Goal: Information Seeking & Learning: Find contact information

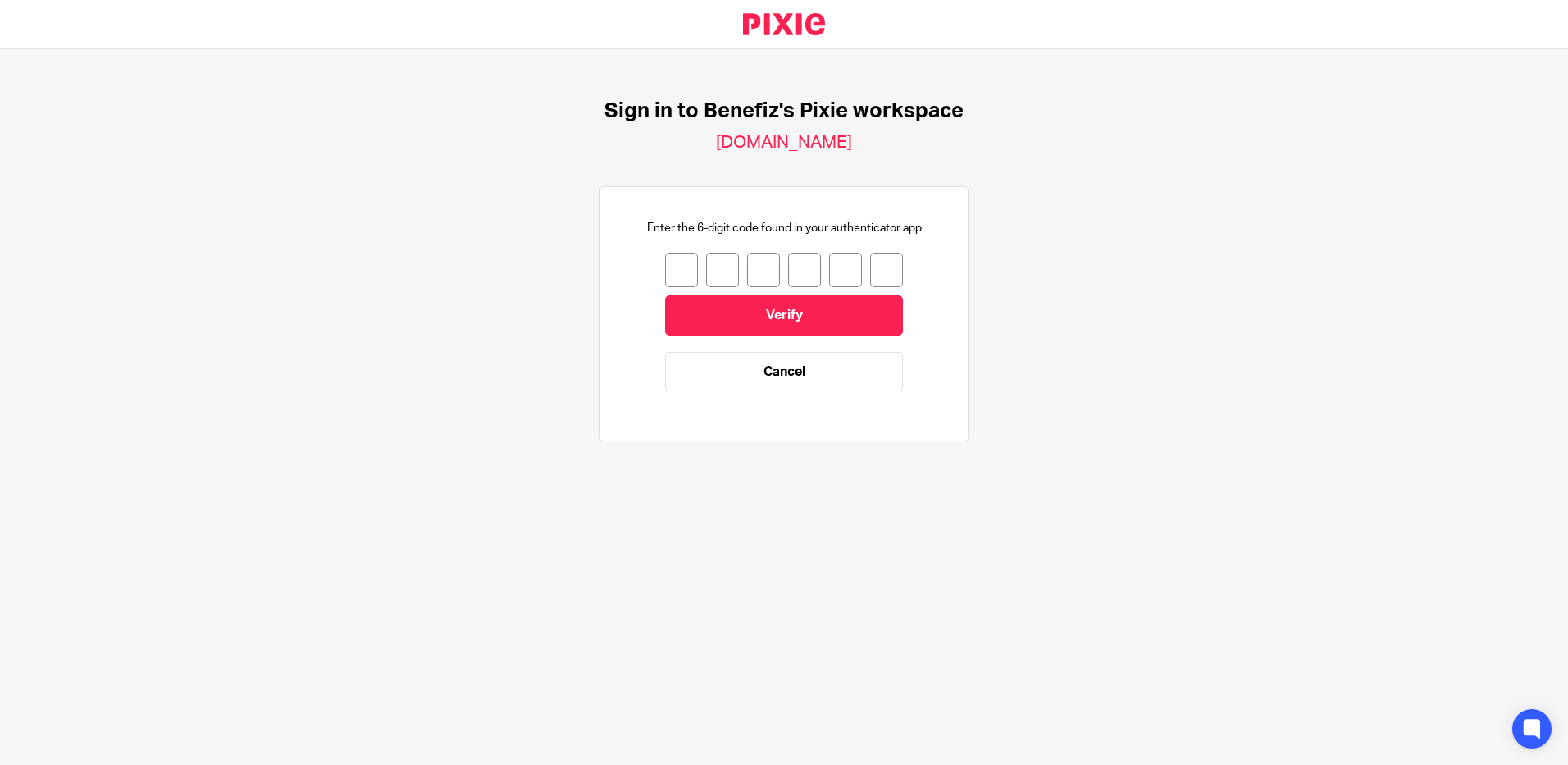
click at [674, 274] on input "number" at bounding box center [681, 269] width 33 height 35
type input "4"
type input "2"
type input "1"
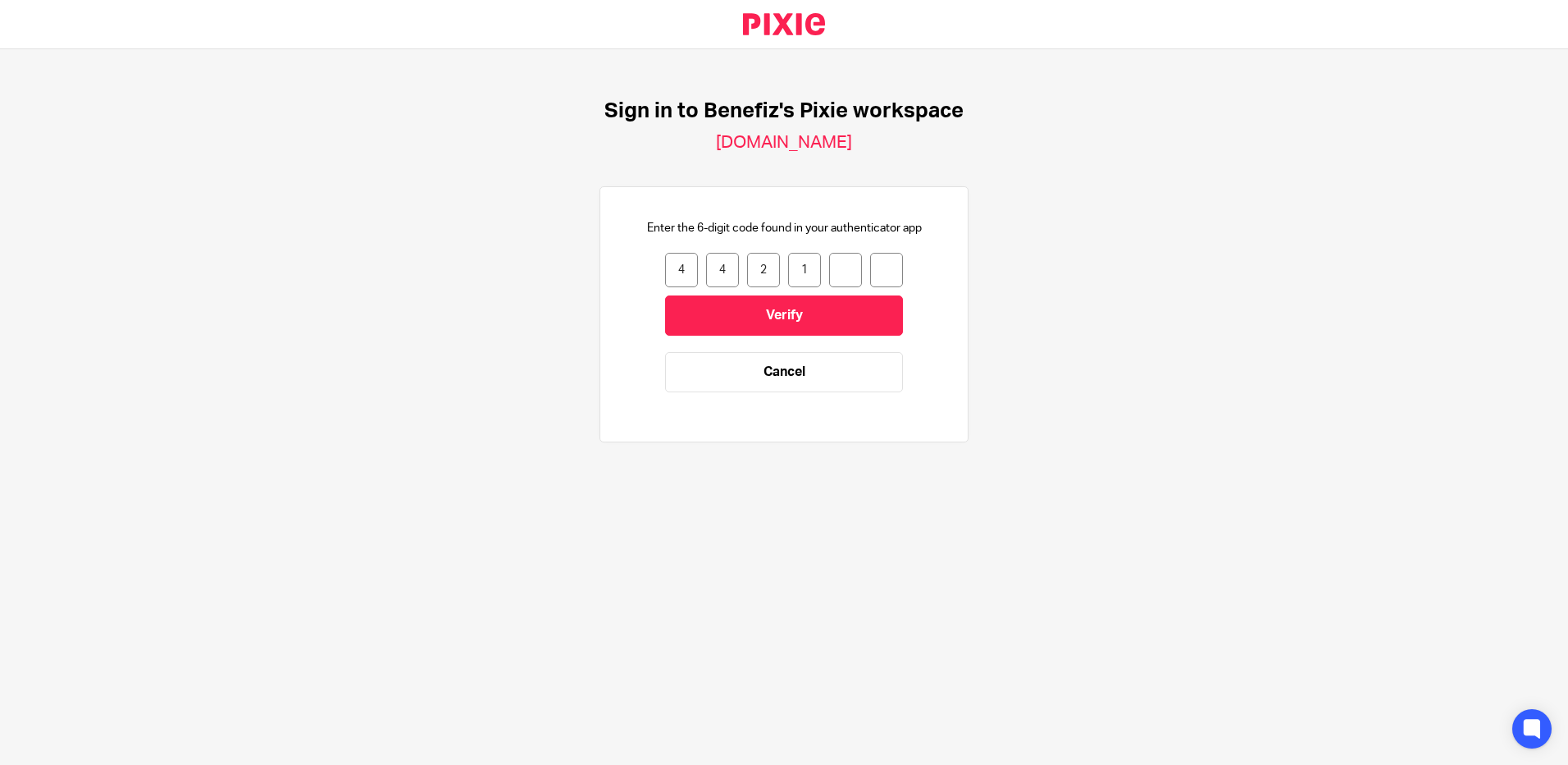
type input "6"
type input "4"
click at [727, 300] on input "Verify" at bounding box center [784, 316] width 238 height 41
click at [684, 281] on input "number" at bounding box center [681, 269] width 33 height 35
type input "0"
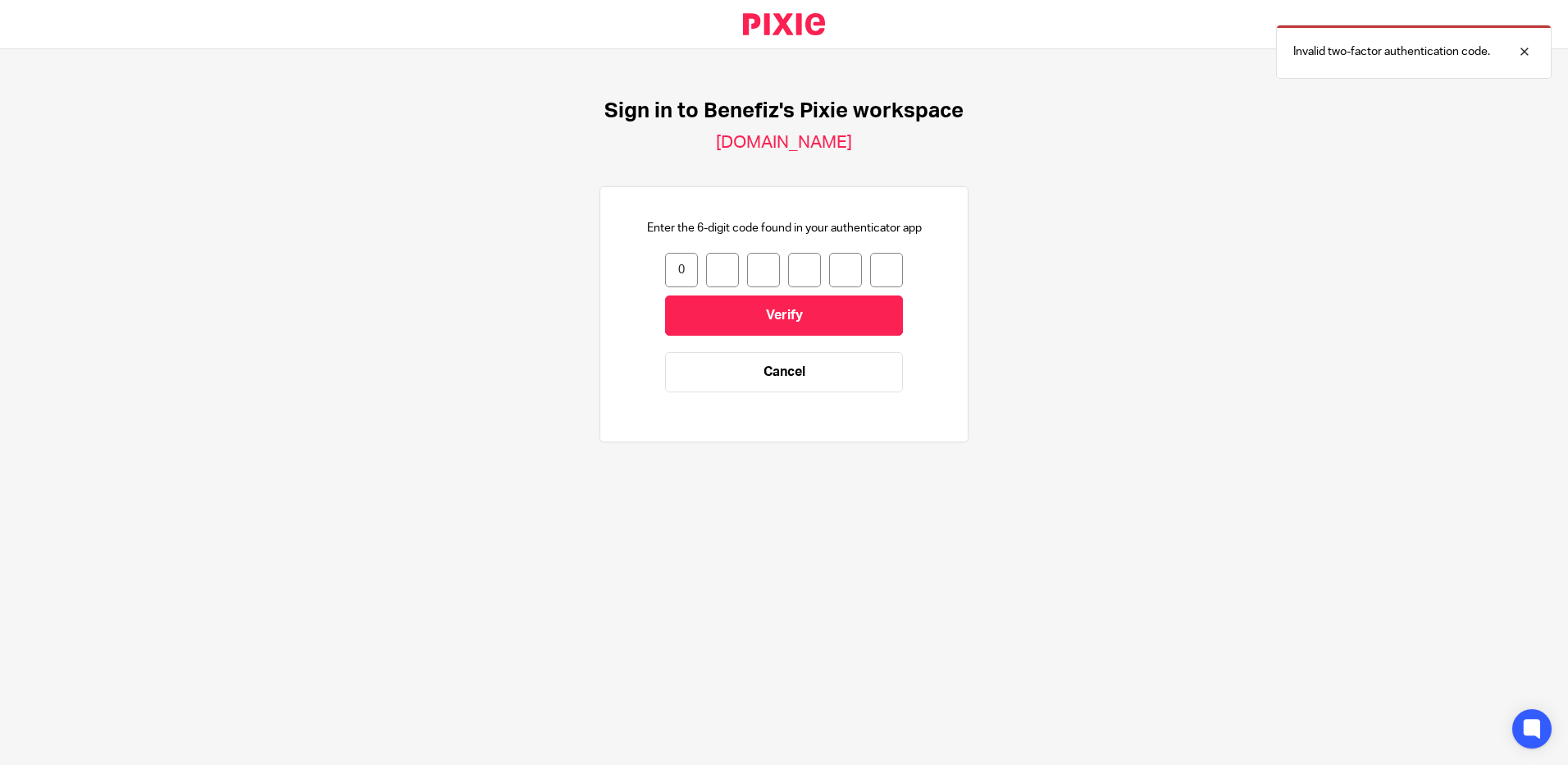
type input "9"
type input "8"
type input "0"
type input "4"
click at [835, 274] on input "4" at bounding box center [846, 269] width 33 height 35
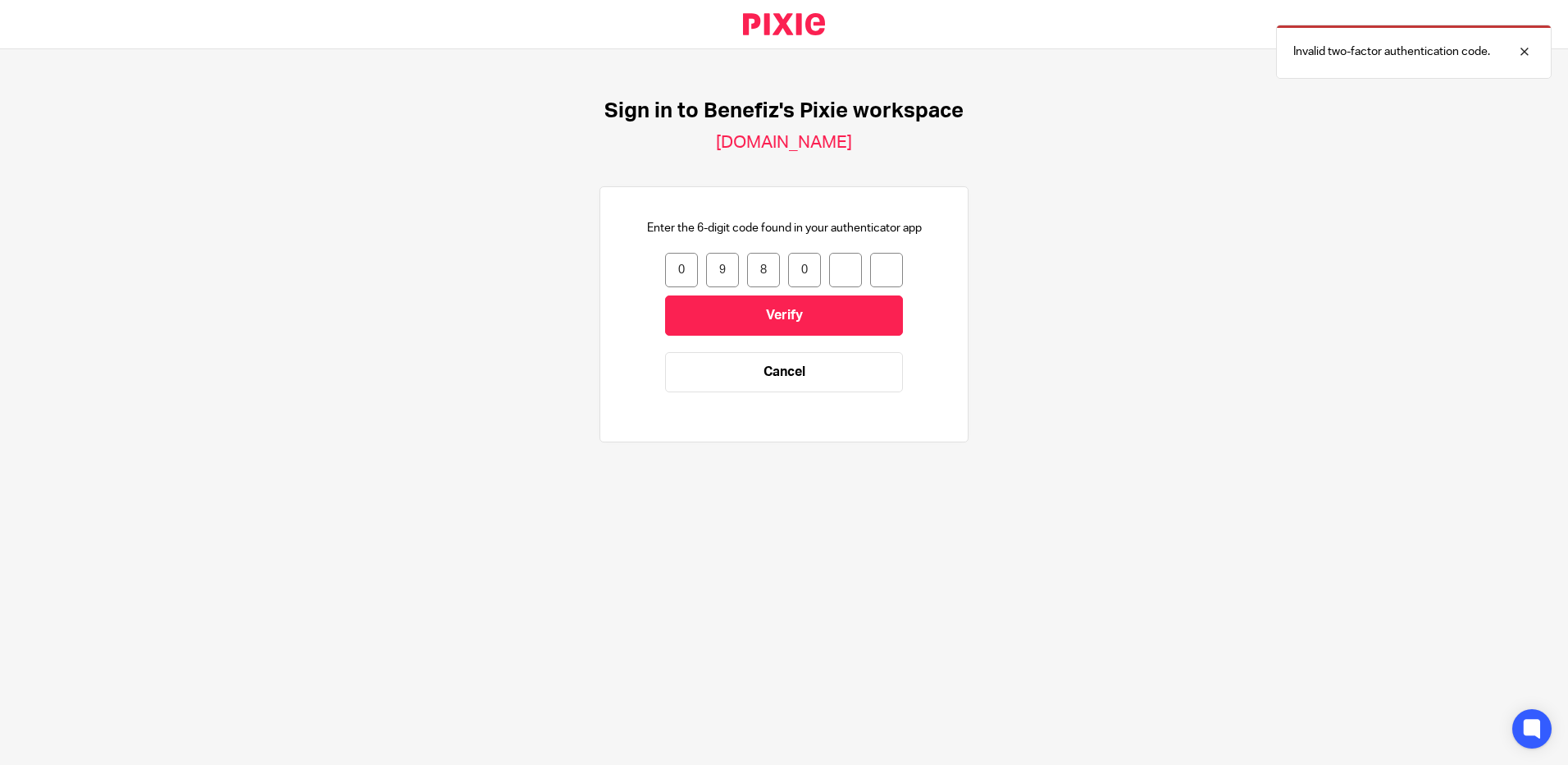
type input "0"
type input "6"
click at [835, 273] on input "6" at bounding box center [846, 269] width 33 height 35
type input "0"
type input "6"
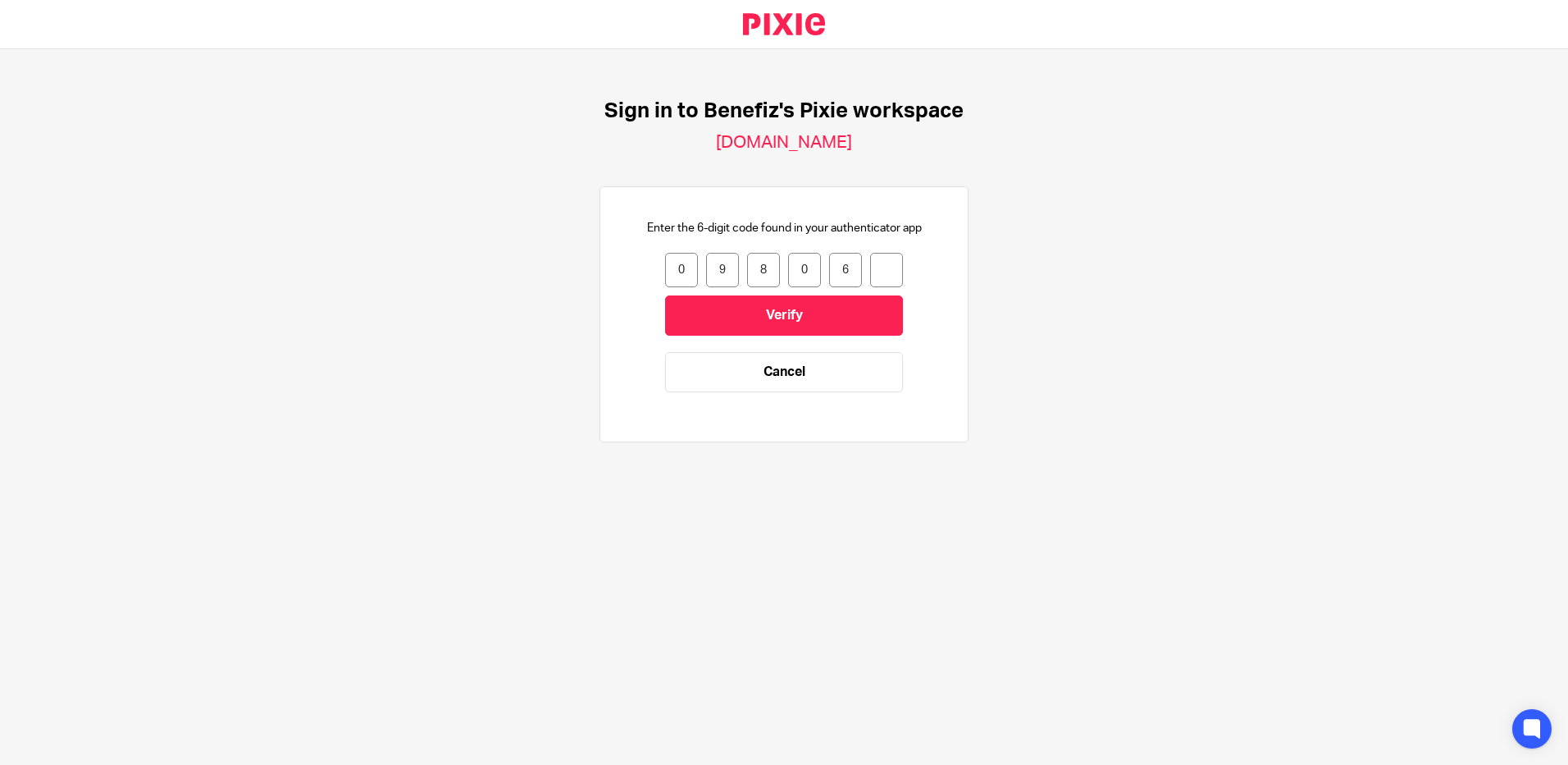
click at [840, 277] on input "6" at bounding box center [846, 269] width 33 height 35
type input "0"
type input "1"
click at [881, 274] on input "1" at bounding box center [886, 269] width 33 height 35
type input "6"
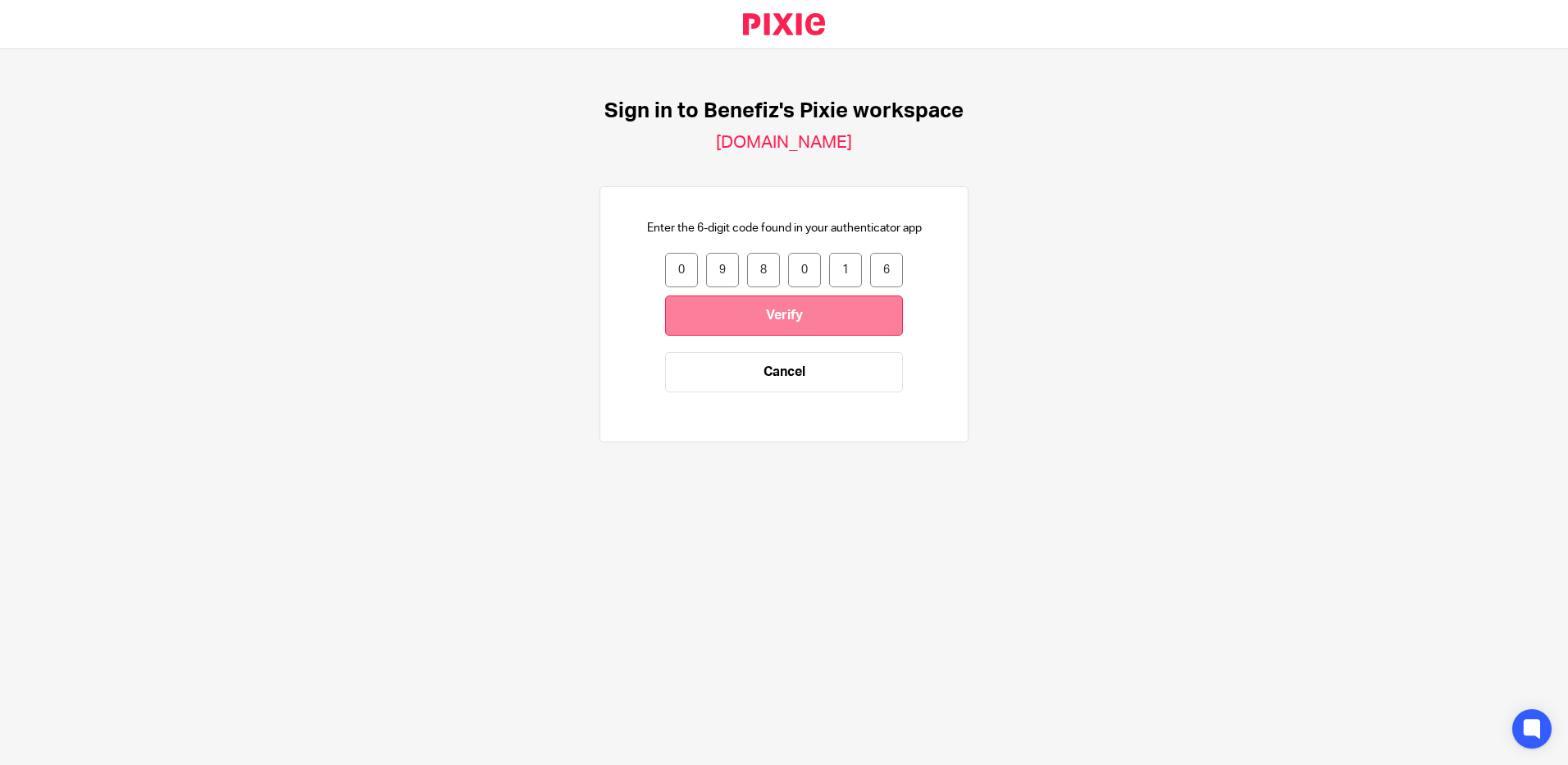
click at [836, 313] on input "Verify" at bounding box center [784, 316] width 238 height 41
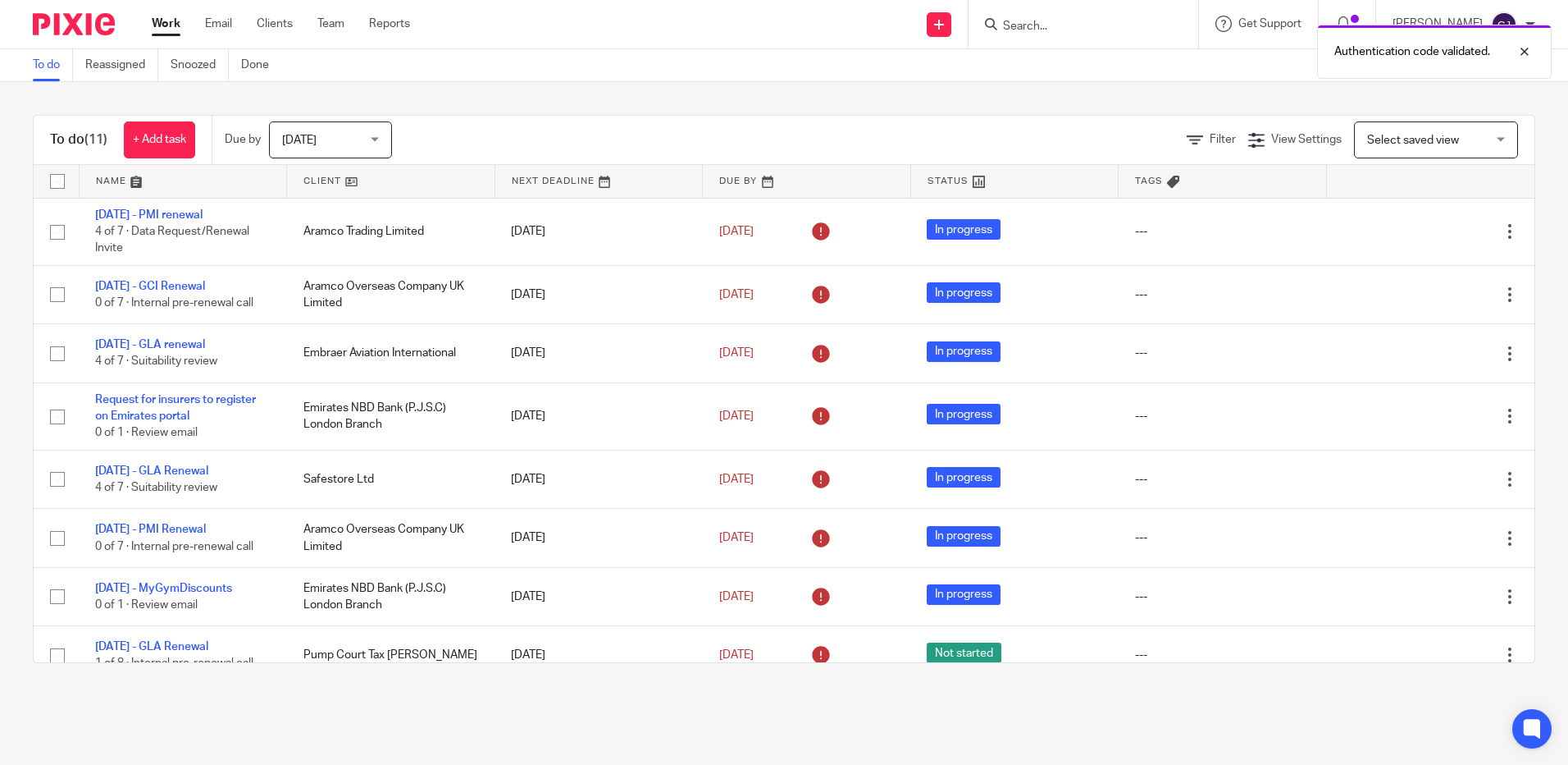
drag, startPoint x: 1059, startPoint y: 41, endPoint x: 1056, endPoint y: 22, distance: 19.2
click at [1057, 32] on div "Authentication code validated." at bounding box center [1168, 47] width 768 height 62
click at [1056, 21] on div "Authentication code validated." at bounding box center [1168, 47] width 768 height 62
click at [1143, 24] on input "Search" at bounding box center [1075, 26] width 148 height 14
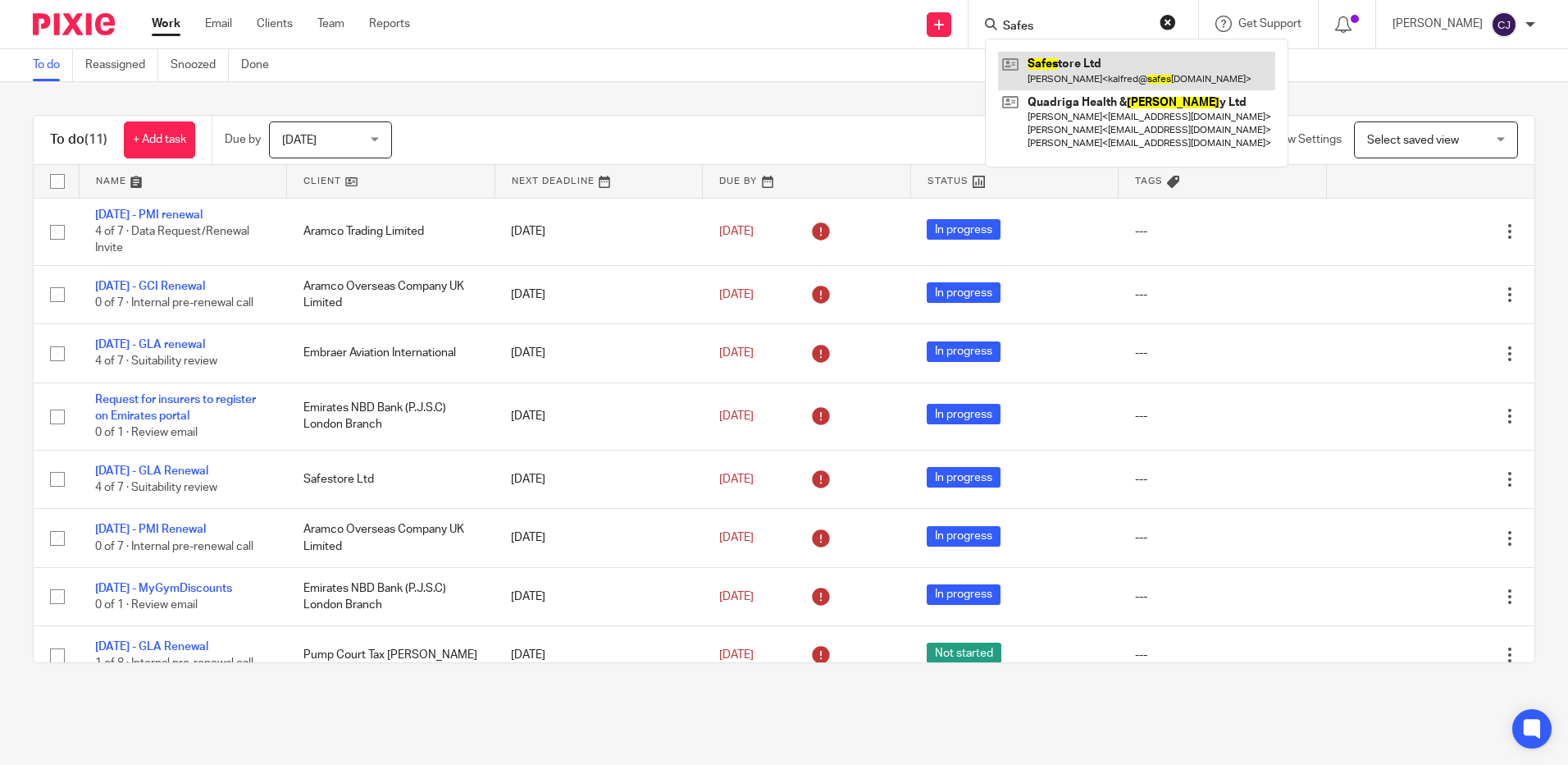
type input "Safes"
click at [1125, 63] on link at bounding box center [1137, 70] width 277 height 38
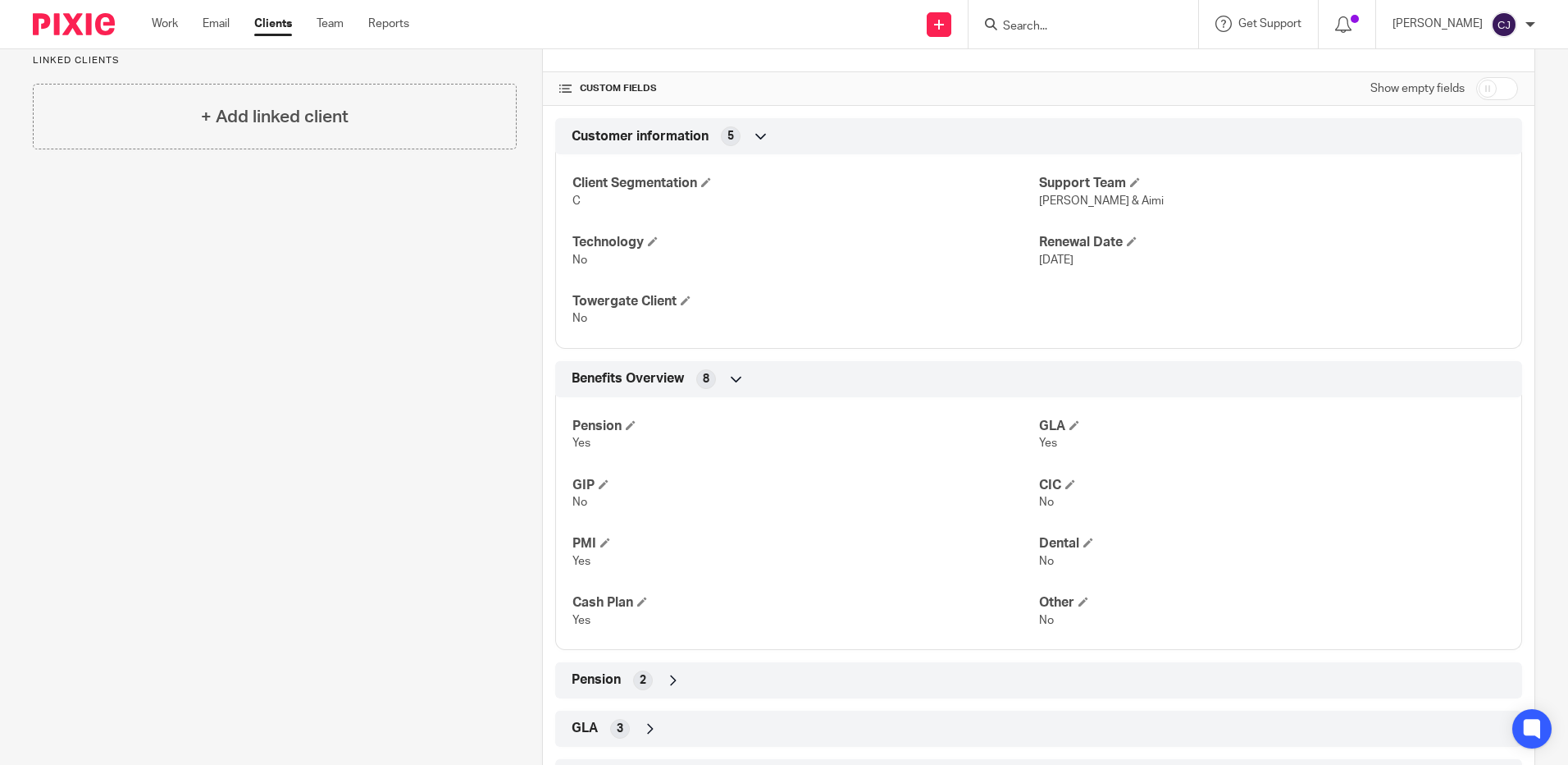
scroll to position [461, 0]
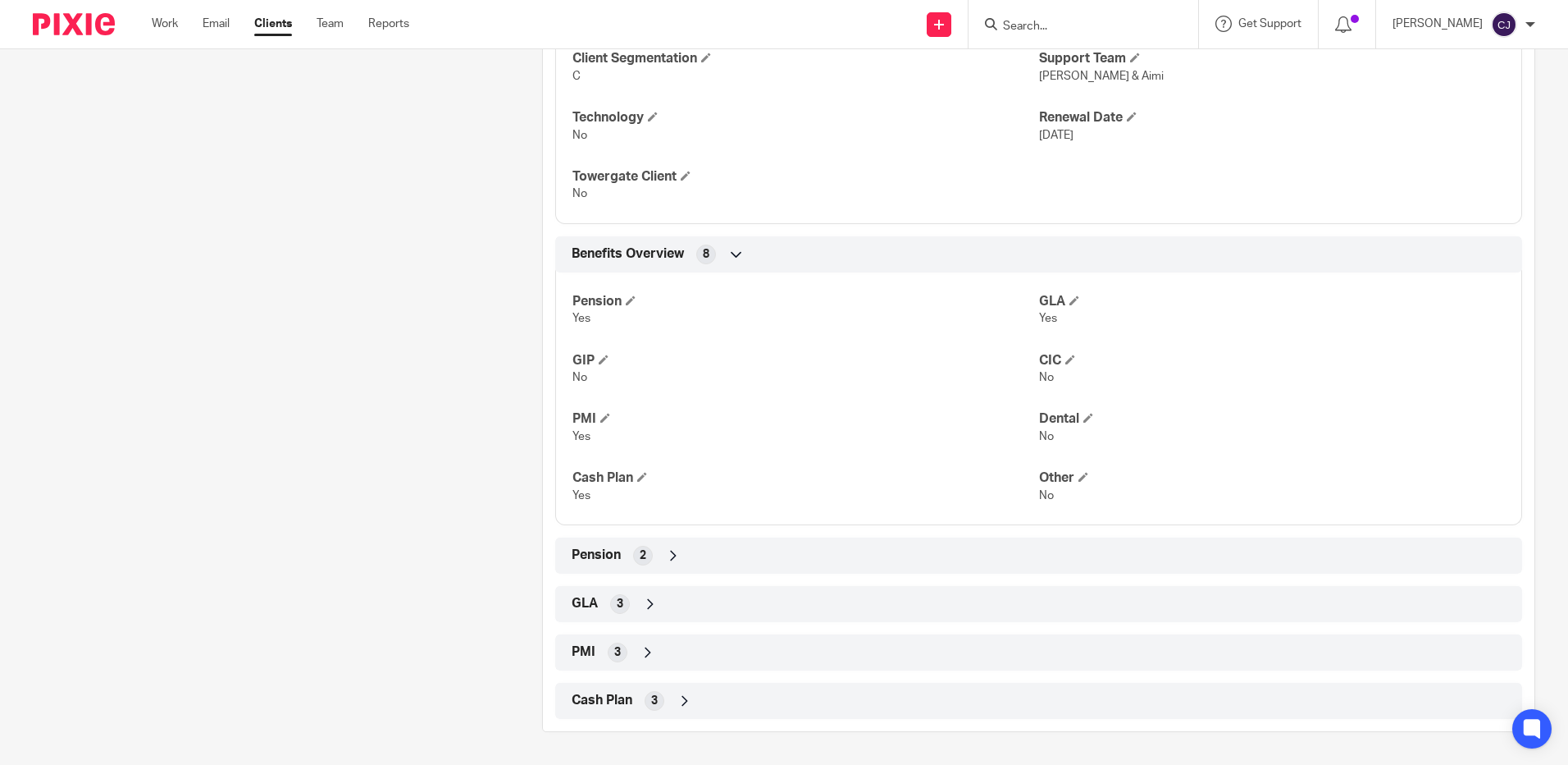
click at [645, 708] on div "3" at bounding box center [654, 700] width 19 height 19
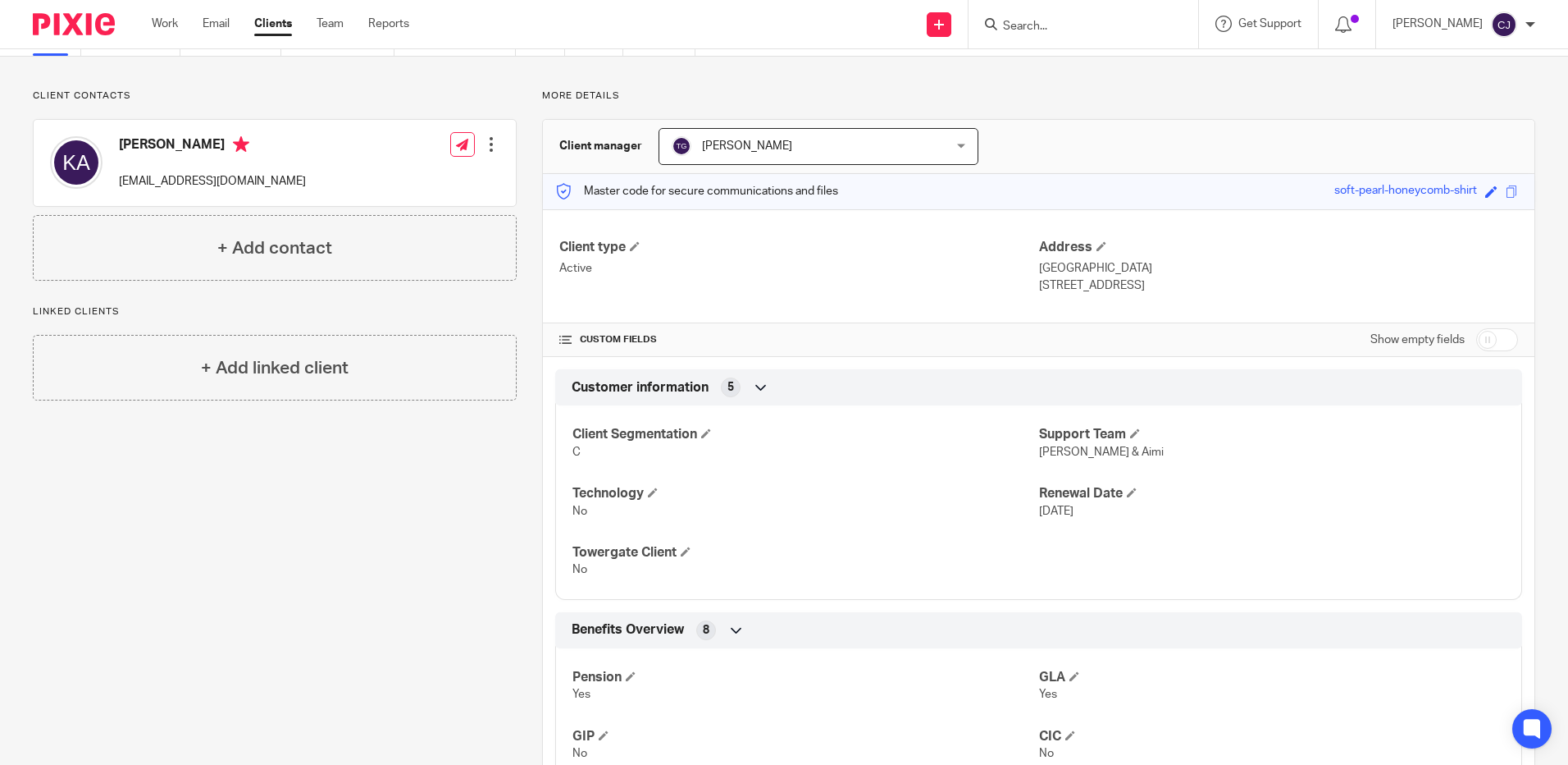
scroll to position [0, 0]
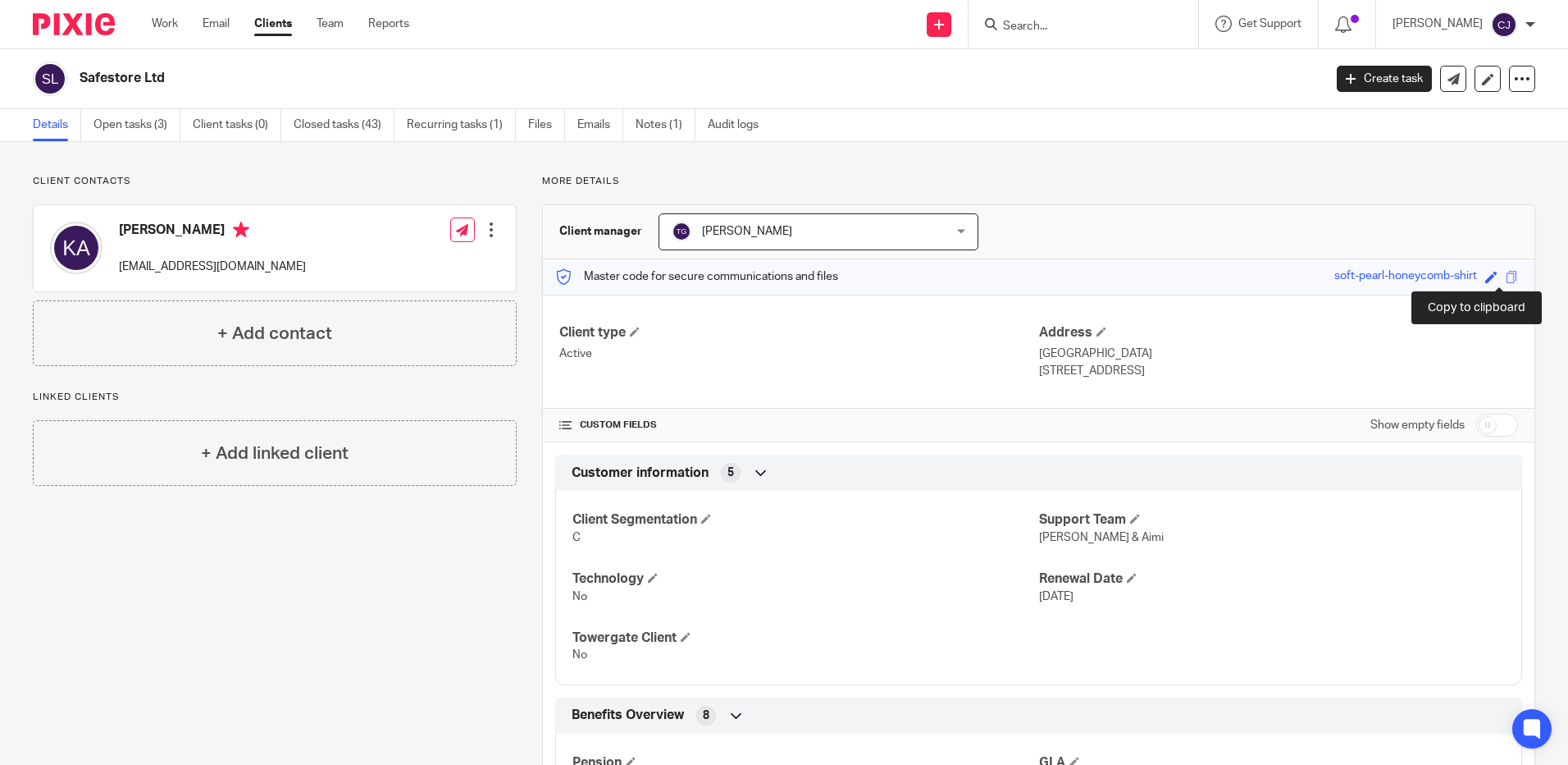
click at [1506, 277] on span at bounding box center [1511, 277] width 13 height 13
click at [1074, 30] on input "Search" at bounding box center [1075, 26] width 148 height 14
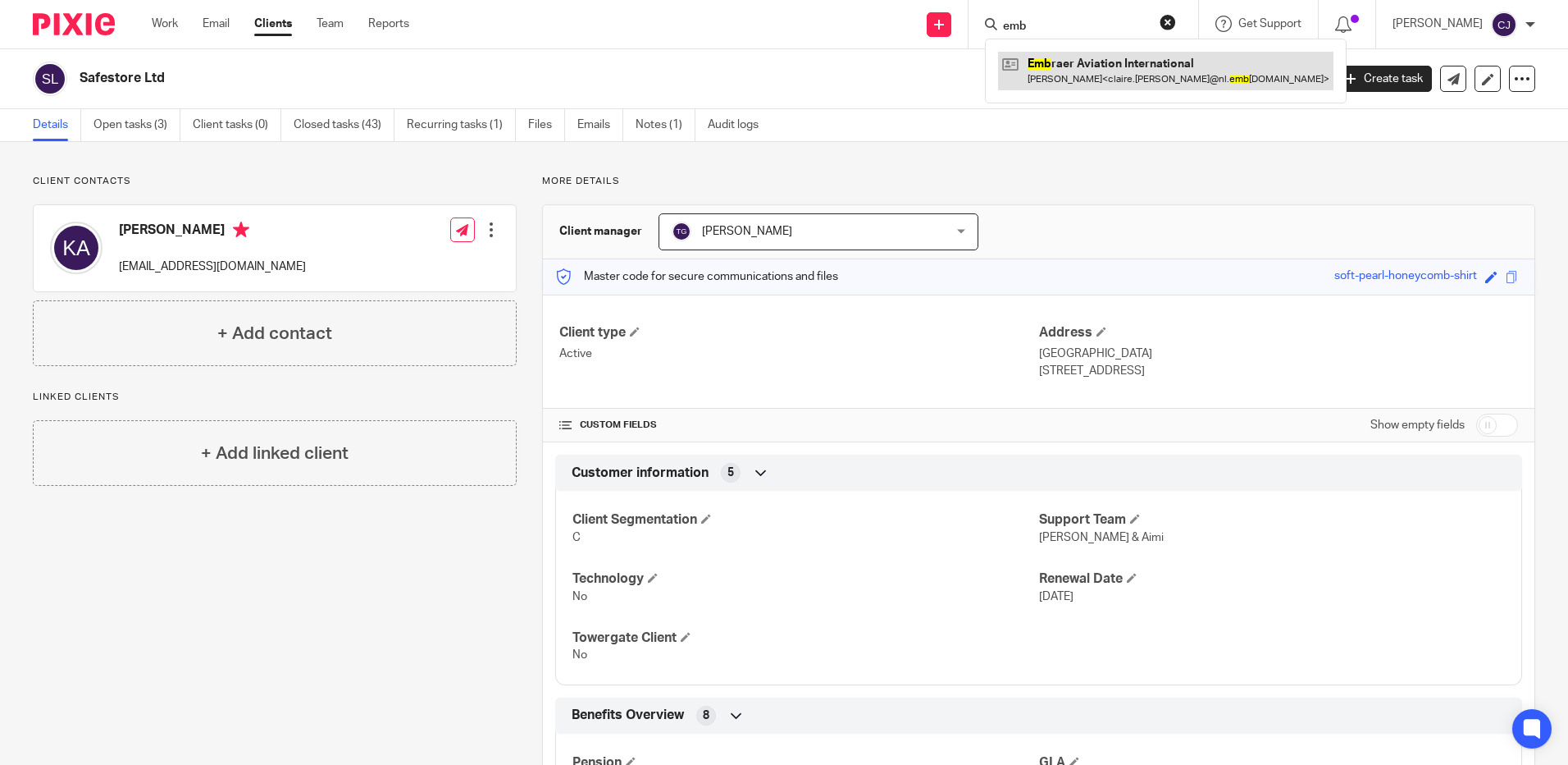
type input "emb"
click at [1086, 87] on link at bounding box center [1166, 70] width 336 height 38
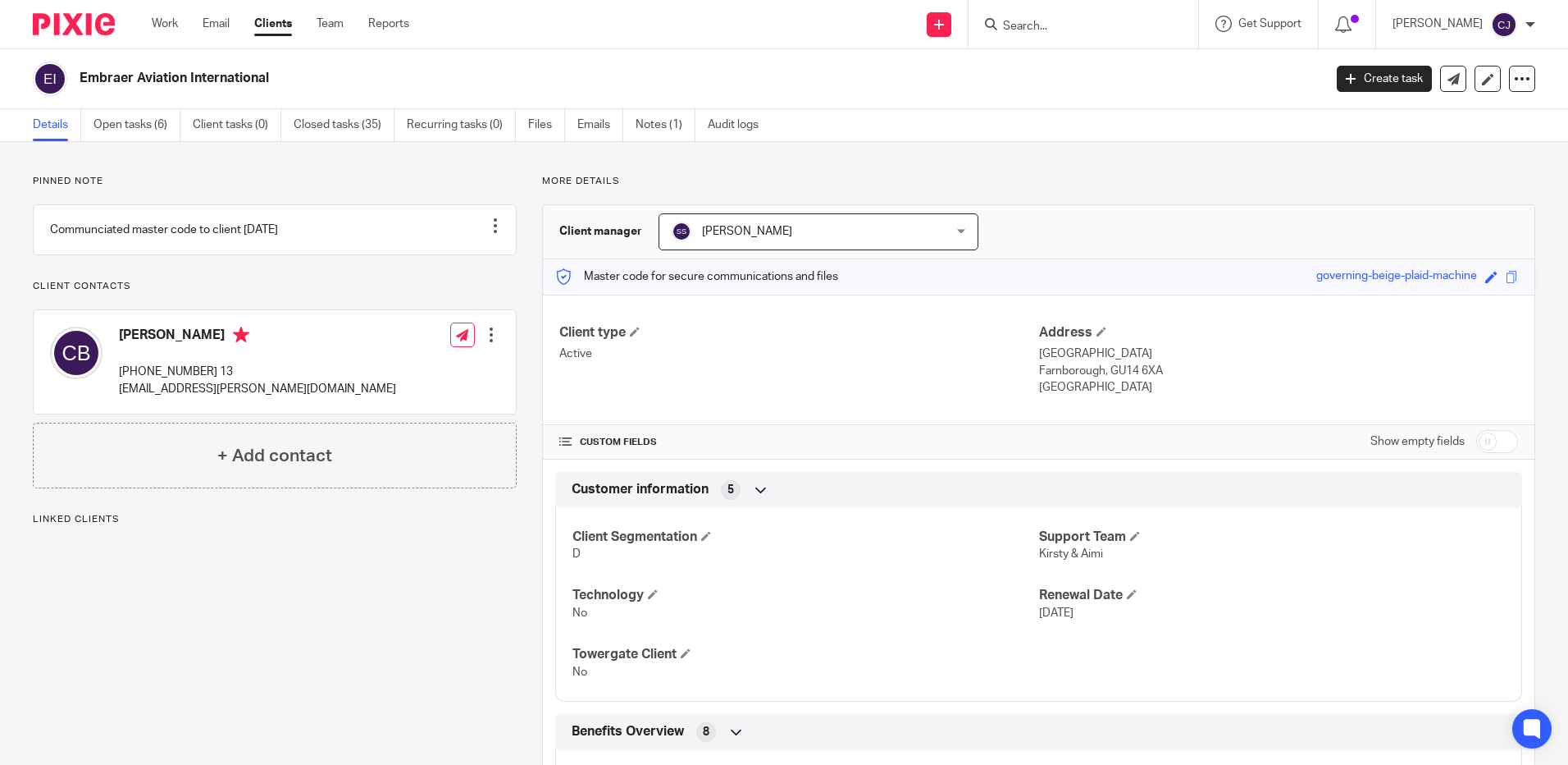
click at [306, 379] on div "[PERSON_NAME] [PHONE_NUMBER] 13 [EMAIL_ADDRESS][PERSON_NAME][DOMAIN_NAME] Edit …" at bounding box center [274, 361] width 482 height 103
drag, startPoint x: 193, startPoint y: 350, endPoint x: 120, endPoint y: 349, distance: 73.0
click at [120, 347] on h4 "[PERSON_NAME]" at bounding box center [257, 337] width 277 height 20
drag, startPoint x: 120, startPoint y: 349, endPoint x: 134, endPoint y: 349, distance: 14.0
copy h4 "[PERSON_NAME]"
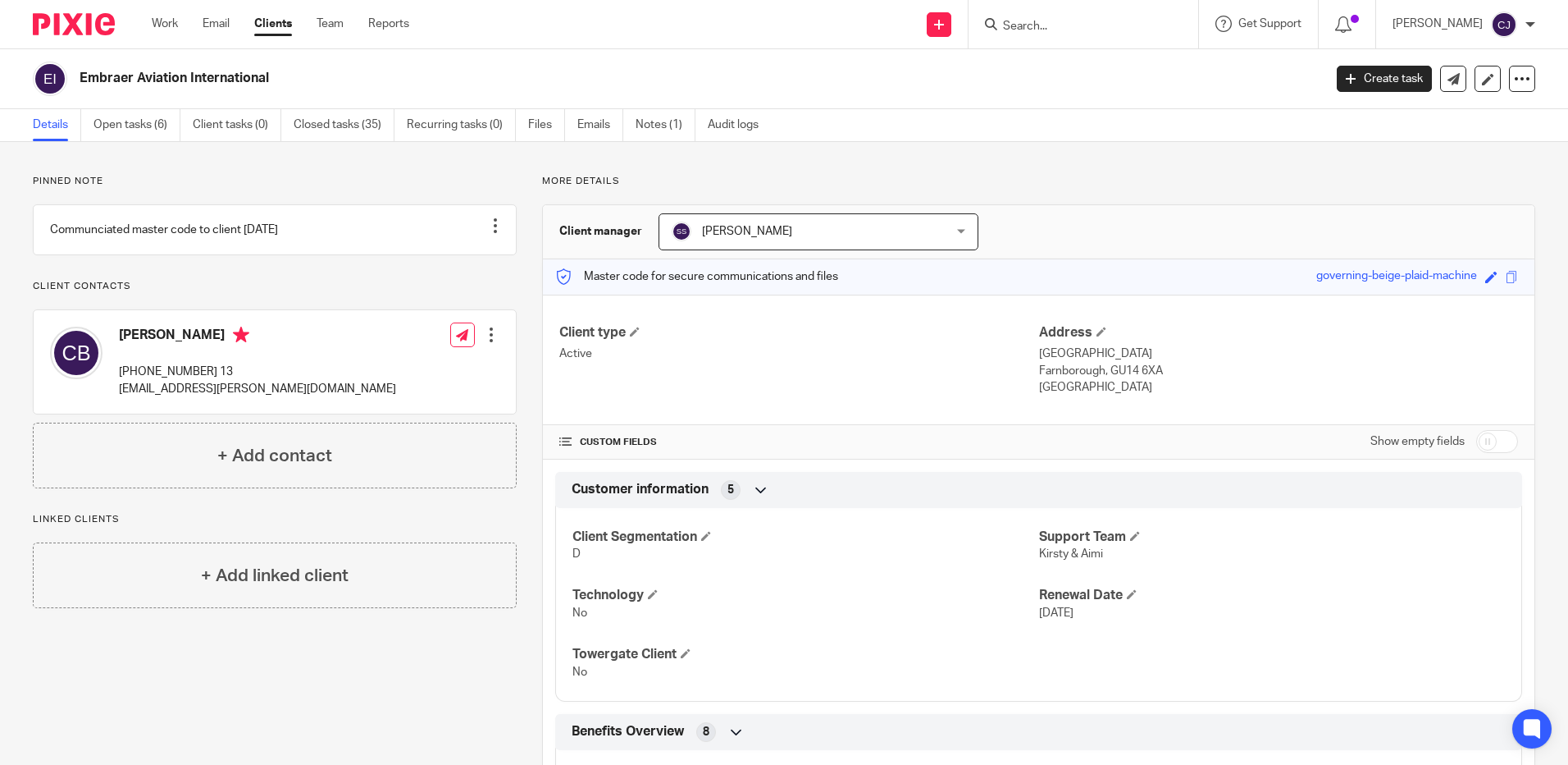
drag, startPoint x: 279, startPoint y: 73, endPoint x: 86, endPoint y: 83, distance: 193.3
click at [86, 83] on h2 "Embraer Aviation International" at bounding box center [572, 79] width 986 height 17
click at [85, 80] on h2 "Embraer Aviation International" at bounding box center [572, 79] width 986 height 17
drag, startPoint x: 81, startPoint y: 79, endPoint x: 309, endPoint y: 79, distance: 228.0
click at [309, 79] on h2 "Embraer Aviation International" at bounding box center [572, 79] width 986 height 17
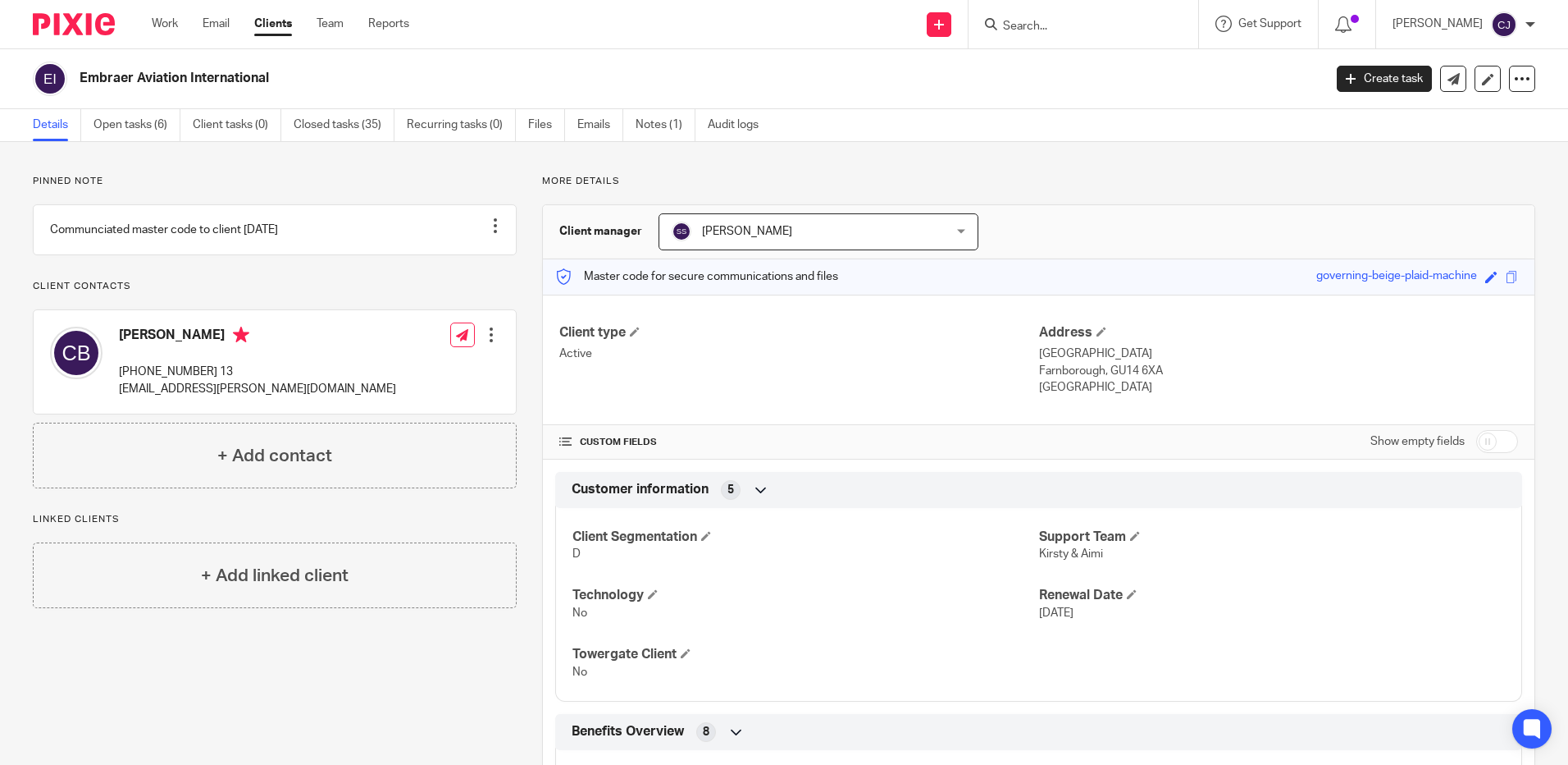
drag, startPoint x: 309, startPoint y: 79, endPoint x: 194, endPoint y: 79, distance: 115.0
copy h2 "Embraer Aviation International"
drag, startPoint x: 1117, startPoint y: 387, endPoint x: 1025, endPoint y: 350, distance: 99.2
click at [1025, 350] on div "Client type Active Address [GEOGRAPHIC_DATA] [STREET_ADDRESS] [GEOGRAPHIC_DATA]" at bounding box center [1038, 361] width 992 height 132
drag, startPoint x: 1025, startPoint y: 350, endPoint x: 1059, endPoint y: 380, distance: 45.3
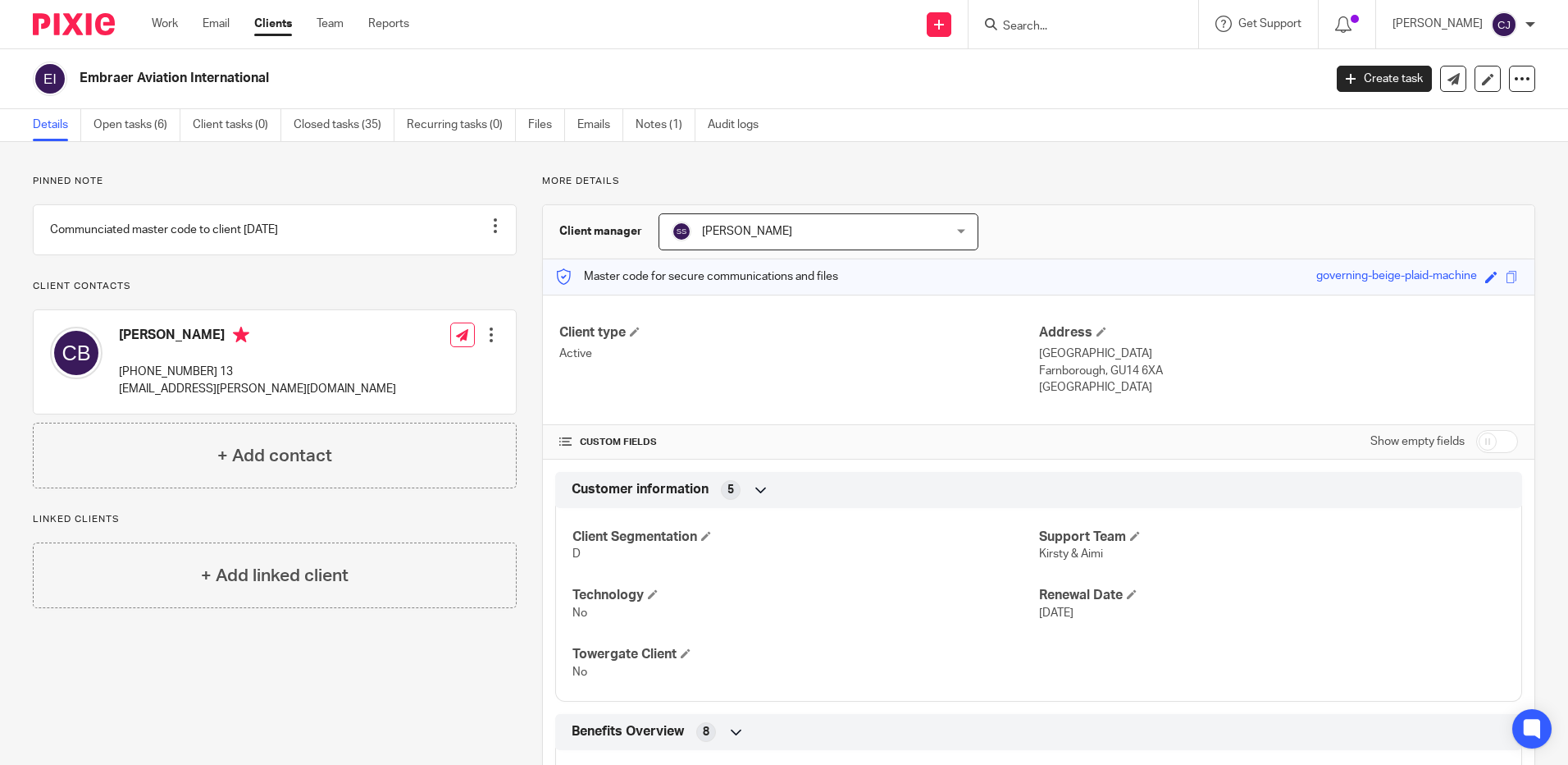
click at [1059, 380] on p "[GEOGRAPHIC_DATA]" at bounding box center [1279, 387] width 479 height 16
drag, startPoint x: 1032, startPoint y: 345, endPoint x: 1122, endPoint y: 391, distance: 101.1
click at [1122, 391] on div "Address [GEOGRAPHIC_DATA] [STREET_ADDRESS] [GEOGRAPHIC_DATA]" at bounding box center [1279, 361] width 479 height 73
drag, startPoint x: 1122, startPoint y: 391, endPoint x: 1077, endPoint y: 374, distance: 48.1
copy div "[GEOGRAPHIC_DATA] [STREET_ADDRESS]"
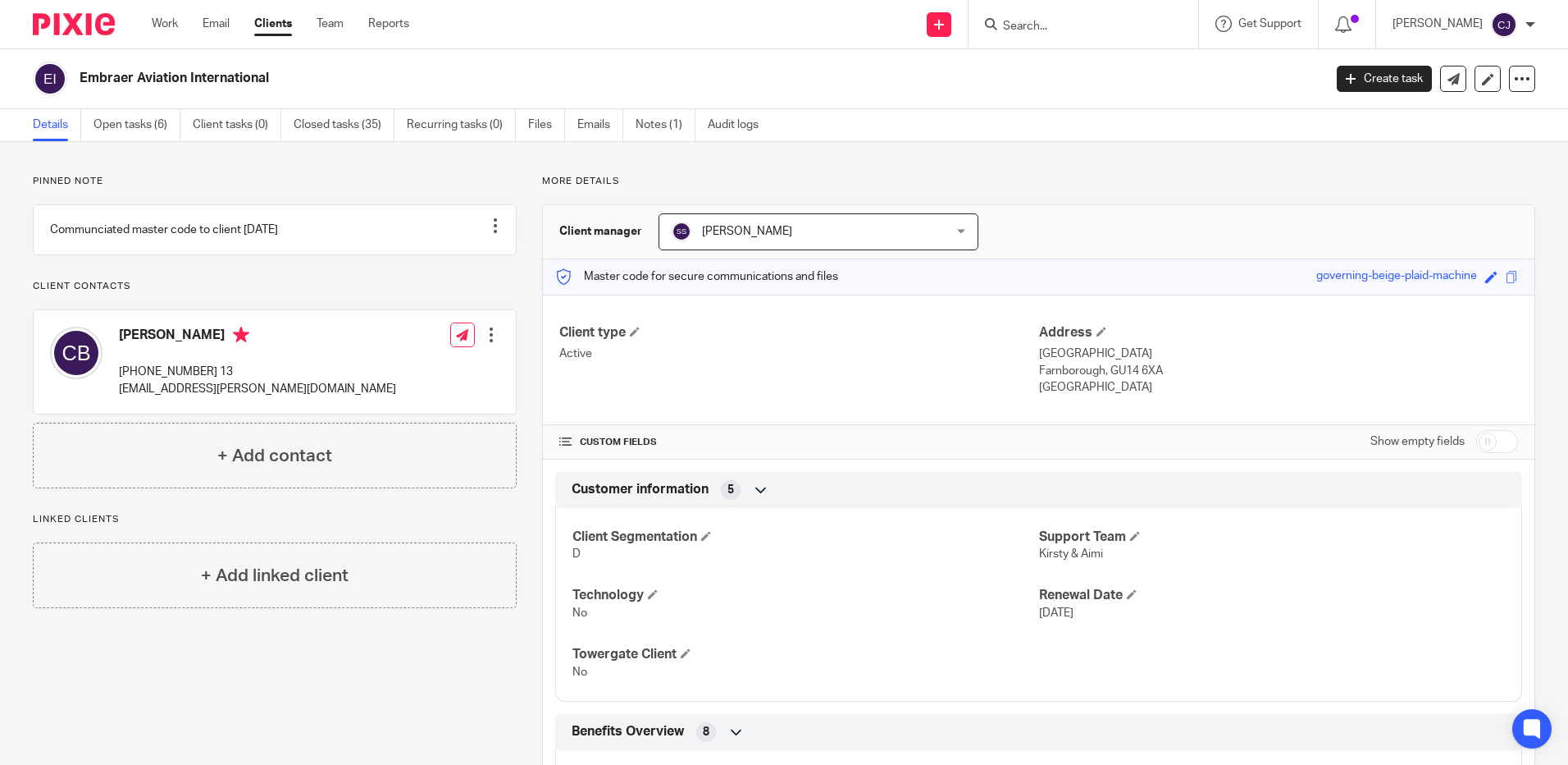
drag, startPoint x: 230, startPoint y: 388, endPoint x: 113, endPoint y: 386, distance: 117.0
click at [113, 386] on div "[PERSON_NAME] [PHONE_NUMBER] 13 [EMAIL_ADDRESS][PERSON_NAME][DOMAIN_NAME]" at bounding box center [223, 361] width 346 height 87
drag, startPoint x: 113, startPoint y: 386, endPoint x: 169, endPoint y: 386, distance: 56.0
copy p "[PHONE_NUMBER] 13"
click at [1506, 281] on span at bounding box center [1511, 277] width 13 height 13
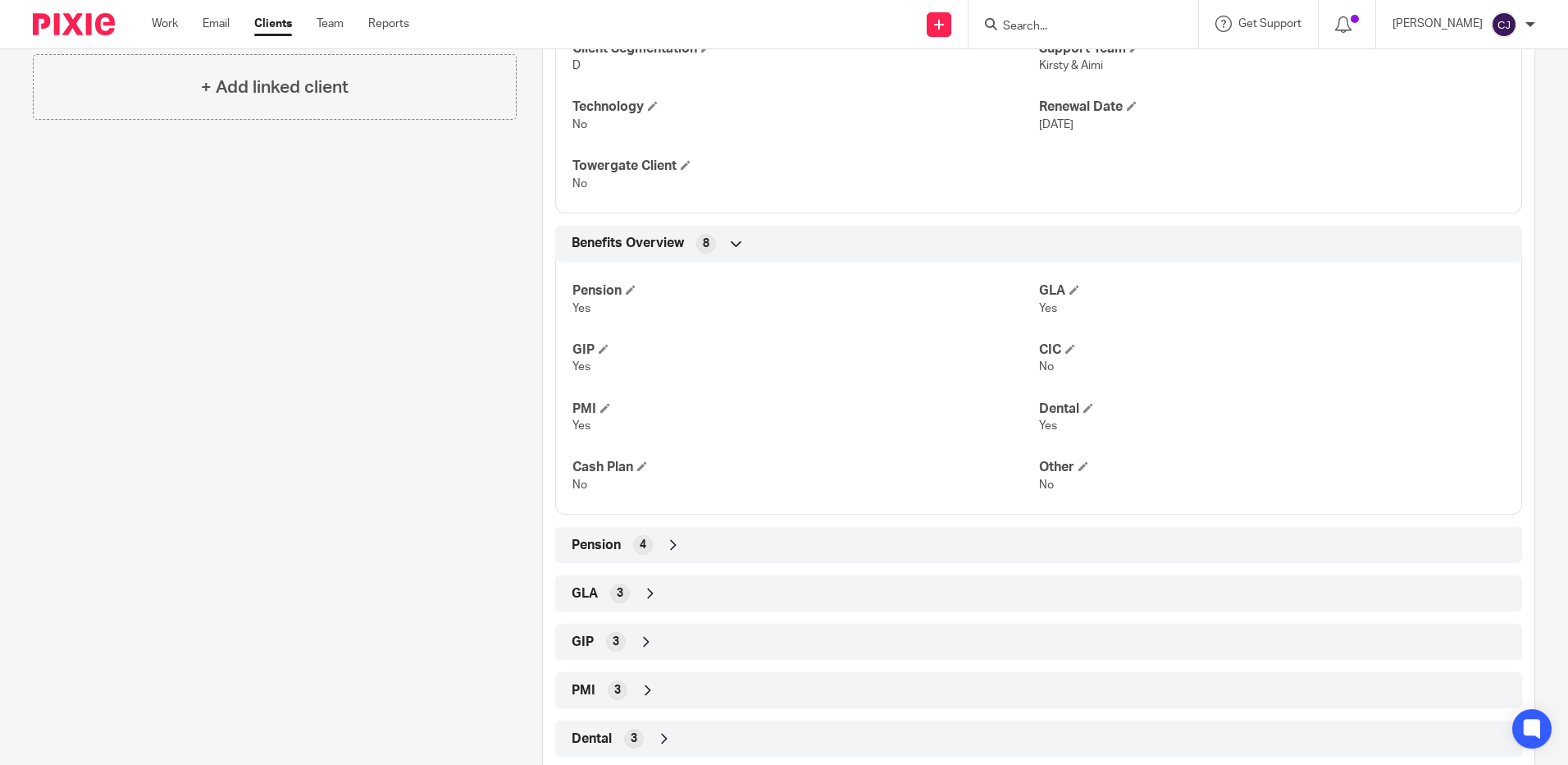
scroll to position [526, 0]
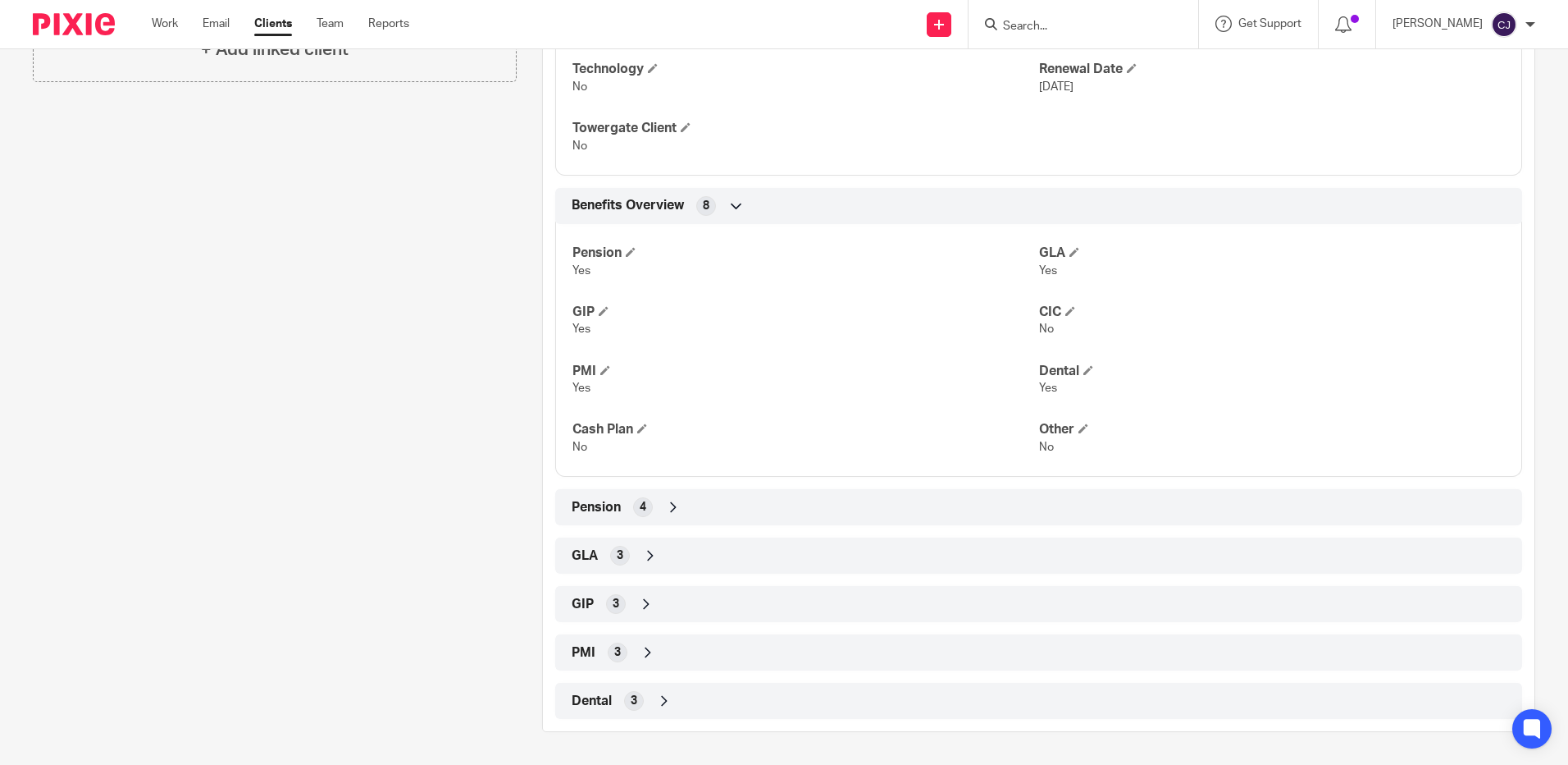
click at [619, 551] on span "3" at bounding box center [620, 555] width 7 height 16
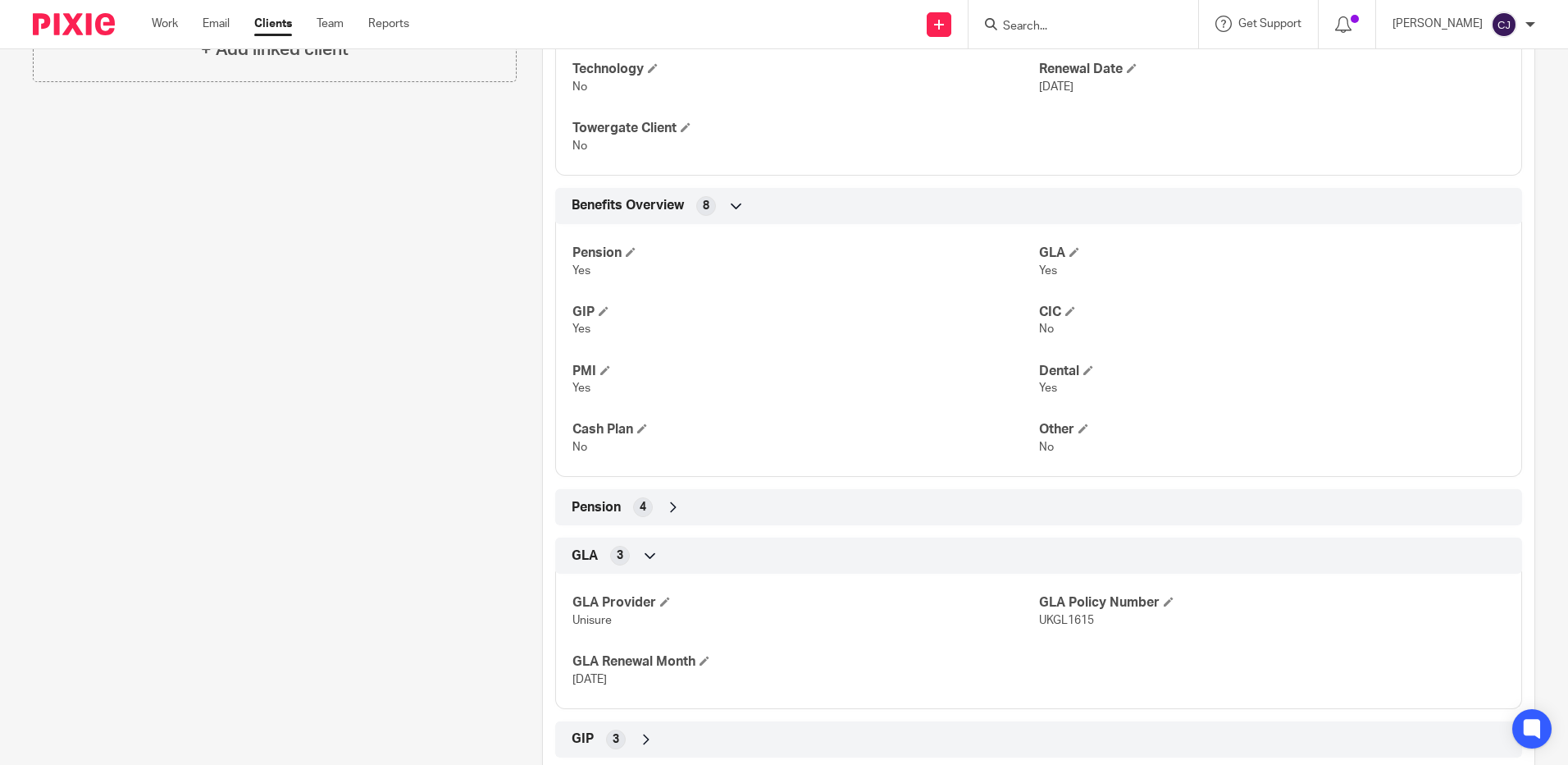
scroll to position [661, 0]
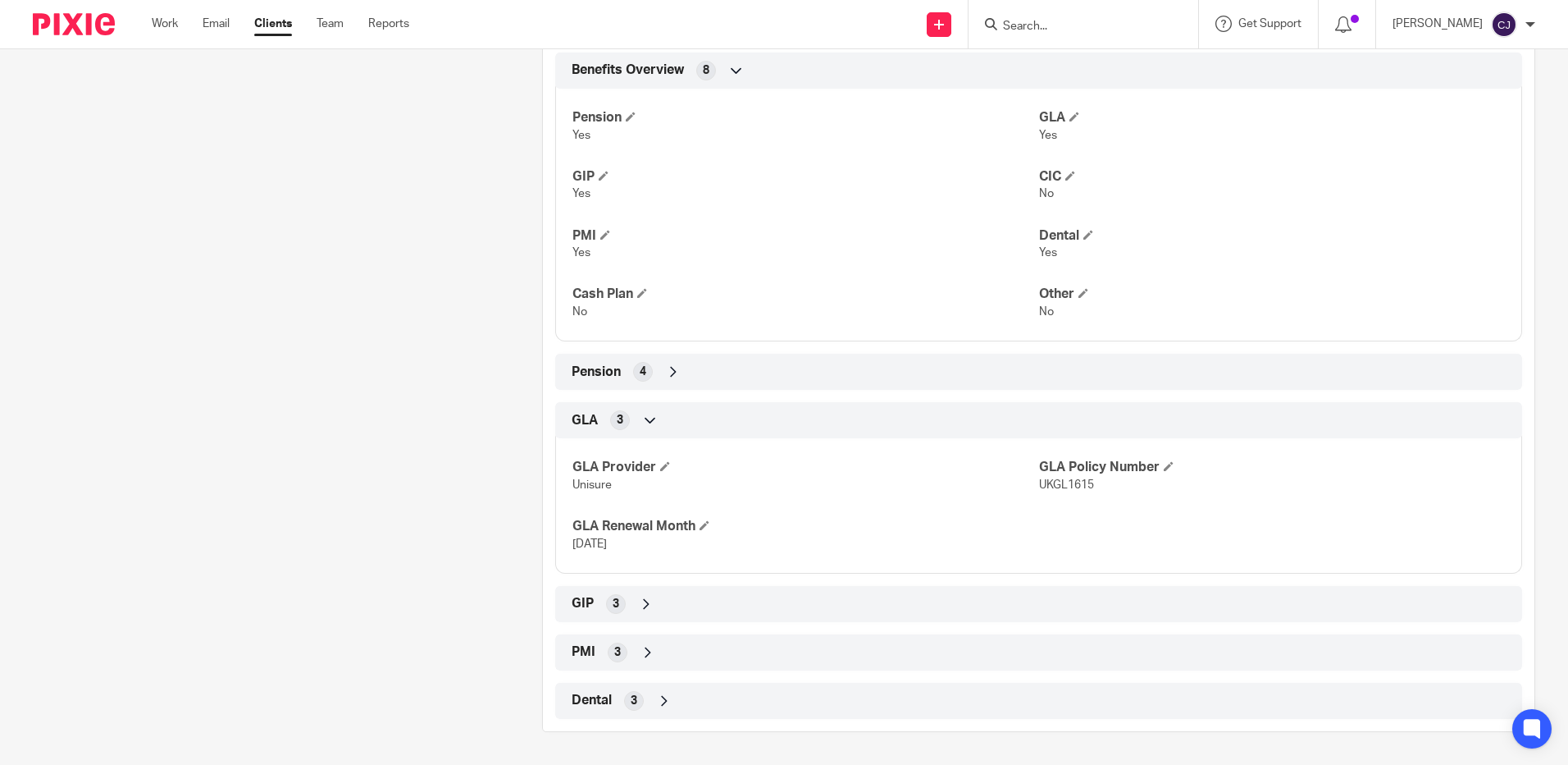
click at [555, 591] on div "GIP 3" at bounding box center [1039, 604] width 967 height 36
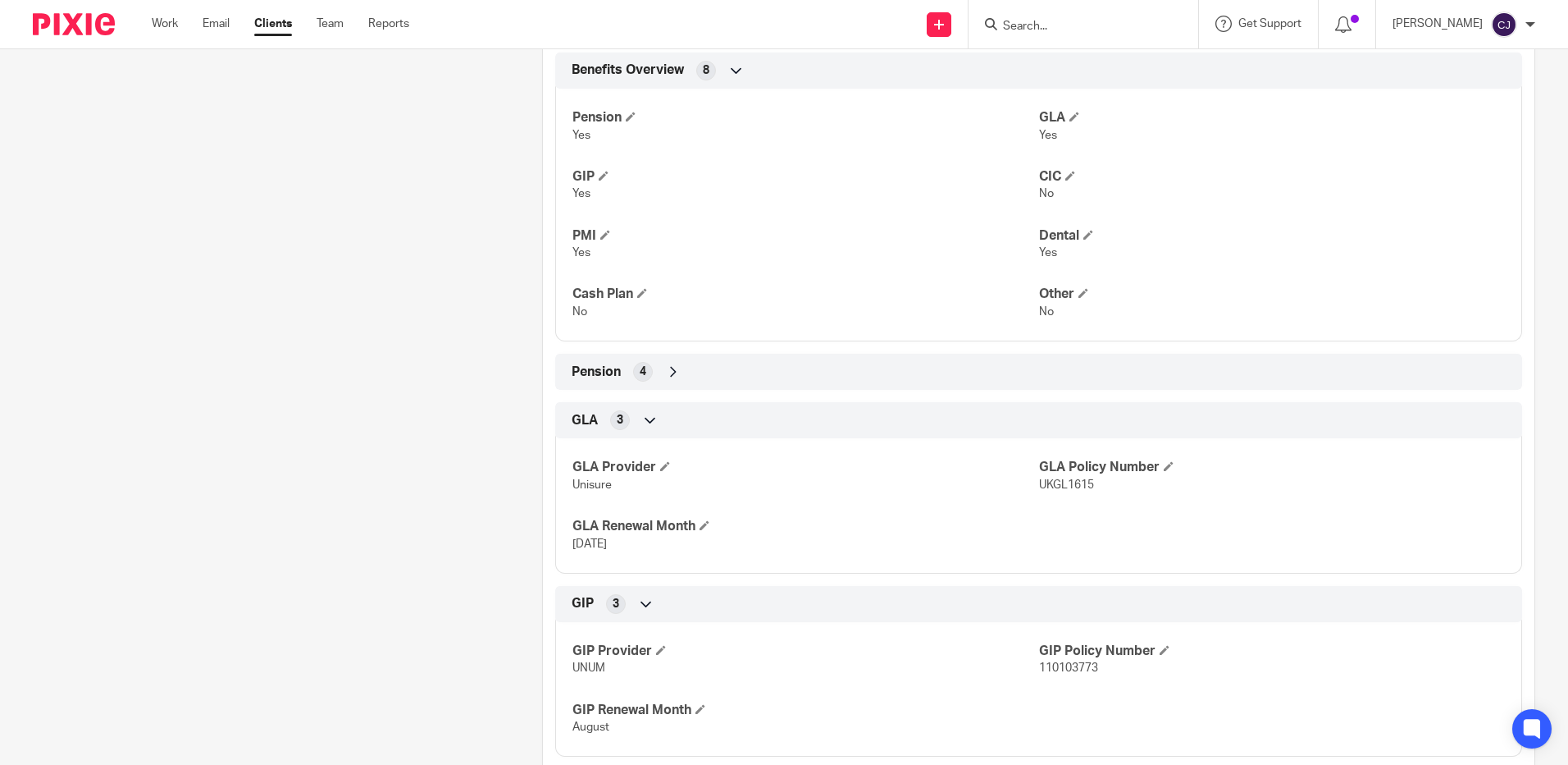
click at [573, 609] on span "GIP" at bounding box center [582, 604] width 22 height 17
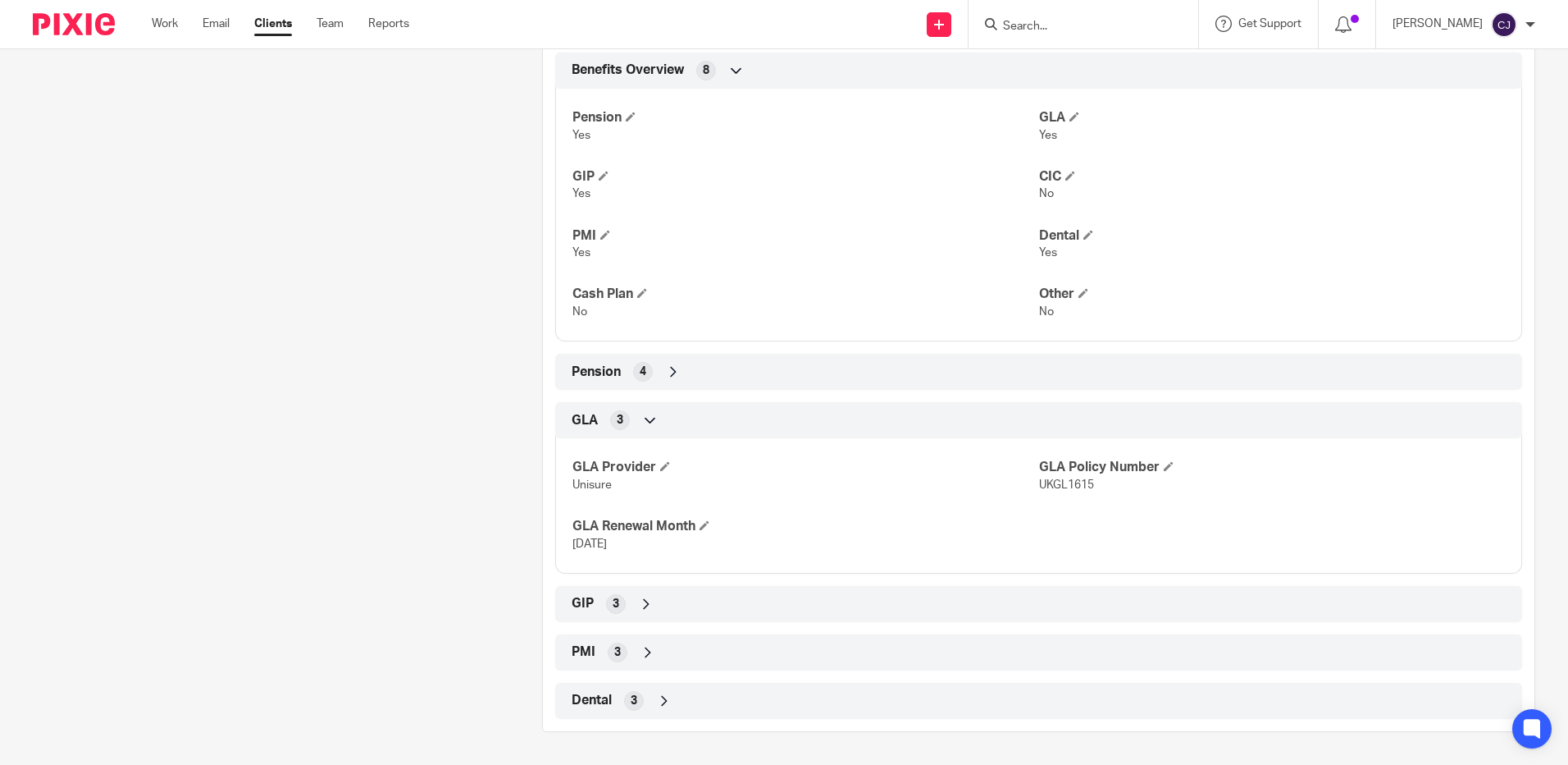
click at [596, 605] on div "GIP 3" at bounding box center [1039, 604] width 943 height 28
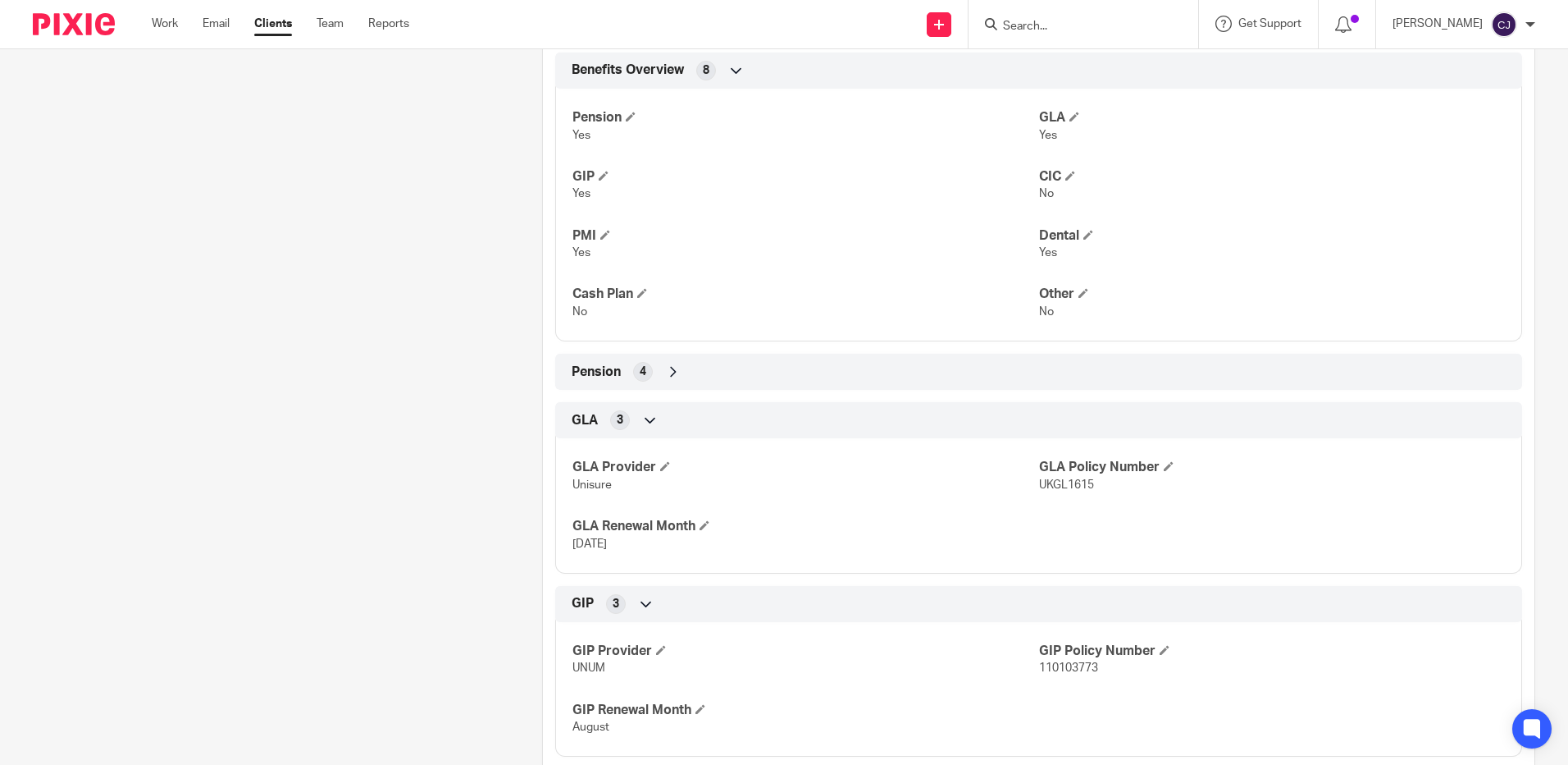
scroll to position [796, 0]
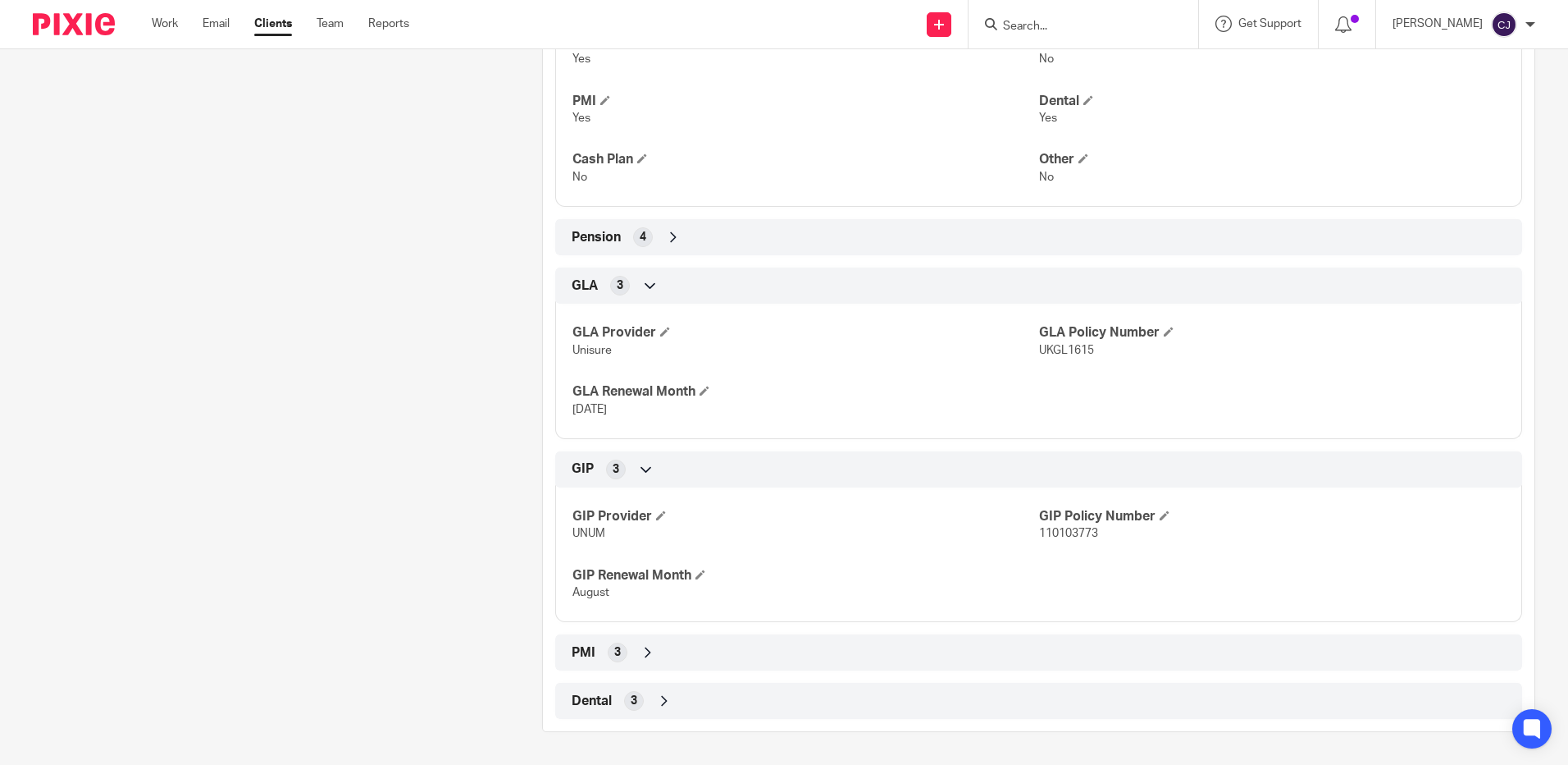
click at [624, 659] on div "PMI 3" at bounding box center [1039, 652] width 943 height 28
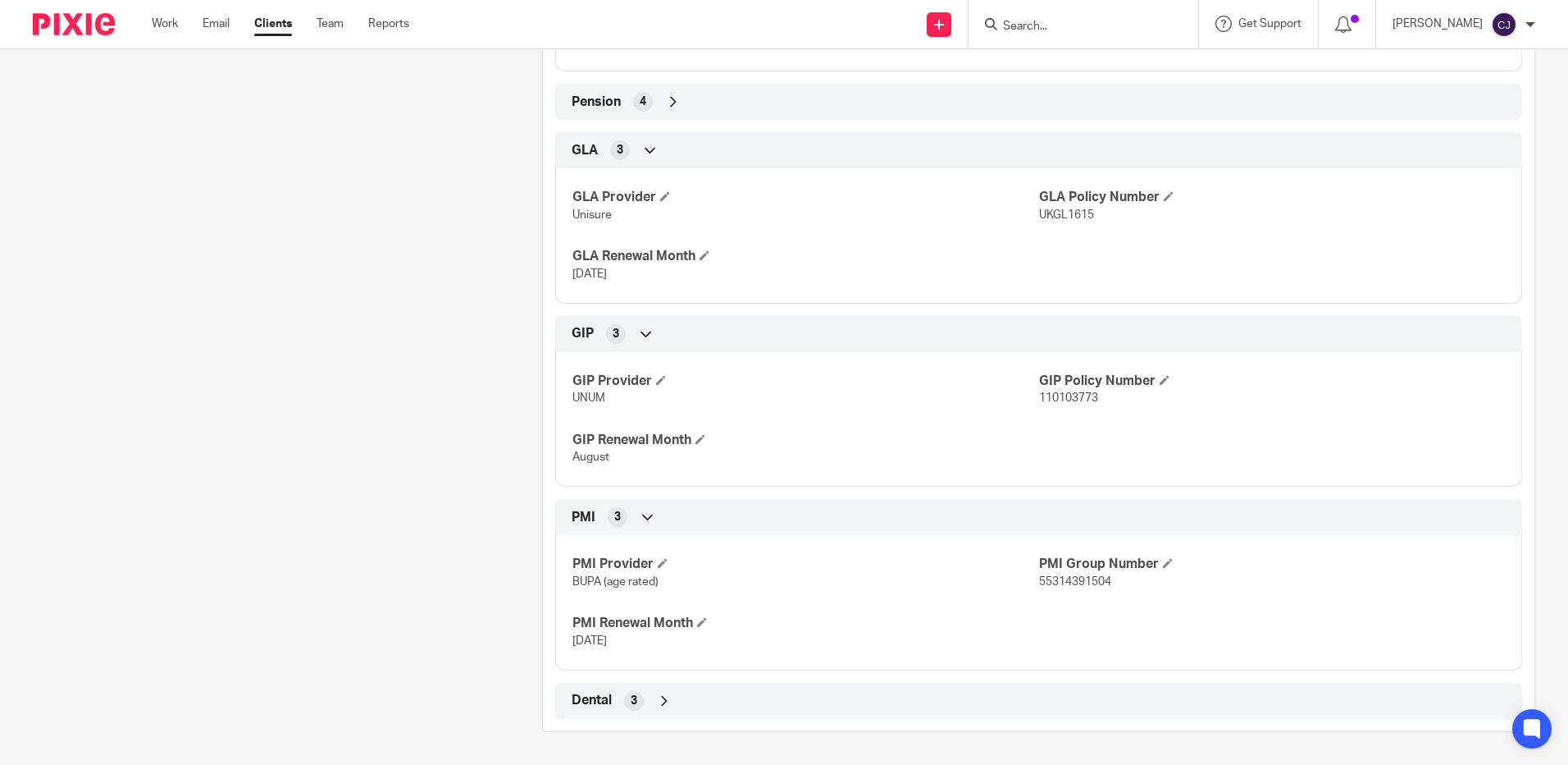
click at [630, 700] on span "3" at bounding box center [634, 700] width 7 height 16
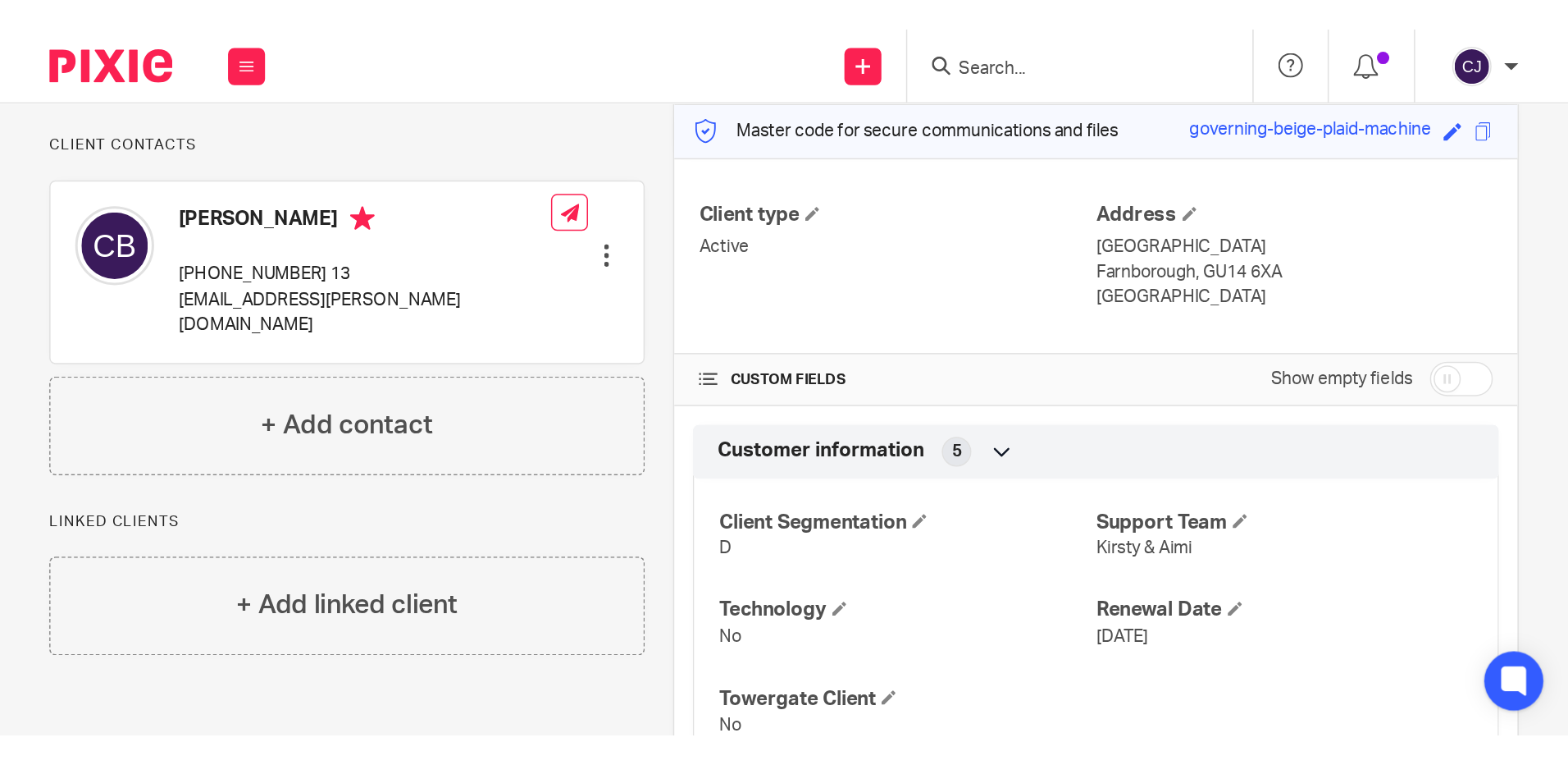
scroll to position [0, 0]
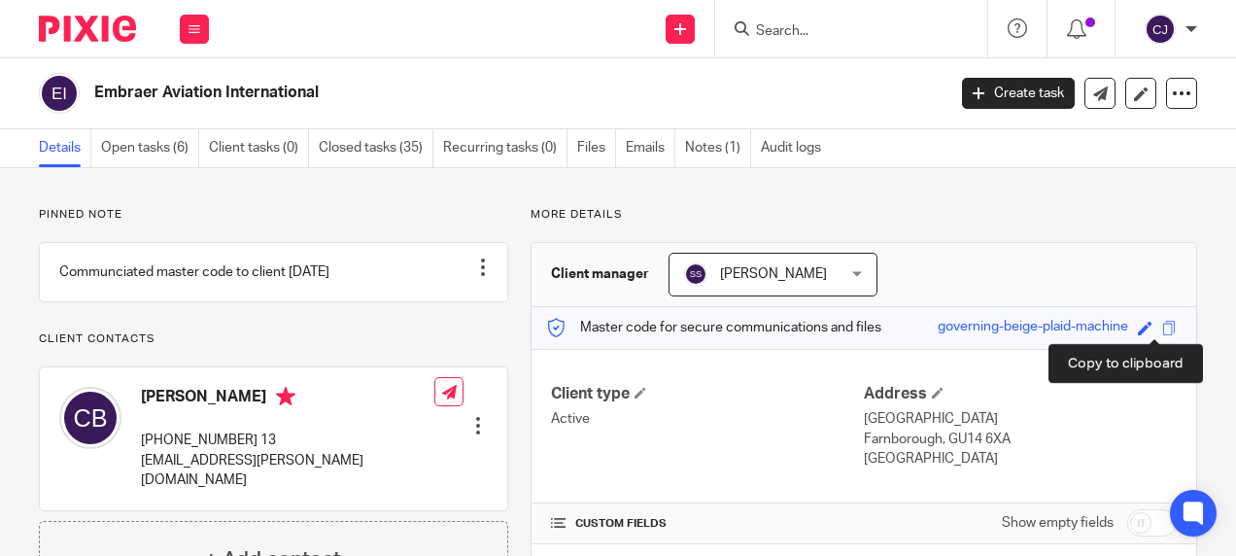
click at [1162, 328] on span at bounding box center [1169, 328] width 15 height 15
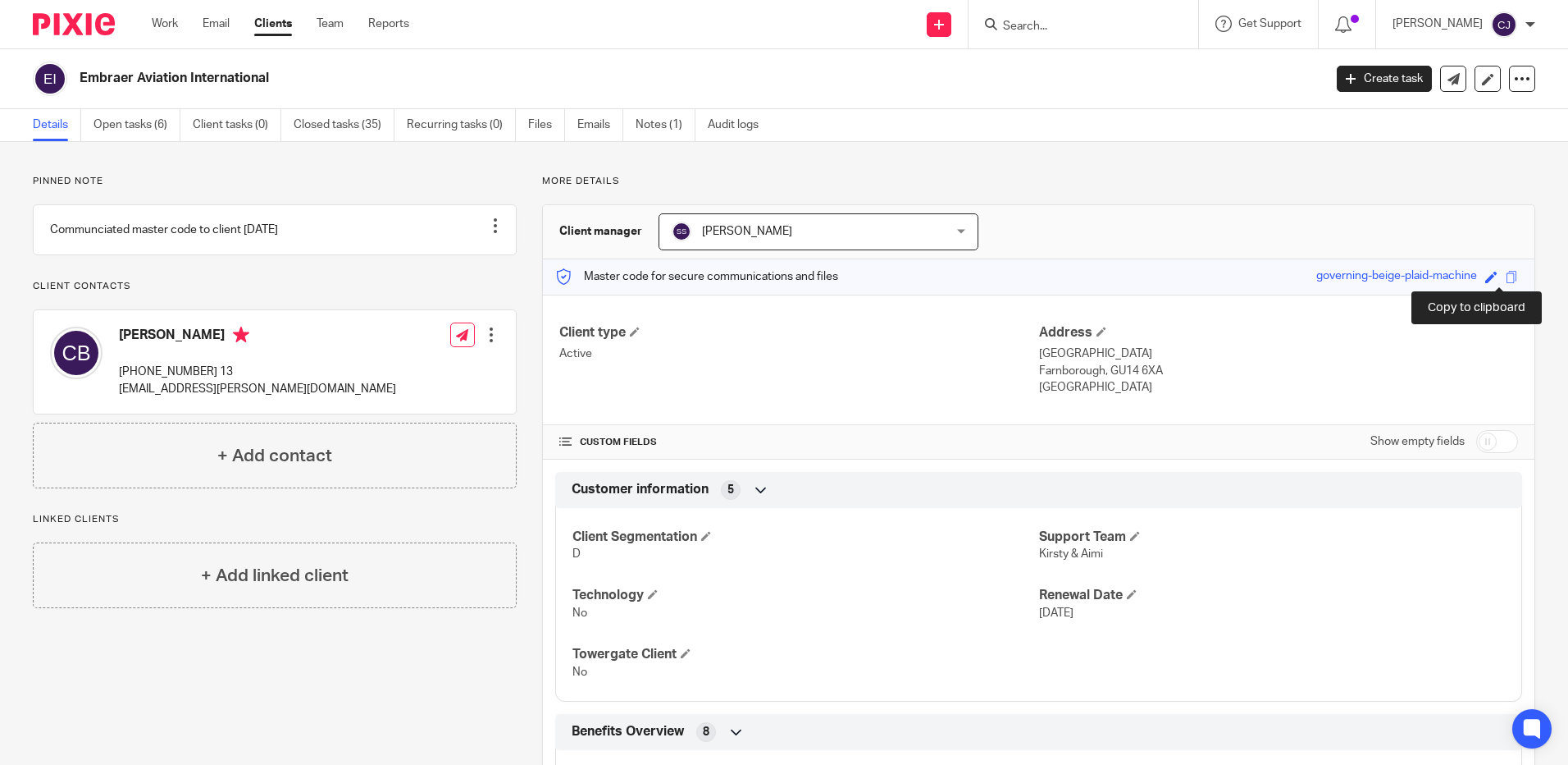
click at [1506, 274] on span at bounding box center [1511, 277] width 13 height 13
click at [1506, 280] on span at bounding box center [1511, 277] width 13 height 13
click at [1506, 281] on span at bounding box center [1511, 277] width 13 height 13
click at [1073, 7] on div at bounding box center [1084, 24] width 230 height 48
click at [1073, 16] on form at bounding box center [1089, 24] width 175 height 20
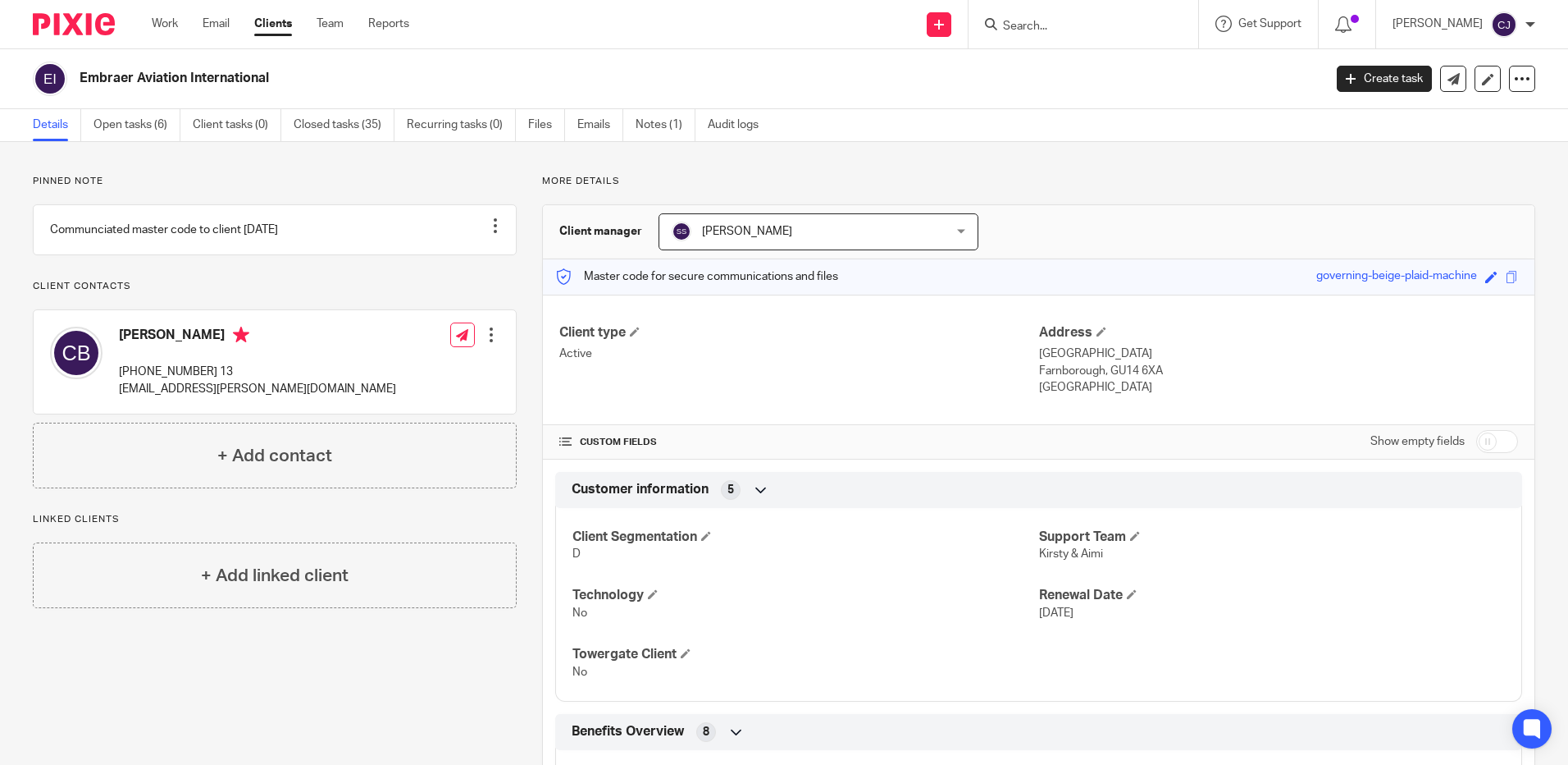
click at [1073, 29] on input "Search" at bounding box center [1075, 26] width 148 height 14
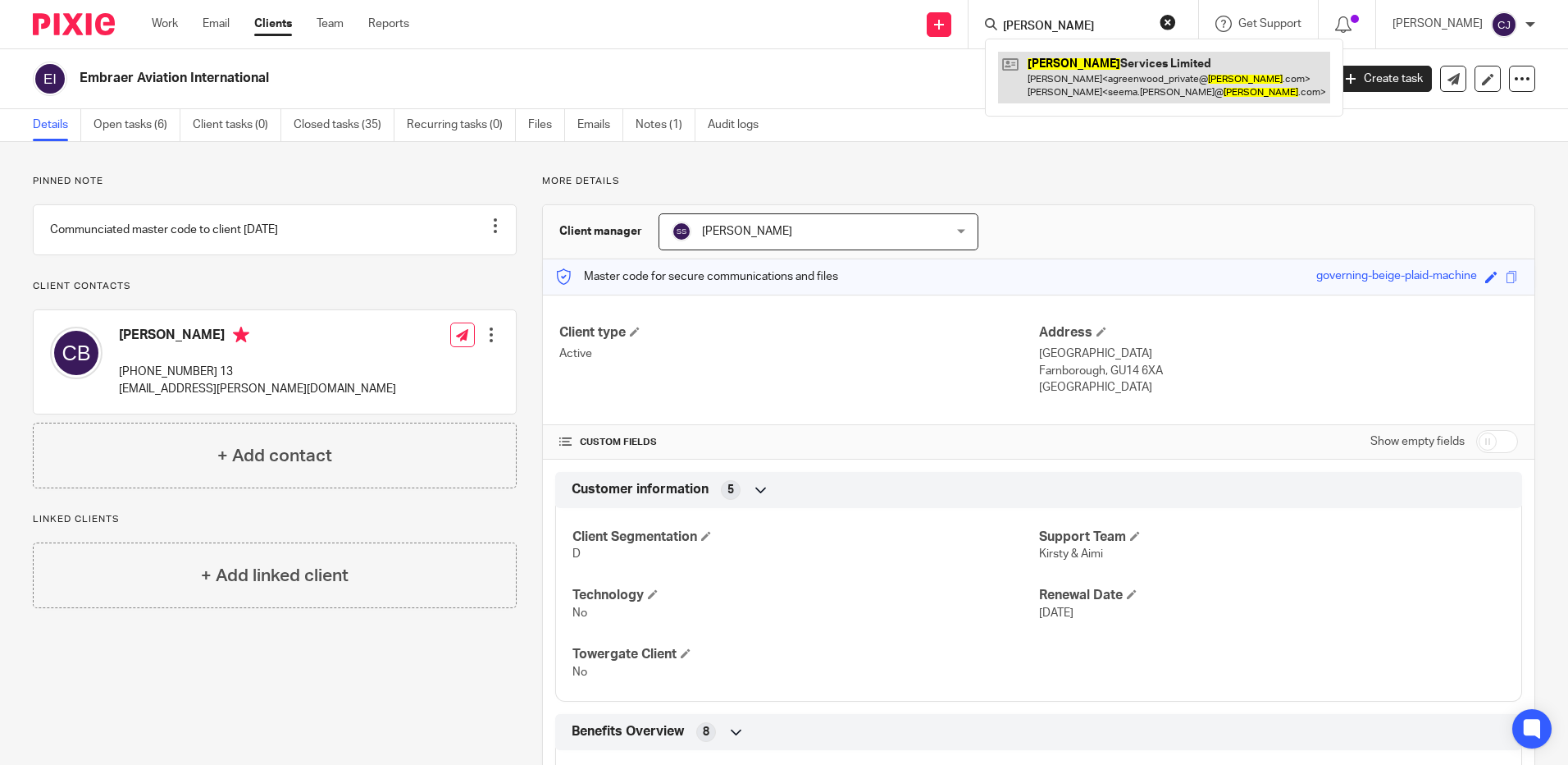
type input "[PERSON_NAME]"
click at [1072, 90] on link at bounding box center [1165, 77] width 333 height 51
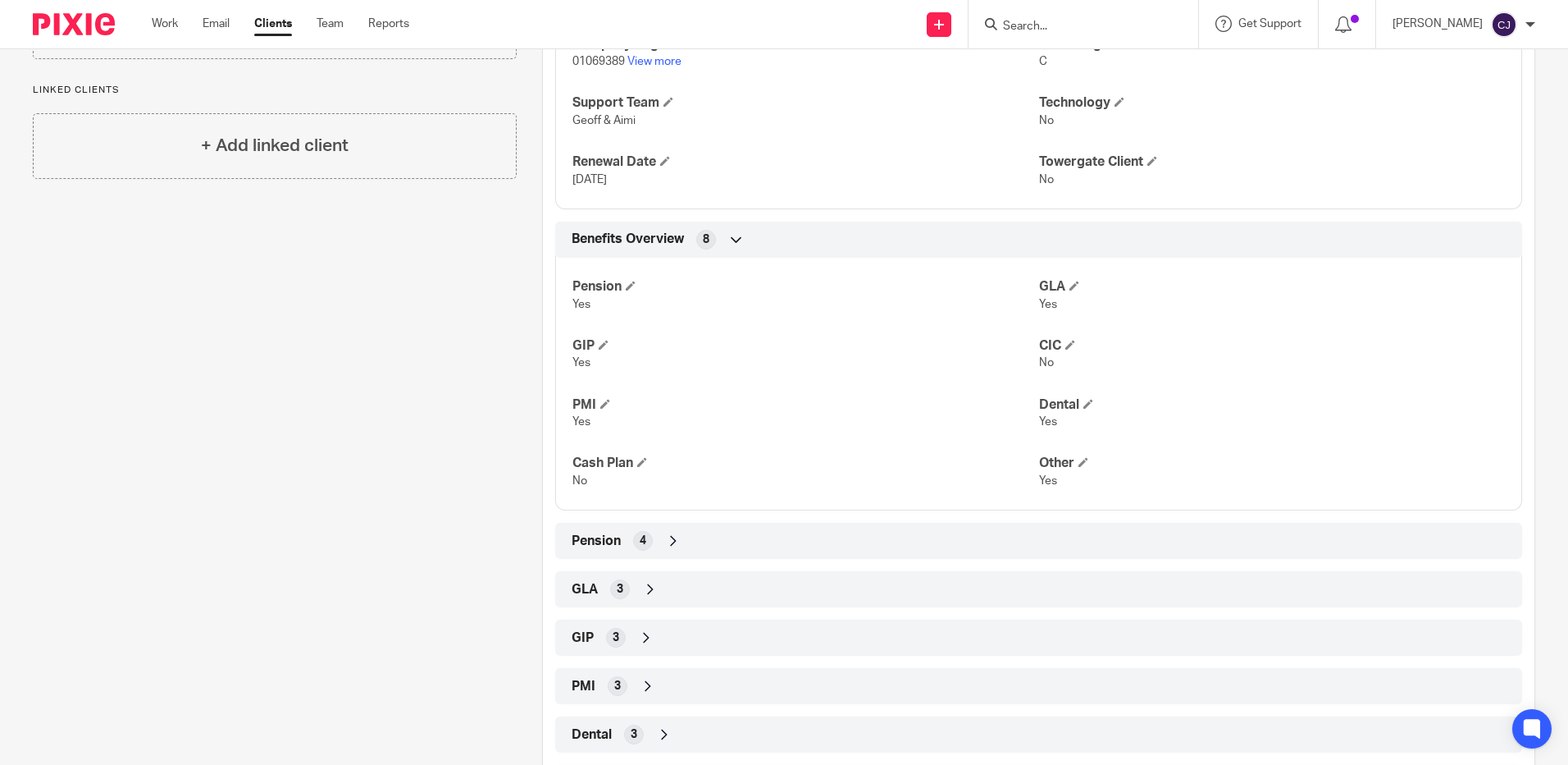
scroll to position [574, 0]
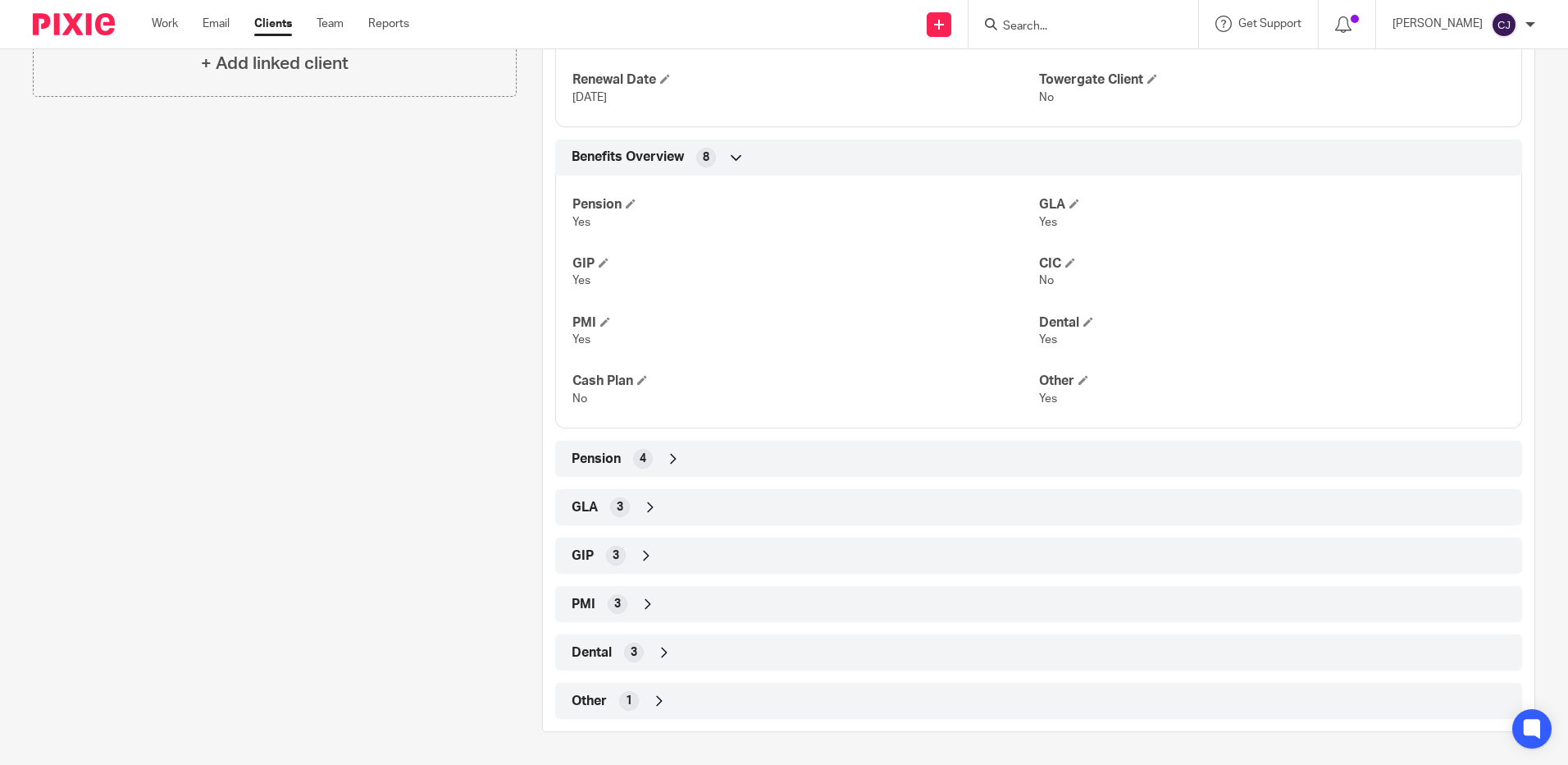
click at [636, 516] on div "GLA 3" at bounding box center [1039, 507] width 943 height 28
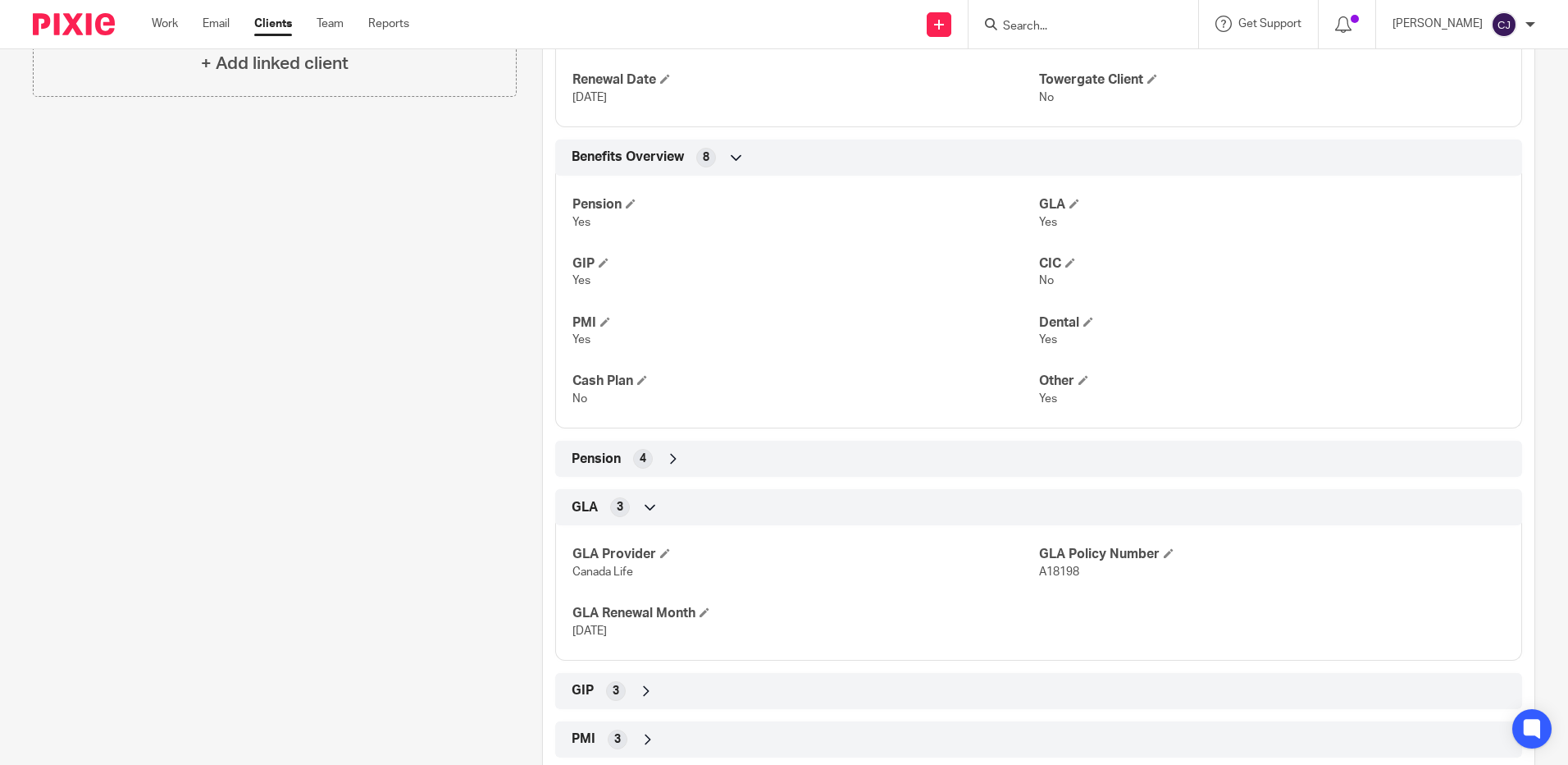
click at [642, 513] on icon at bounding box center [650, 507] width 16 height 16
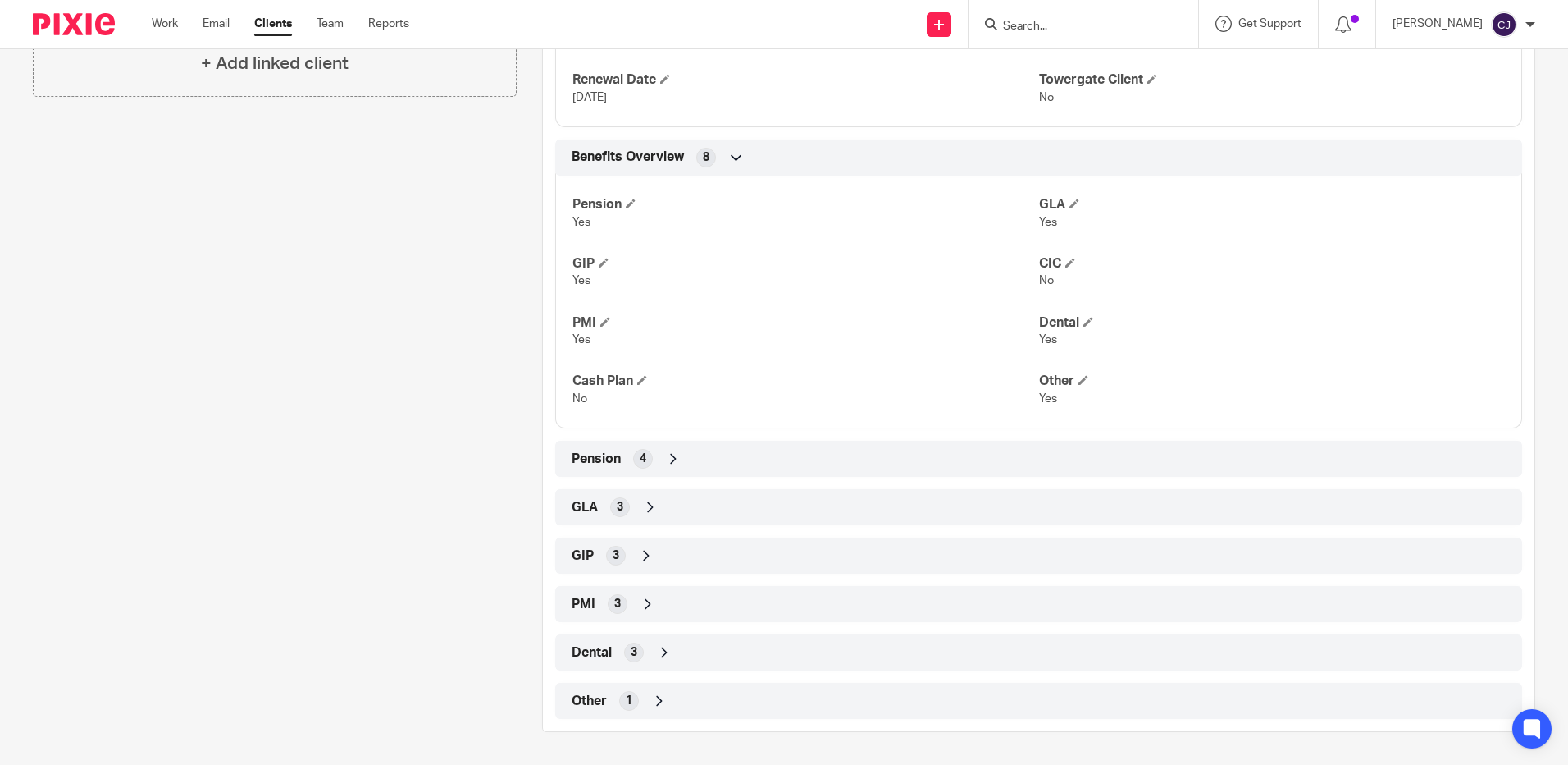
click at [626, 535] on div "Client type Active Address 4 The Sanctuary, [GEOGRAPHIC_DATA] [GEOGRAPHIC_DATA]…" at bounding box center [1038, 220] width 992 height 999
click at [630, 567] on div "GIP 3" at bounding box center [1039, 555] width 943 height 28
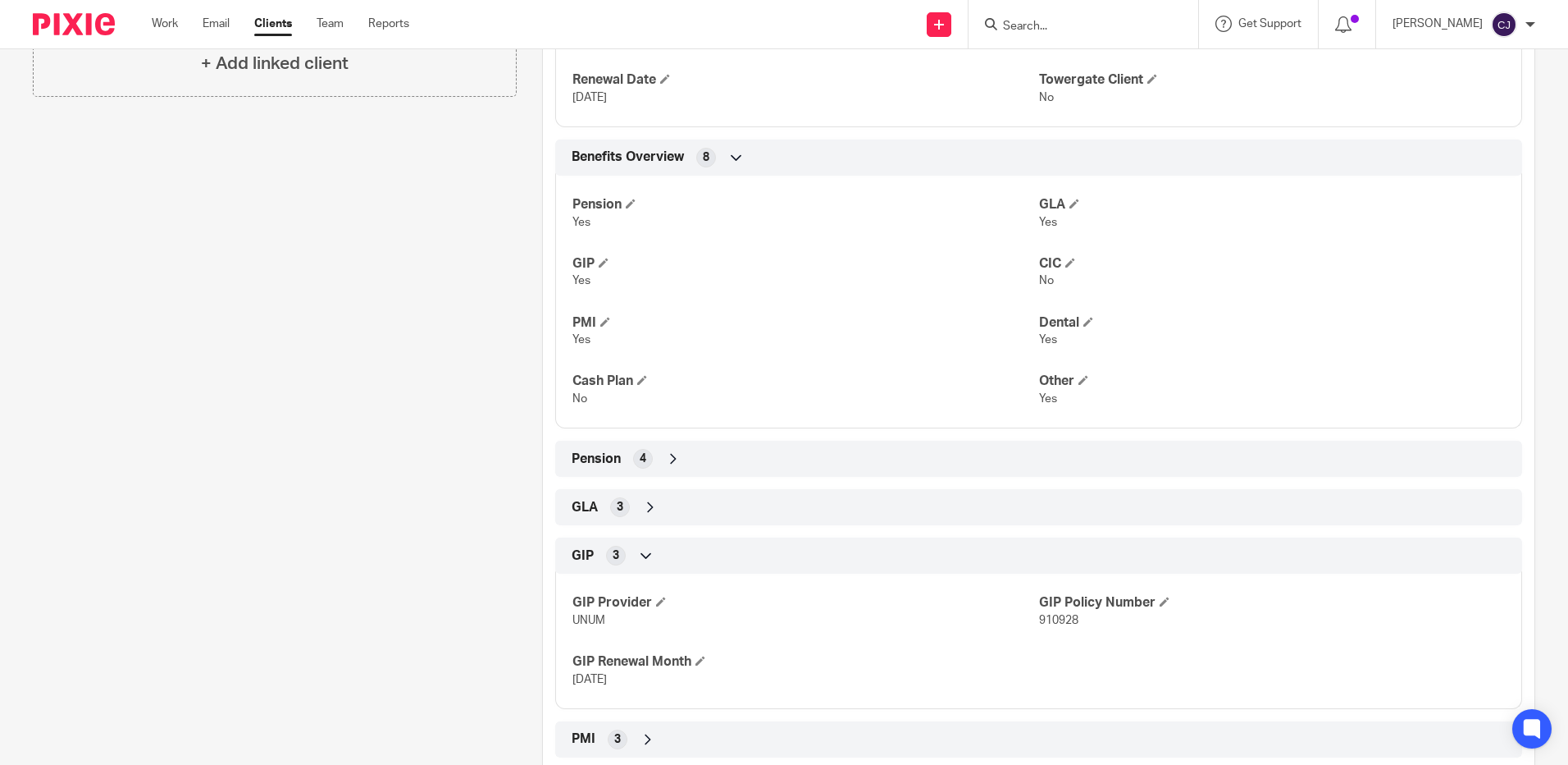
click at [638, 556] on icon at bounding box center [646, 555] width 16 height 16
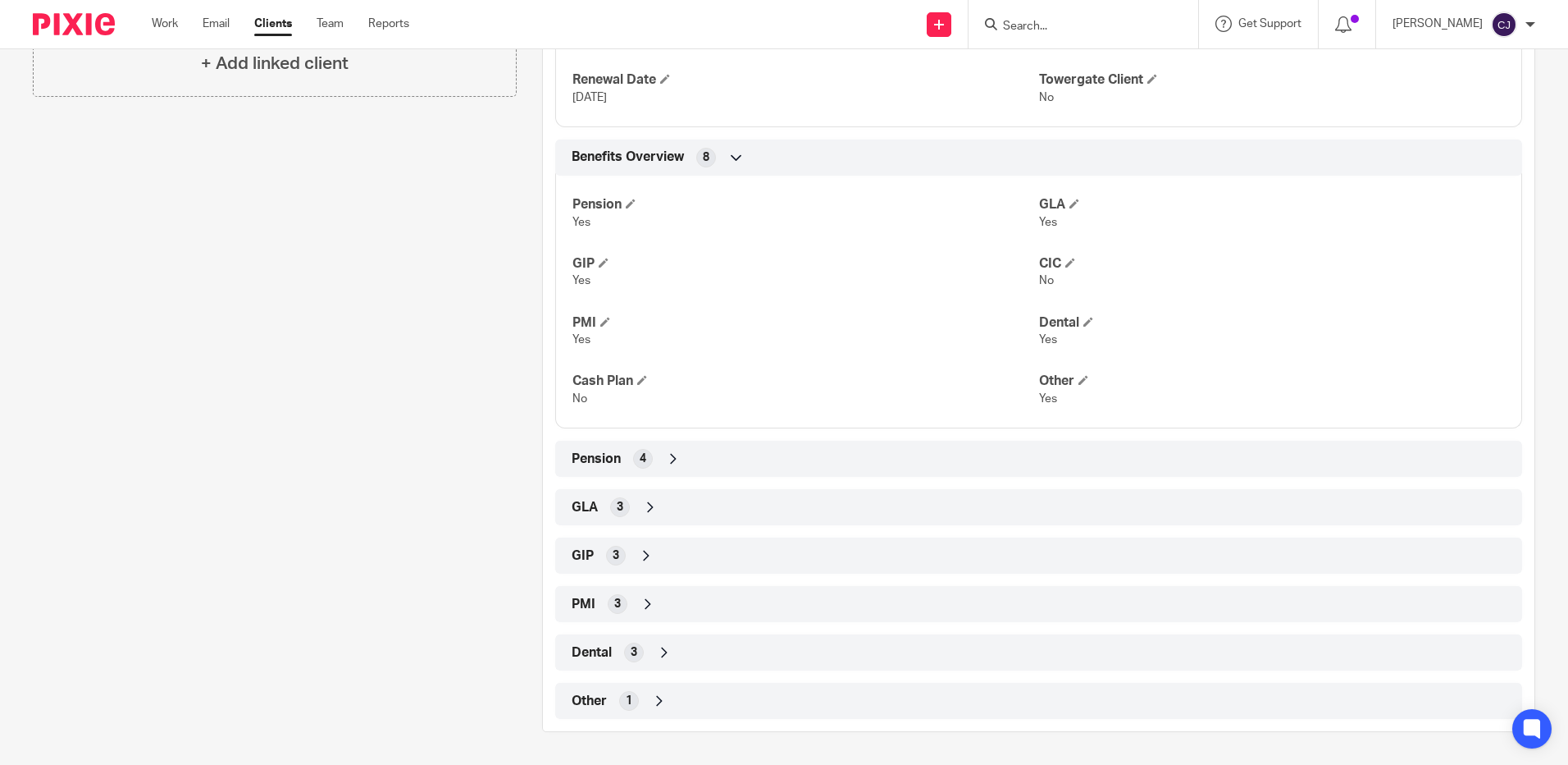
click at [626, 616] on div "PMI 3" at bounding box center [1039, 604] width 943 height 28
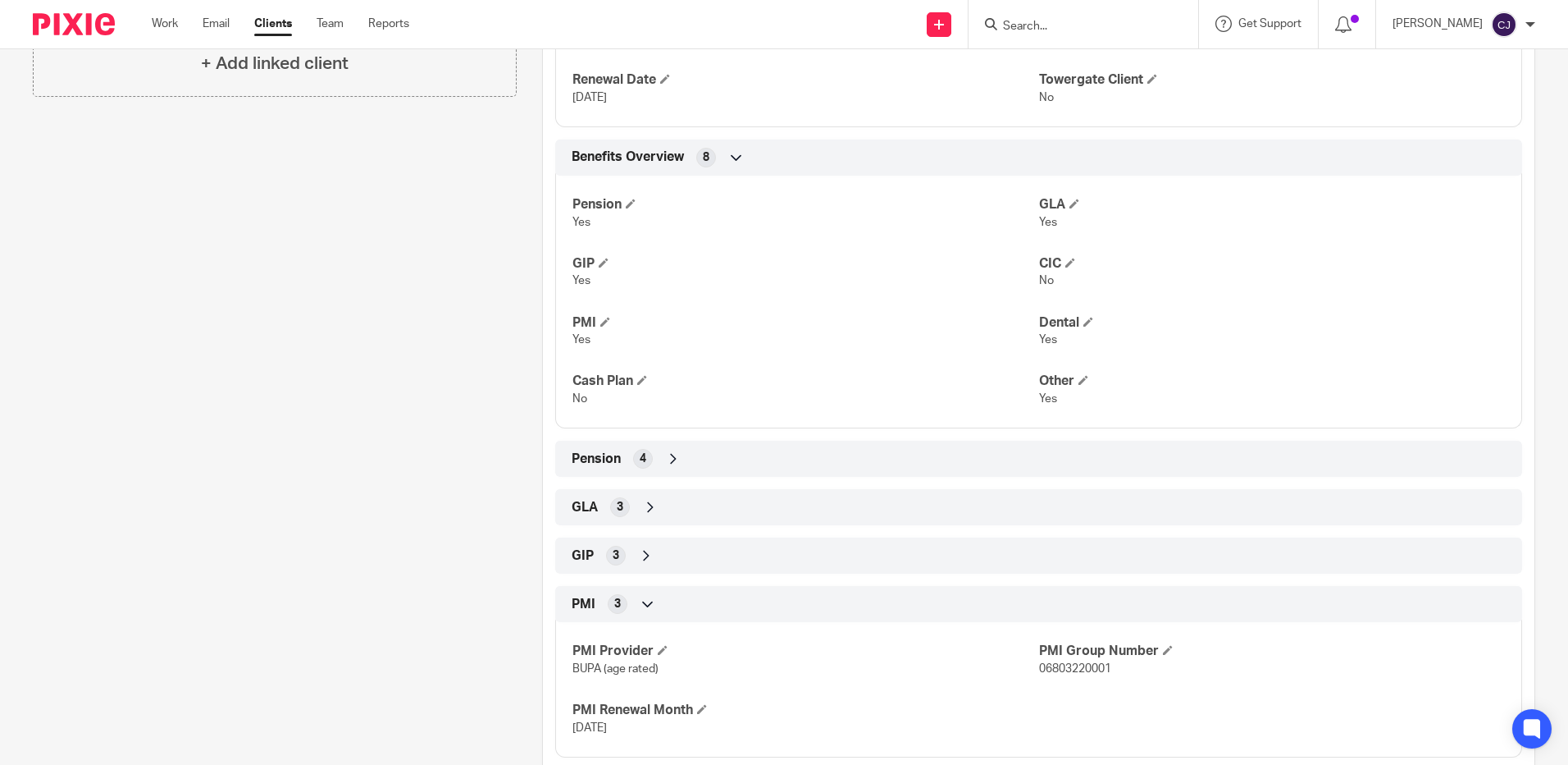
click at [641, 608] on icon at bounding box center [647, 604] width 16 height 16
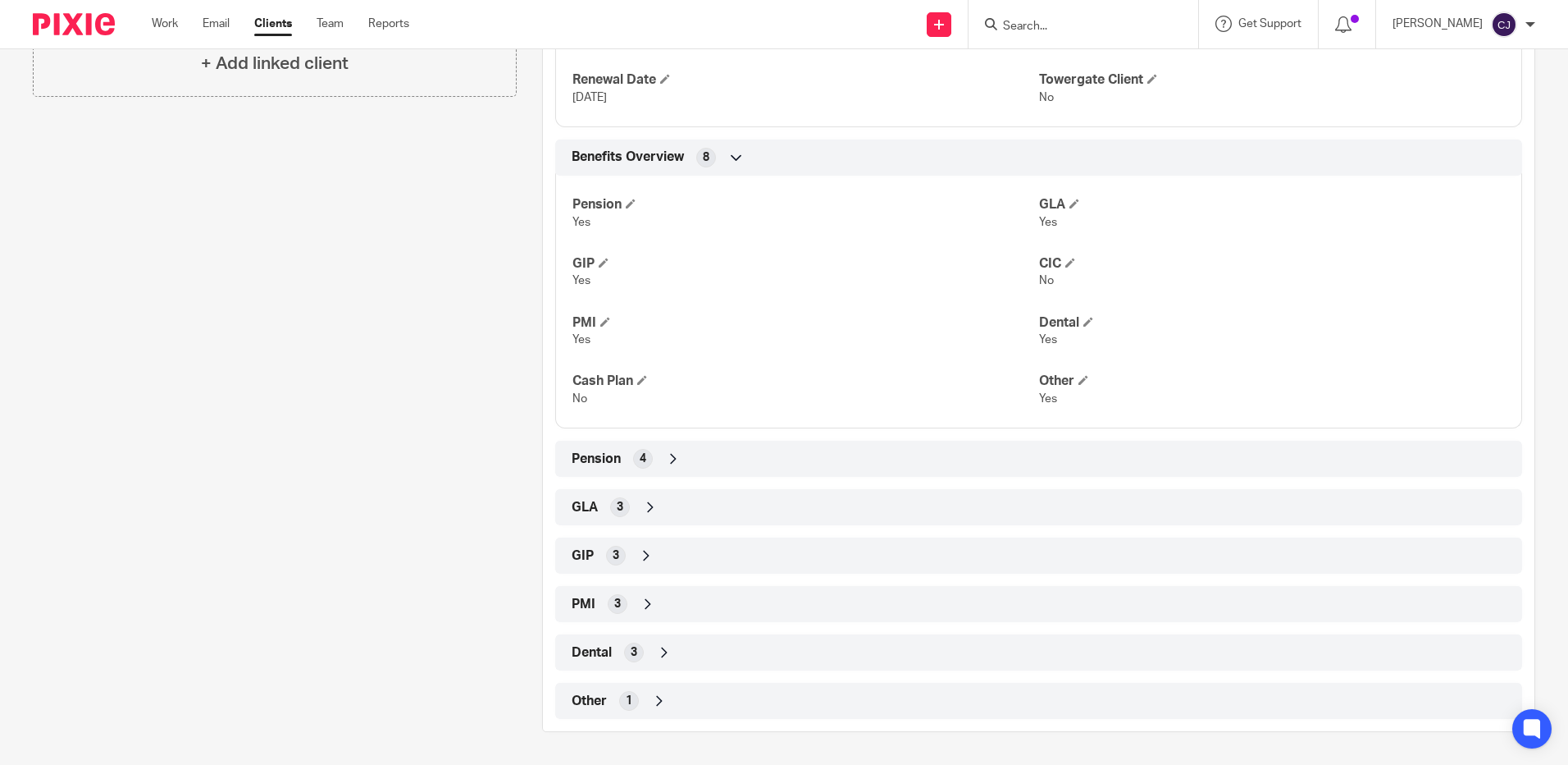
click at [639, 649] on div "3" at bounding box center [634, 652] width 19 height 19
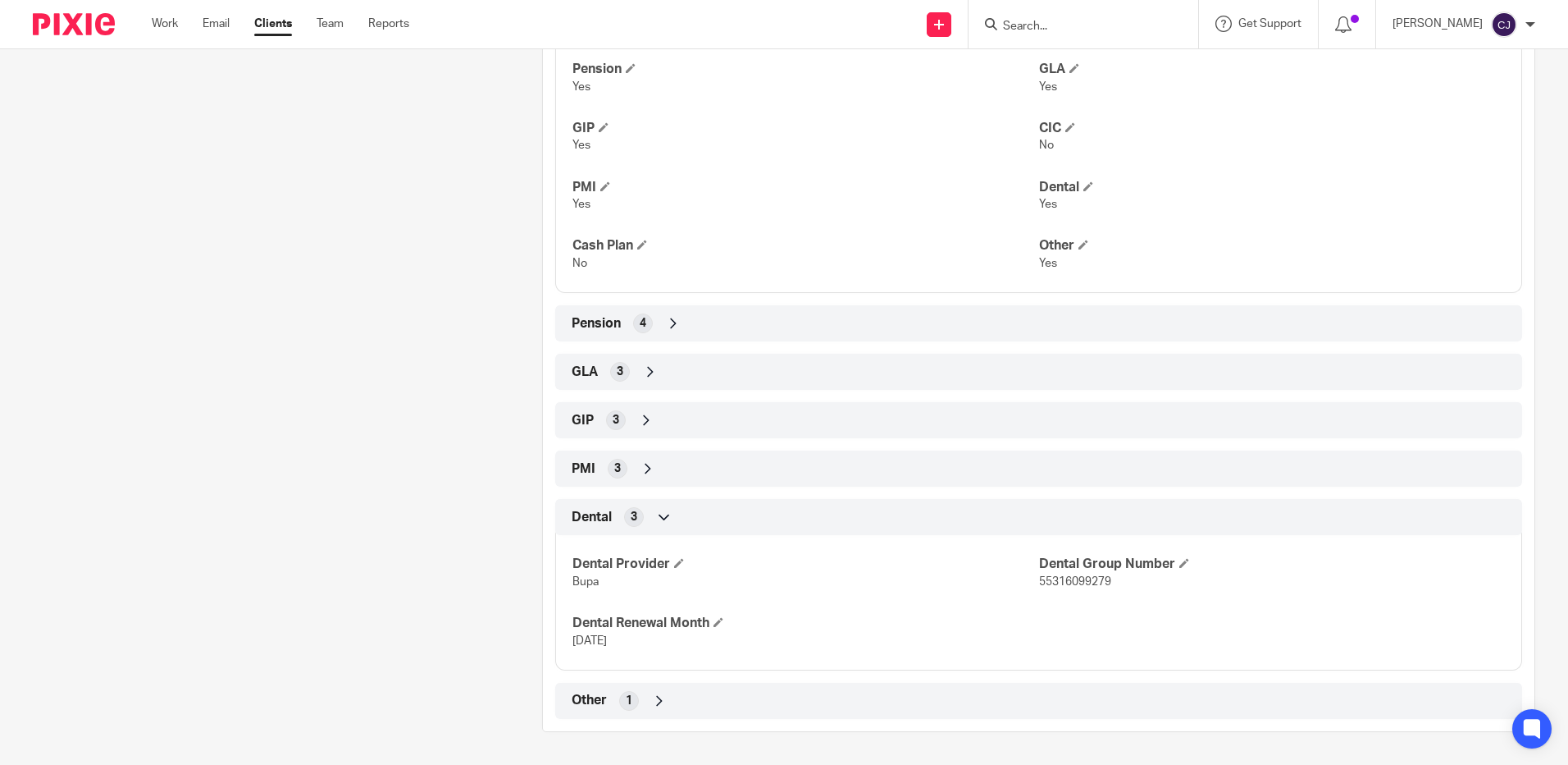
click at [629, 508] on div "3" at bounding box center [634, 517] width 19 height 19
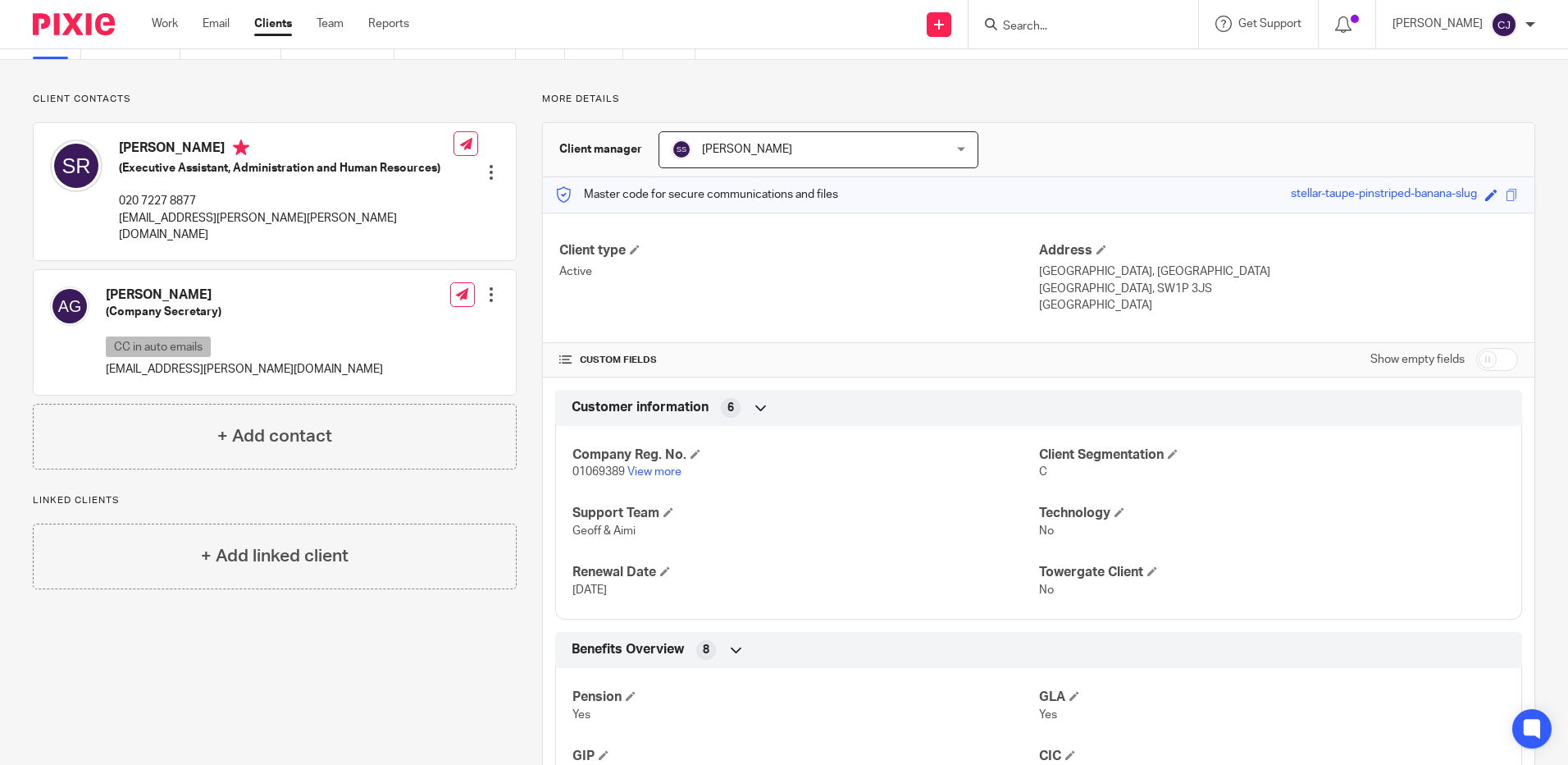
scroll to position [0, 0]
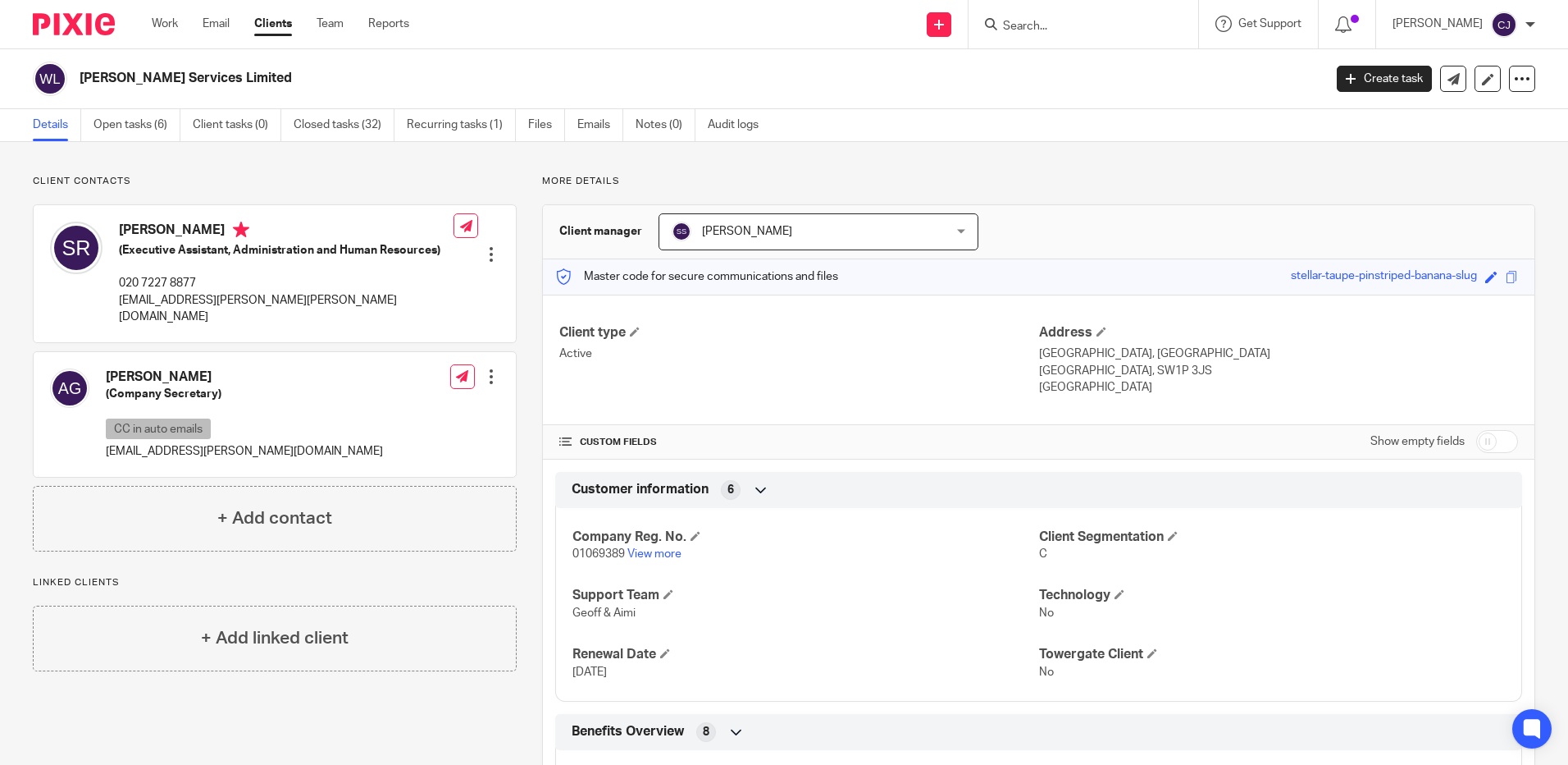
click at [233, 228] on h4 "[PERSON_NAME]" at bounding box center [286, 231] width 335 height 20
drag, startPoint x: 233, startPoint y: 228, endPoint x: 137, endPoint y: 225, distance: 96.0
click at [137, 225] on h4 "[PERSON_NAME]" at bounding box center [286, 231] width 335 height 20
copy h4 "[PERSON_NAME]"
drag, startPoint x: 290, startPoint y: 272, endPoint x: 379, endPoint y: 259, distance: 89.9
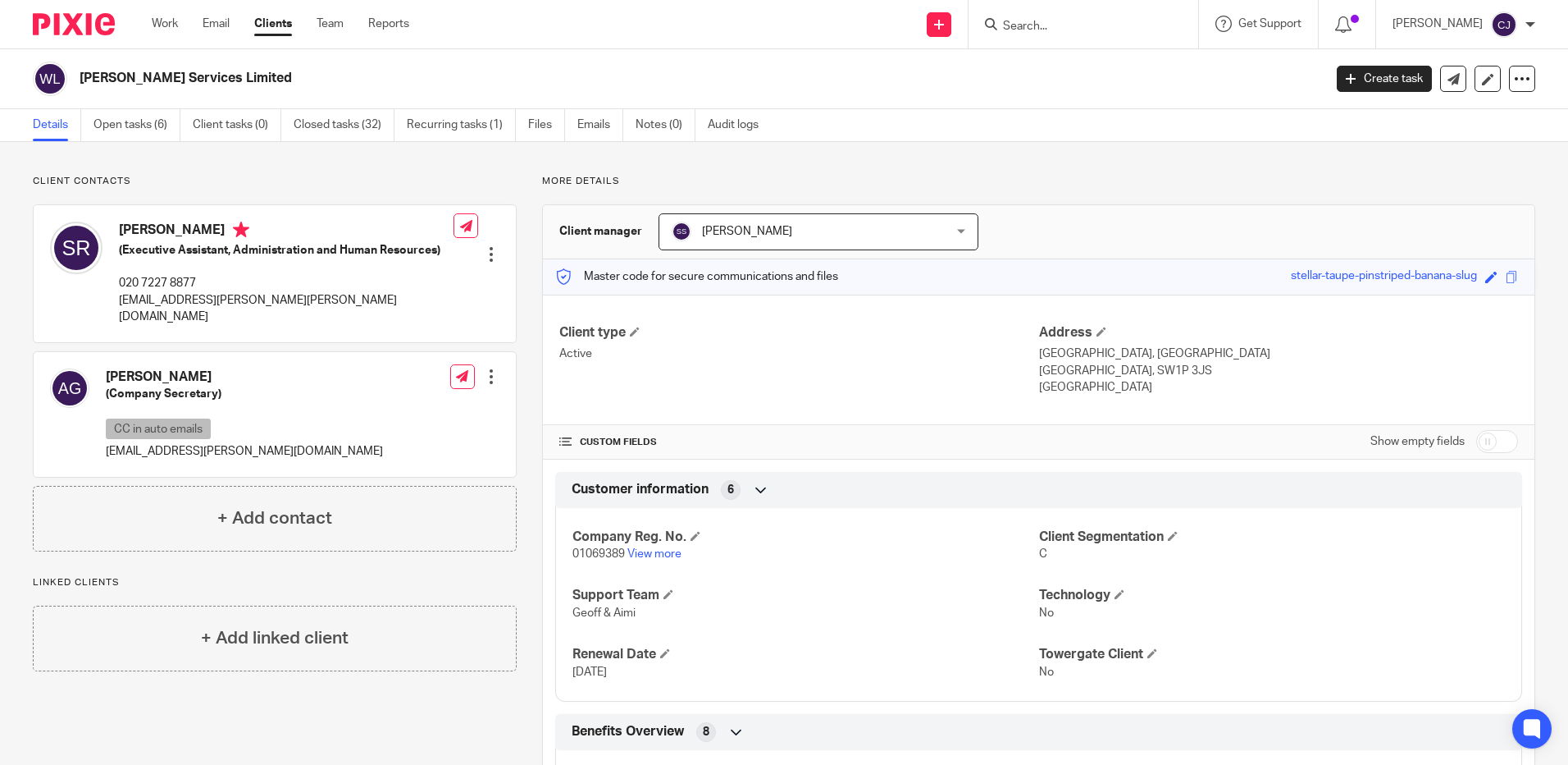
click at [291, 272] on div "[PERSON_NAME] (Executive Assistant, Administration and Human Resources) 020 722…" at bounding box center [286, 273] width 335 height 103
drag, startPoint x: 436, startPoint y: 248, endPoint x: 122, endPoint y: 252, distance: 314.0
click at [122, 252] on h5 "(Executive Assistant, Administration and Human Resources)" at bounding box center [286, 250] width 335 height 16
drag, startPoint x: 122, startPoint y: 252, endPoint x: 158, endPoint y: 251, distance: 36.0
copy h5 "Executive Assistant, Administration and Human Resources"
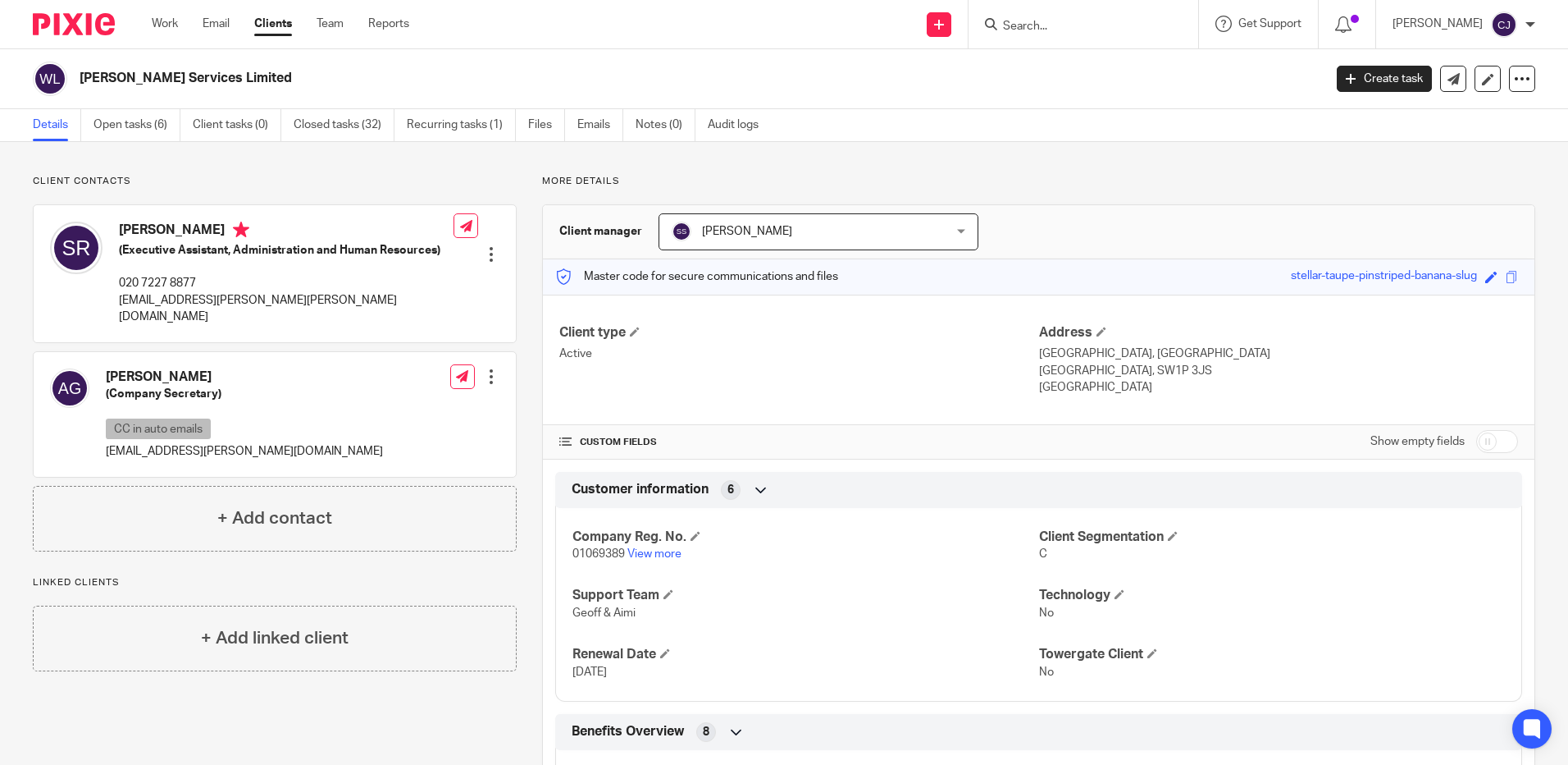
click at [218, 368] on h4 "[PERSON_NAME]" at bounding box center [244, 377] width 277 height 17
drag, startPoint x: 218, startPoint y: 363, endPoint x: 111, endPoint y: 364, distance: 107.0
click at [111, 368] on h4 "[PERSON_NAME]" at bounding box center [244, 377] width 277 height 17
drag, startPoint x: 111, startPoint y: 364, endPoint x: 132, endPoint y: 364, distance: 21.0
copy div "[PERSON_NAME]"
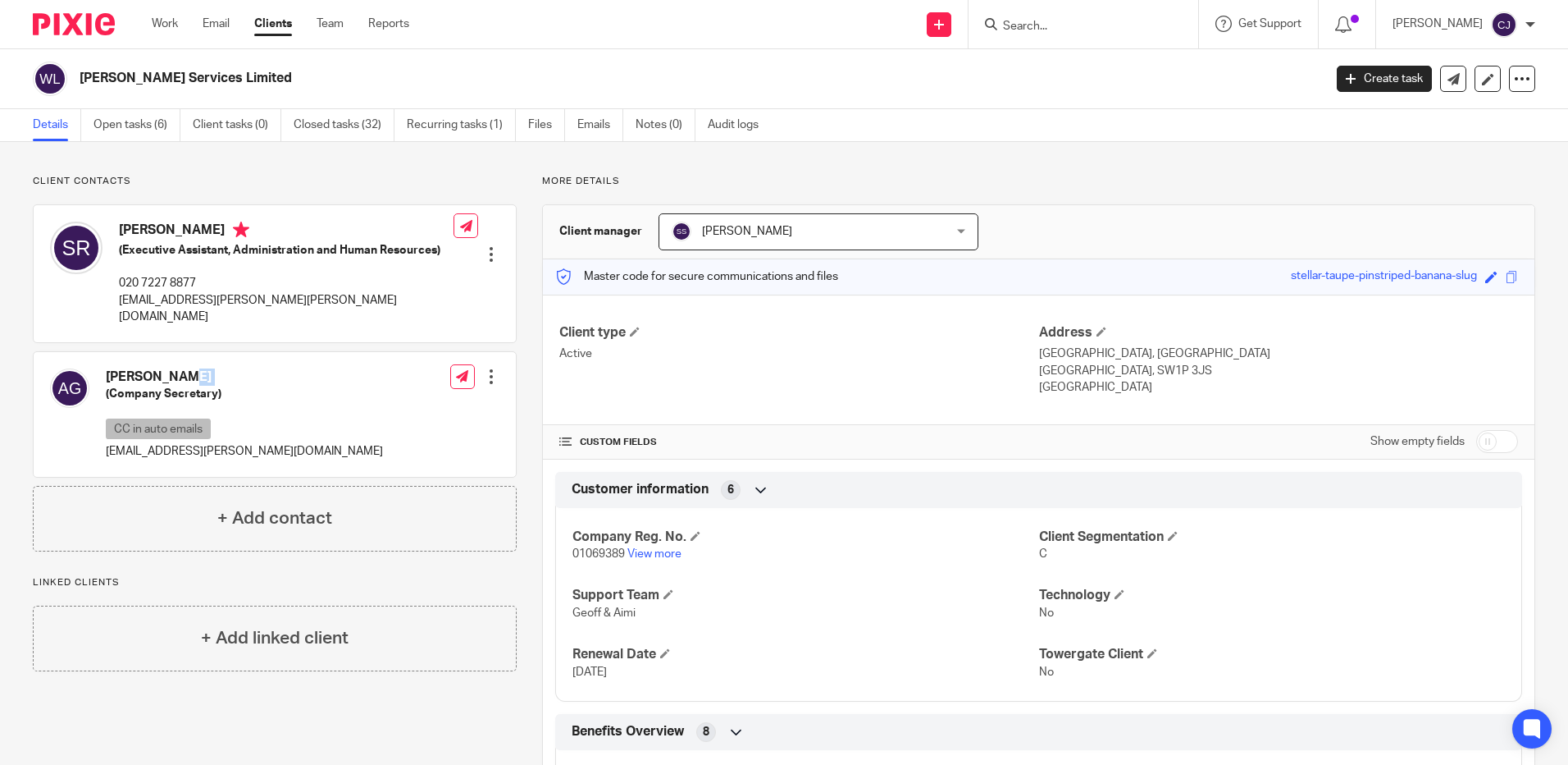
drag, startPoint x: 237, startPoint y: 73, endPoint x: 84, endPoint y: 75, distance: 153.0
click at [84, 75] on h2 "[PERSON_NAME] Services Limited" at bounding box center [572, 79] width 986 height 17
copy h2 "[PERSON_NAME] Services Limited"
drag, startPoint x: 1130, startPoint y: 387, endPoint x: 1018, endPoint y: 361, distance: 115.0
click at [1018, 361] on div "Client type Active Address 4 The Sanctuary, [GEOGRAPHIC_DATA] [GEOGRAPHIC_DATA]…" at bounding box center [1038, 361] width 992 height 132
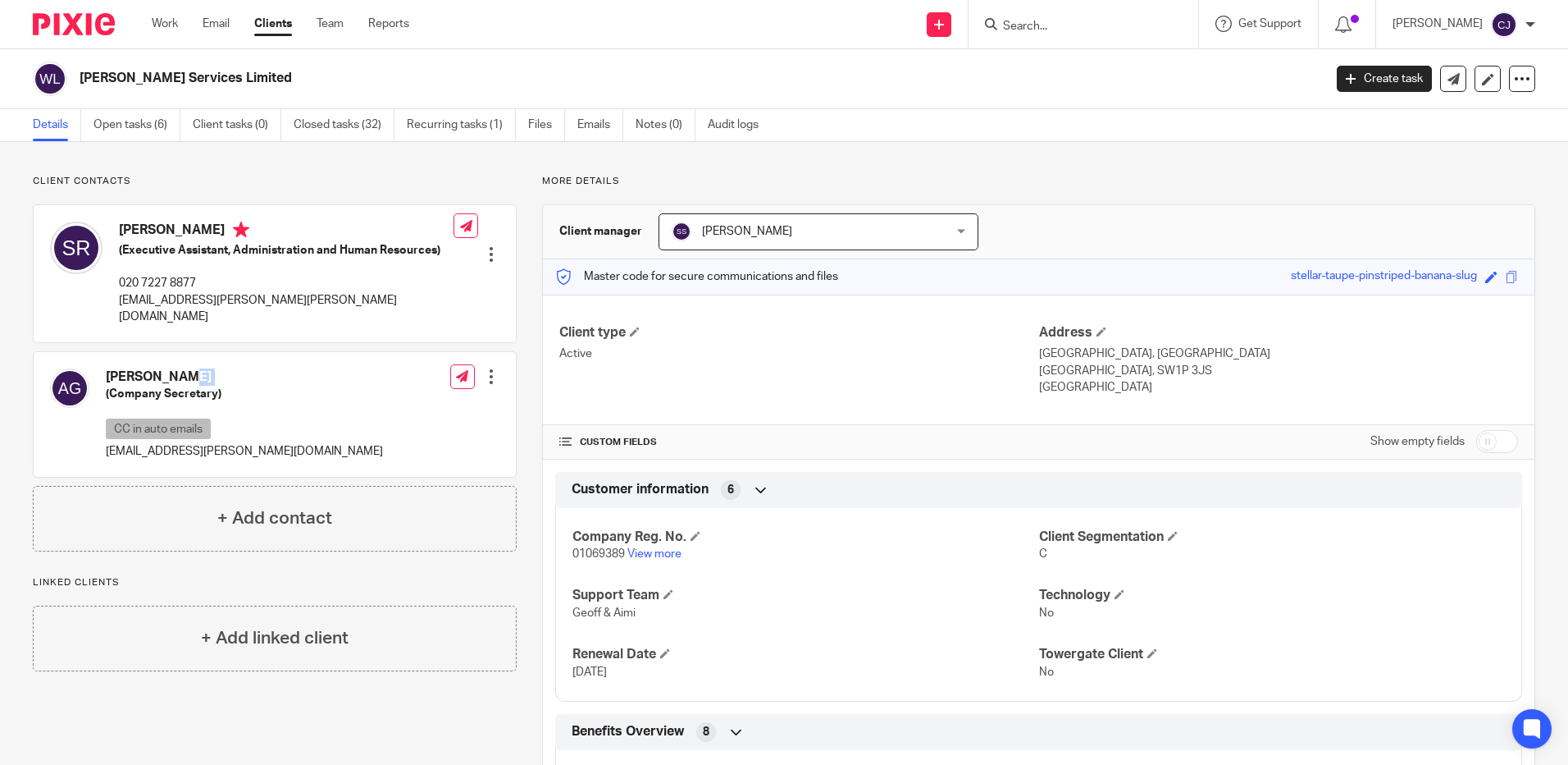
click at [1019, 361] on p "Active" at bounding box center [799, 353] width 479 height 16
drag, startPoint x: 1030, startPoint y: 352, endPoint x: 1131, endPoint y: 382, distance: 105.4
click at [1131, 382] on div "Client type Active Address 4 The Sanctuary, [GEOGRAPHIC_DATA] [GEOGRAPHIC_DATA]…" at bounding box center [1038, 361] width 992 height 132
drag, startPoint x: 1131, startPoint y: 382, endPoint x: 1079, endPoint y: 372, distance: 53.0
click at [1129, 382] on p "[GEOGRAPHIC_DATA]" at bounding box center [1279, 387] width 479 height 16
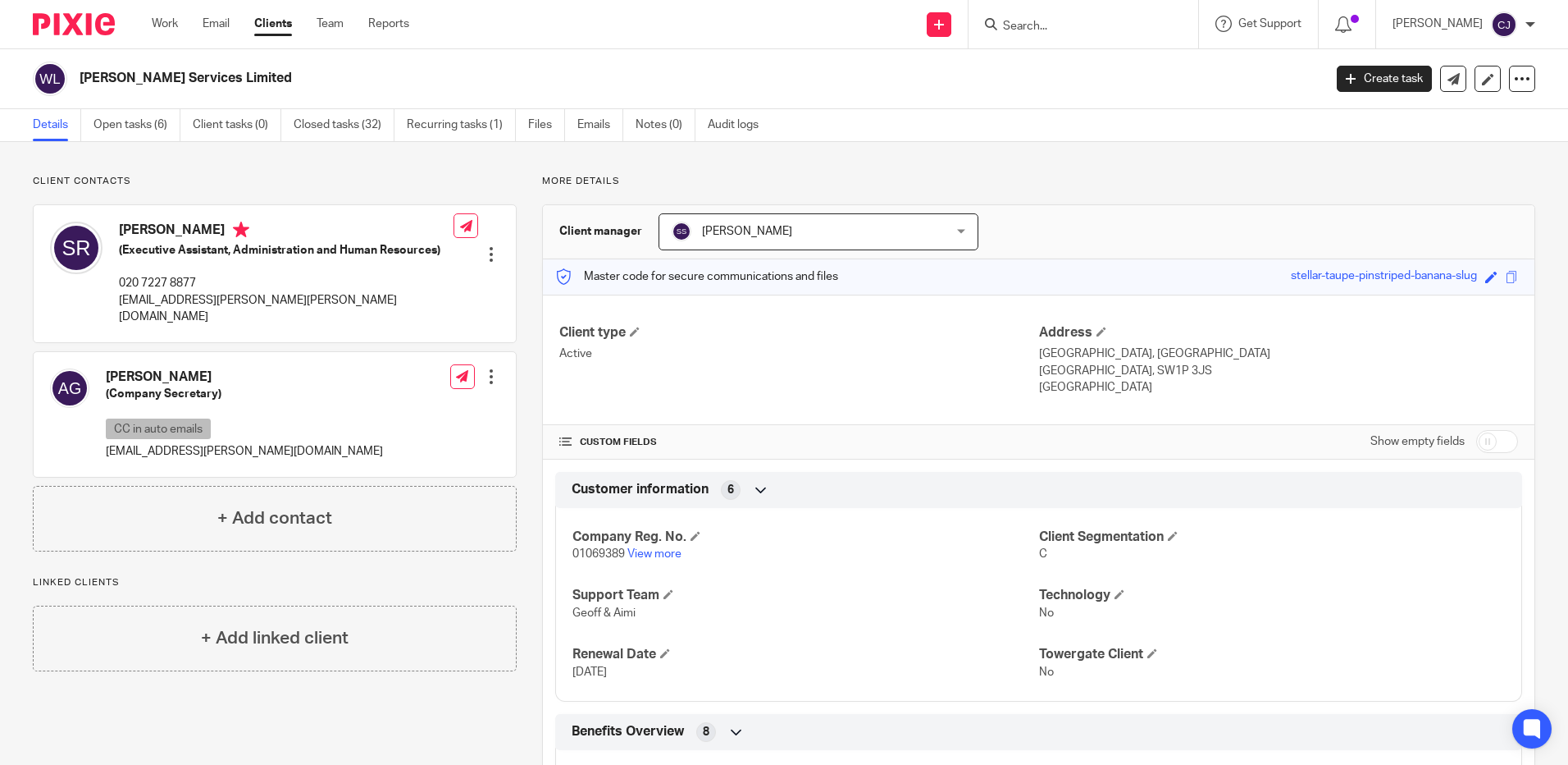
drag, startPoint x: 1053, startPoint y: 356, endPoint x: 1023, endPoint y: 355, distance: 30.0
click at [1052, 356] on p "[GEOGRAPHIC_DATA], [GEOGRAPHIC_DATA]" at bounding box center [1279, 353] width 479 height 16
click at [1039, 352] on p "[GEOGRAPHIC_DATA], [GEOGRAPHIC_DATA]" at bounding box center [1279, 353] width 479 height 16
drag, startPoint x: 1032, startPoint y: 354, endPoint x: 1113, endPoint y: 387, distance: 87.5
click at [1113, 387] on div "Address 4 The Sanctuary, [GEOGRAPHIC_DATA] [GEOGRAPHIC_DATA], SW1P 3JS [GEOGRAP…" at bounding box center [1279, 361] width 479 height 73
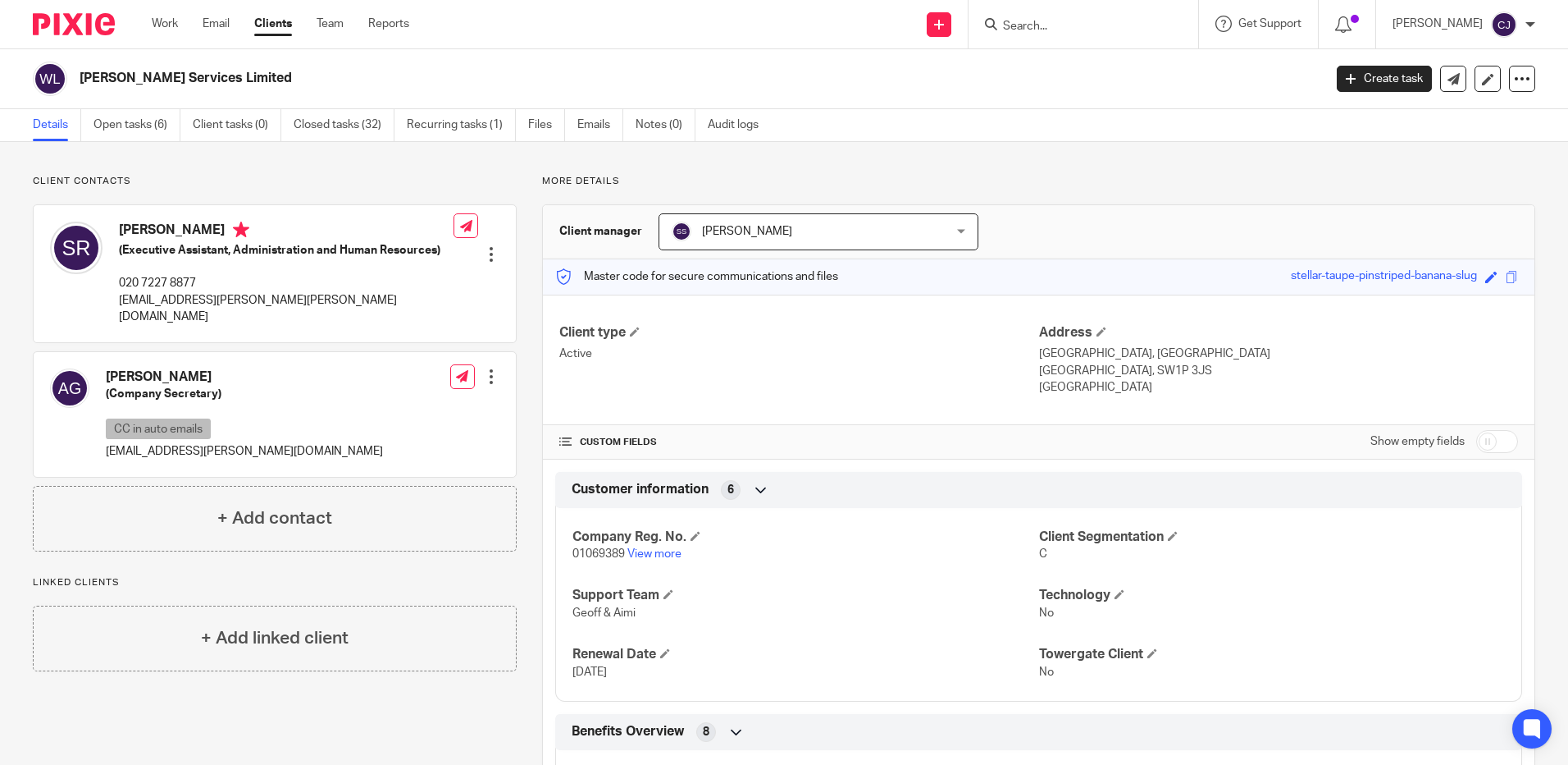
drag, startPoint x: 1113, startPoint y: 387, endPoint x: 1073, endPoint y: 376, distance: 41.5
copy div "[STREET_ADDRESS]"
click at [211, 269] on div "[PERSON_NAME] (Executive Assistant, Administration and Human Resources) 020 722…" at bounding box center [286, 273] width 335 height 103
drag, startPoint x: 174, startPoint y: 278, endPoint x: 124, endPoint y: 278, distance: 50.0
click at [124, 278] on p "020 7227 8877" at bounding box center [286, 283] width 335 height 16
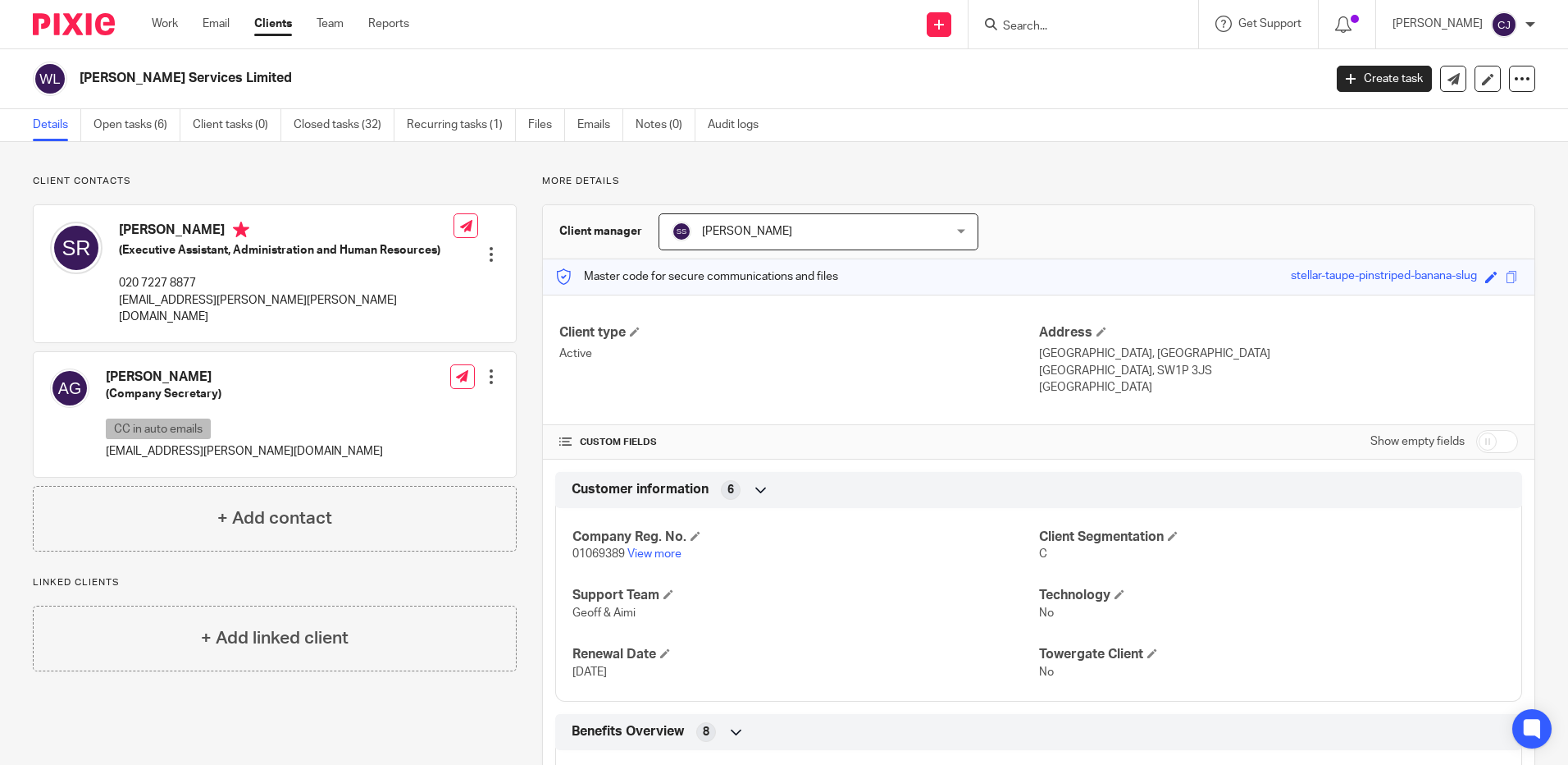
click at [107, 278] on div "Seema Rambarran (Executive Assistant, Administration and Human Resources) 020 7…" at bounding box center [251, 274] width 403 height 120
drag, startPoint x: 117, startPoint y: 281, endPoint x: 250, endPoint y: 290, distance: 133.3
click at [250, 290] on div "Seema Rambarran (Executive Assistant, Administration and Human Resources) 020 7…" at bounding box center [251, 274] width 403 height 120
drag, startPoint x: 250, startPoint y: 290, endPoint x: 184, endPoint y: 283, distance: 66.4
copy p "020 7227 8877"
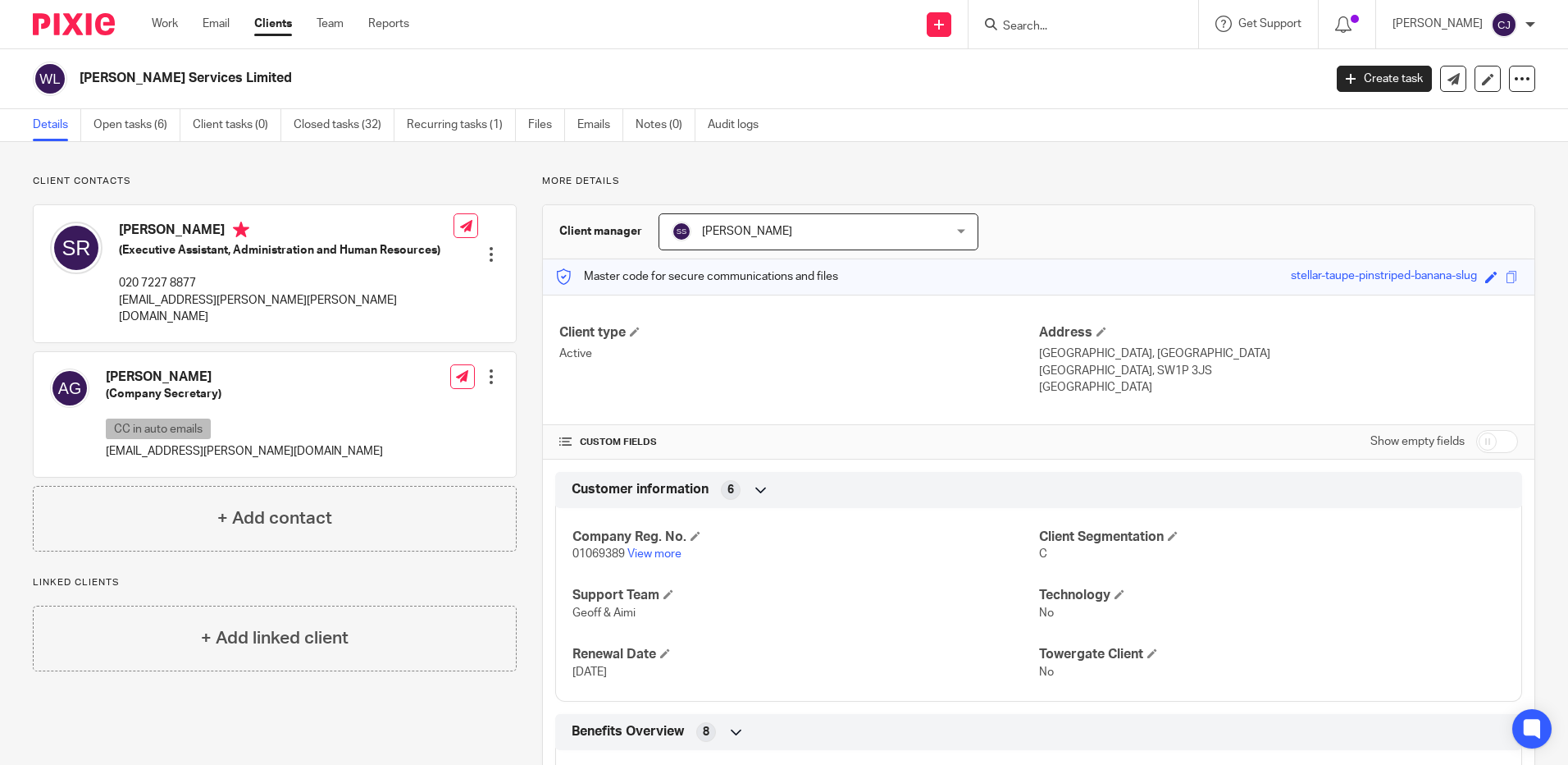
click at [295, 299] on p "seema.rambarran@wogen.com" at bounding box center [286, 309] width 335 height 34
drag, startPoint x: 288, startPoint y: 299, endPoint x: 111, endPoint y: 299, distance: 177.0
click at [111, 299] on div "Seema Rambarran (Executive Assistant, Administration and Human Resources) 020 7…" at bounding box center [251, 274] width 403 height 120
drag, startPoint x: 111, startPoint y: 299, endPoint x: 159, endPoint y: 301, distance: 48.0
copy p "seema.rambarran@wogen.com"
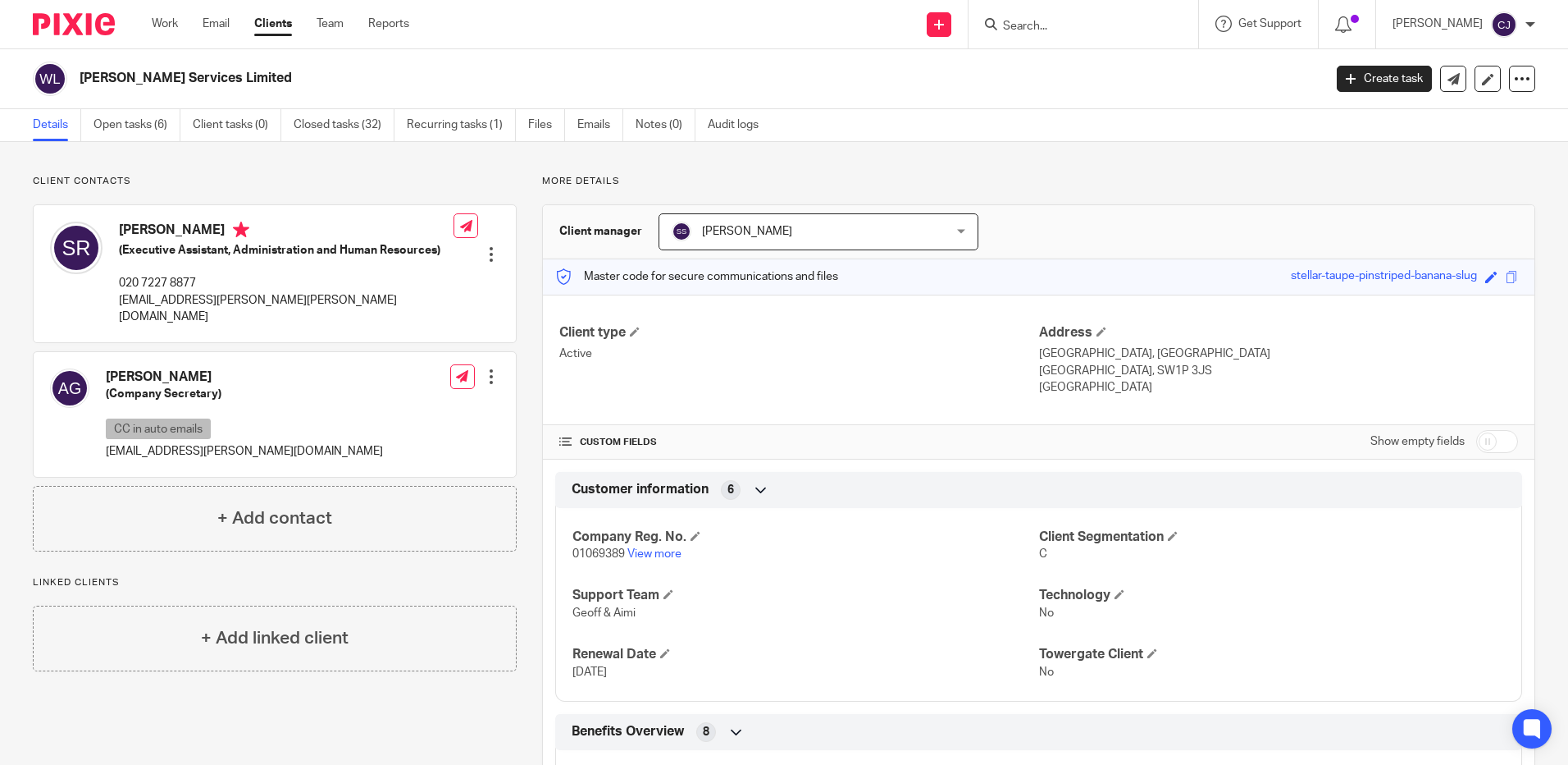
click at [292, 423] on div "Adam Greenwood (Company Secretary) CC in auto emails agreenwood_private@wogen.c…" at bounding box center [274, 415] width 482 height 125
drag, startPoint x: 270, startPoint y: 439, endPoint x: 110, endPoint y: 431, distance: 160.2
click at [110, 431] on div "Adam Greenwood (Company Secretary) CC in auto emails agreenwood_private@wogen.c…" at bounding box center [274, 415] width 482 height 125
drag, startPoint x: 110, startPoint y: 431, endPoint x: 126, endPoint y: 433, distance: 16.1
drag, startPoint x: 126, startPoint y: 433, endPoint x: 326, endPoint y: 410, distance: 201.3
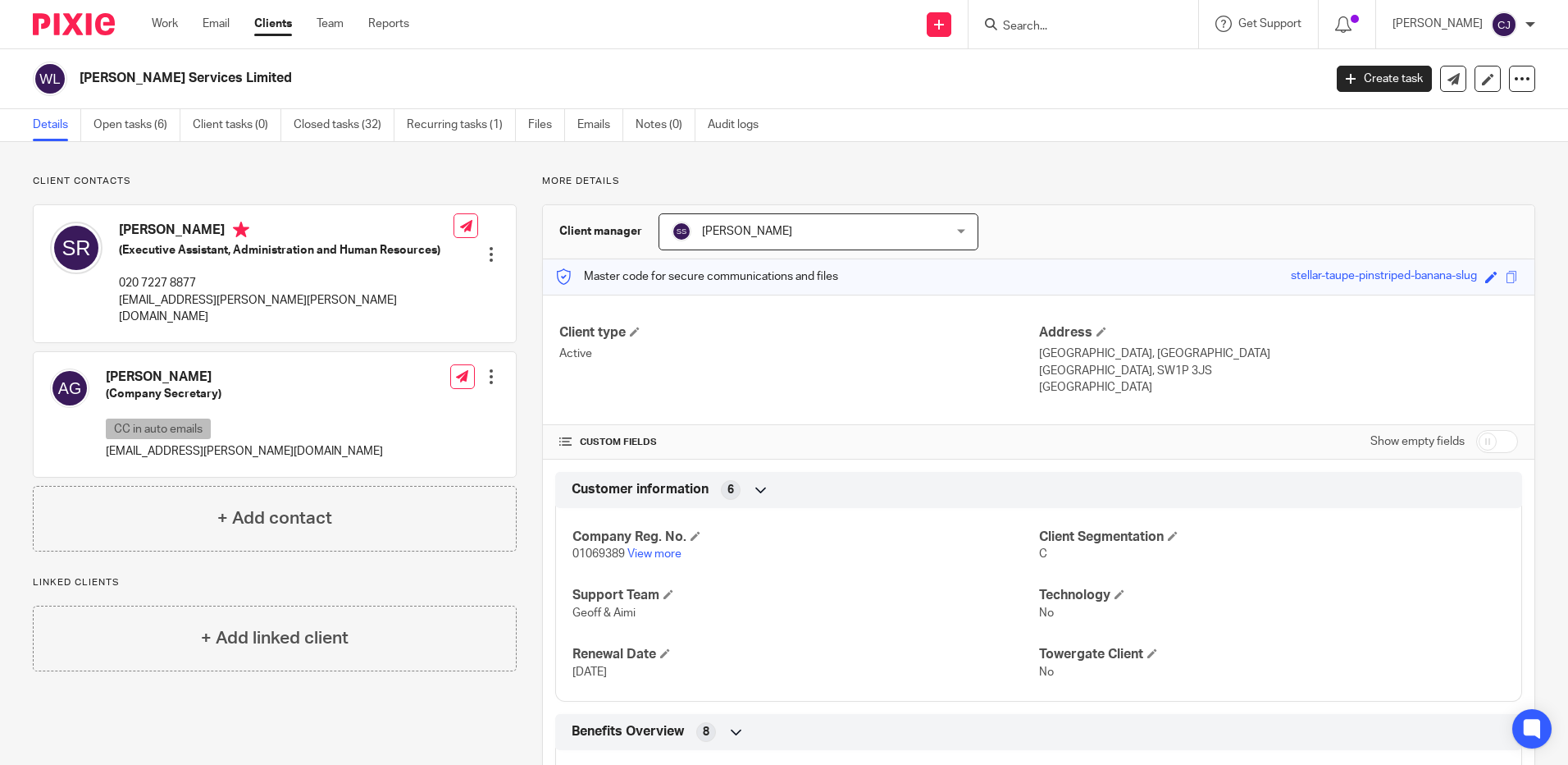
click at [326, 410] on div "Adam Greenwood (Company Secretary) CC in auto emails agreenwood_private@wogen.c…" at bounding box center [274, 415] width 482 height 125
drag, startPoint x: 284, startPoint y: 432, endPoint x: -8, endPoint y: 432, distance: 292.0
click at [0, 432] on html "Work Email Clients Team Reports Work Email Clients Team Reports Settings Send n…" at bounding box center [784, 382] width 1568 height 765
drag, startPoint x: -8, startPoint y: 432, endPoint x: 285, endPoint y: 405, distance: 294.2
click at [306, 368] on div "Adam Greenwood (Company Secretary) CC in auto emails agreenwood_private@wogen.c…" at bounding box center [274, 415] width 482 height 125
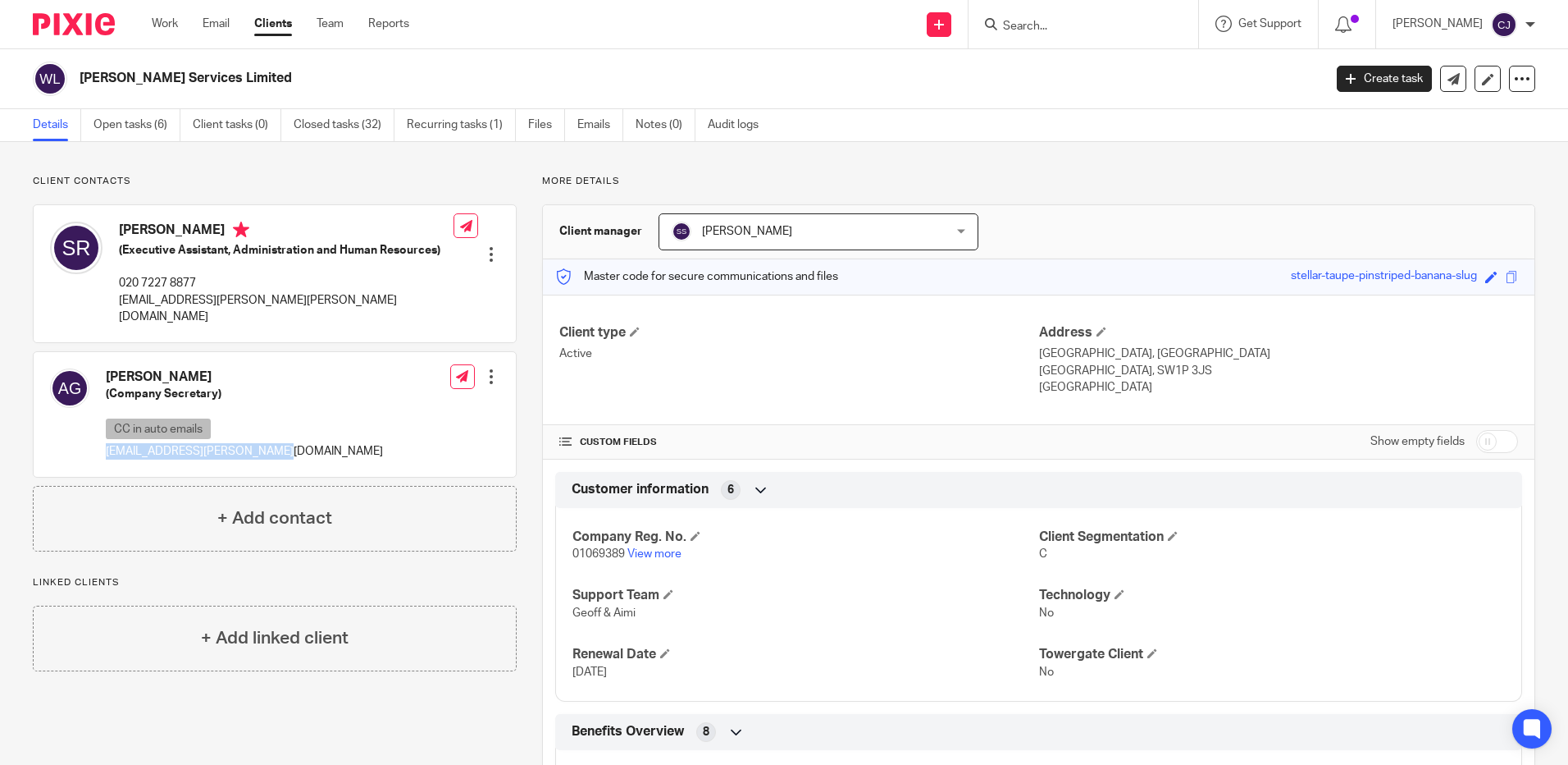
drag, startPoint x: 282, startPoint y: 437, endPoint x: 110, endPoint y: 437, distance: 172.0
click at [110, 443] on p "agreenwood_private@wogen.com" at bounding box center [244, 451] width 277 height 16
drag, startPoint x: 110, startPoint y: 437, endPoint x: 173, endPoint y: 435, distance: 63.0
drag, startPoint x: 173, startPoint y: 435, endPoint x: 103, endPoint y: 437, distance: 70.0
click at [106, 443] on p "agreenwood_private@wogen.com" at bounding box center [244, 451] width 277 height 16
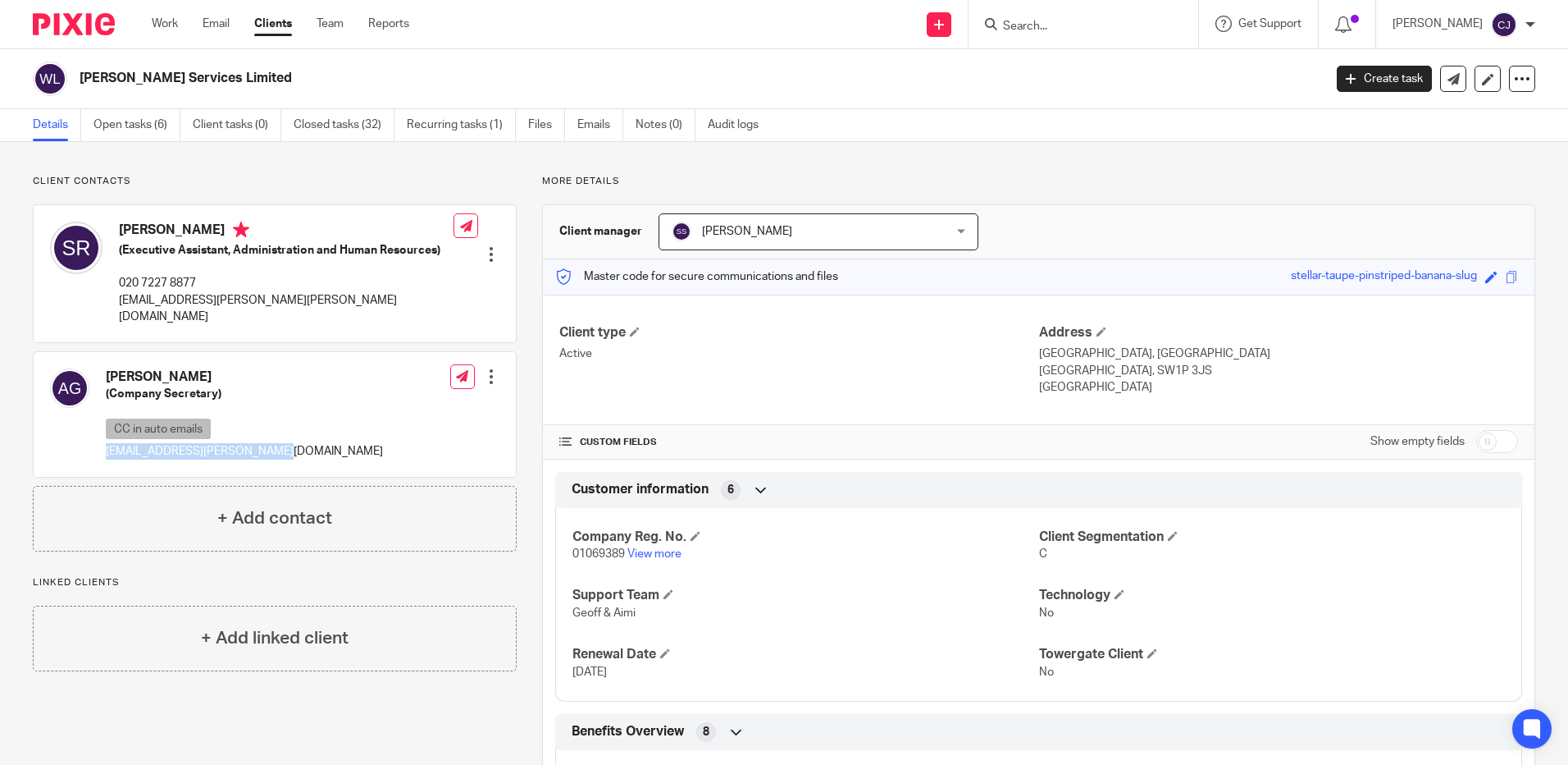
drag, startPoint x: 103, startPoint y: 437, endPoint x: 321, endPoint y: 457, distance: 218.9
click at [321, 457] on div "Adam Greenwood (Company Secretary) CC in auto emails agreenwood_private@wogen.c…" at bounding box center [274, 415] width 482 height 125
drag, startPoint x: 321, startPoint y: 457, endPoint x: 252, endPoint y: 439, distance: 71.3
copy p "agreenwood_private@wogen.com"
click at [1490, 272] on div "Save stellar-taupe-pinstriped-banana-slug" at bounding box center [1407, 277] width 231 height 19
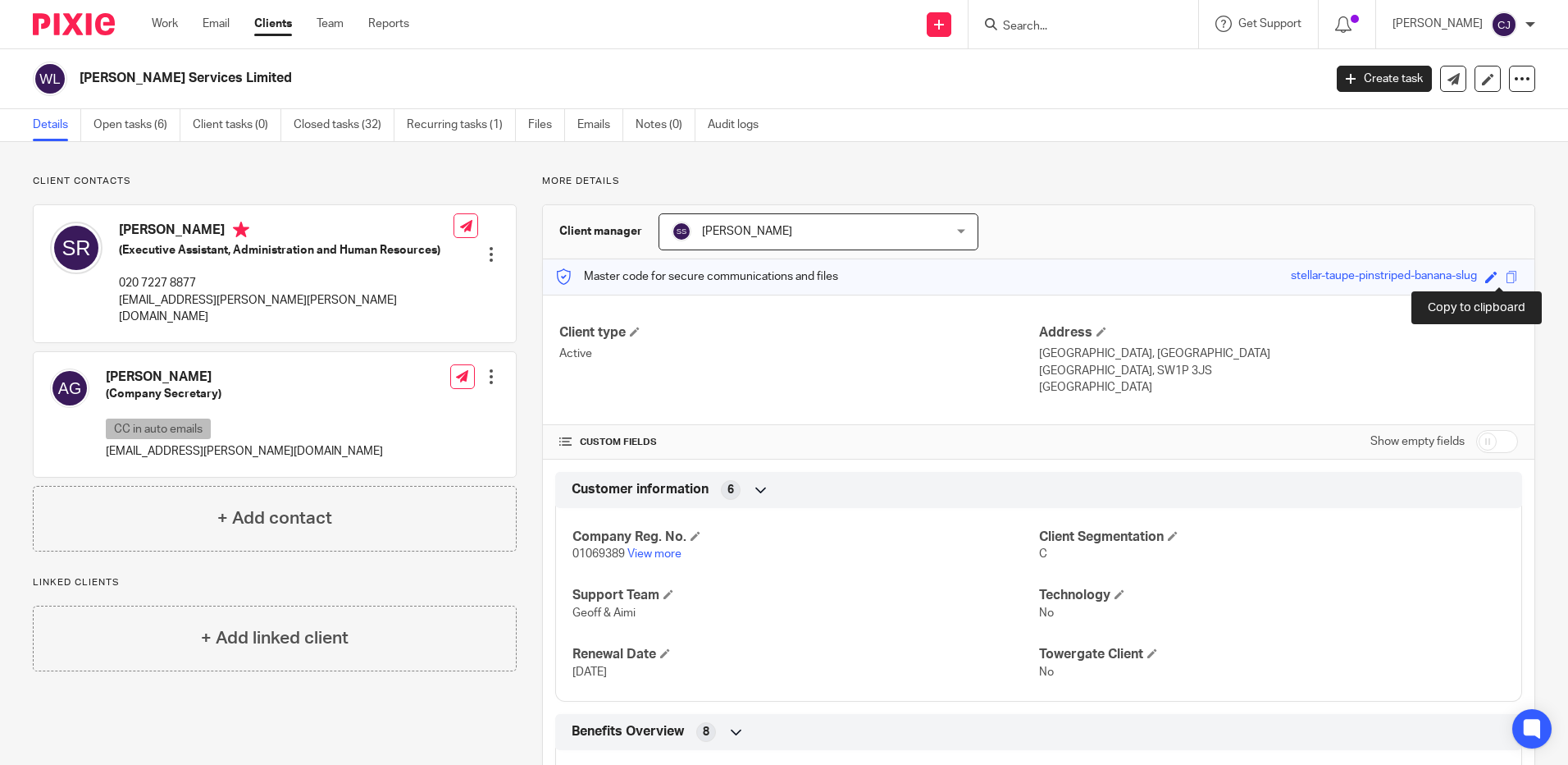
click at [1506, 273] on span at bounding box center [1511, 277] width 13 height 13
click at [1506, 279] on span at bounding box center [1511, 277] width 13 height 13
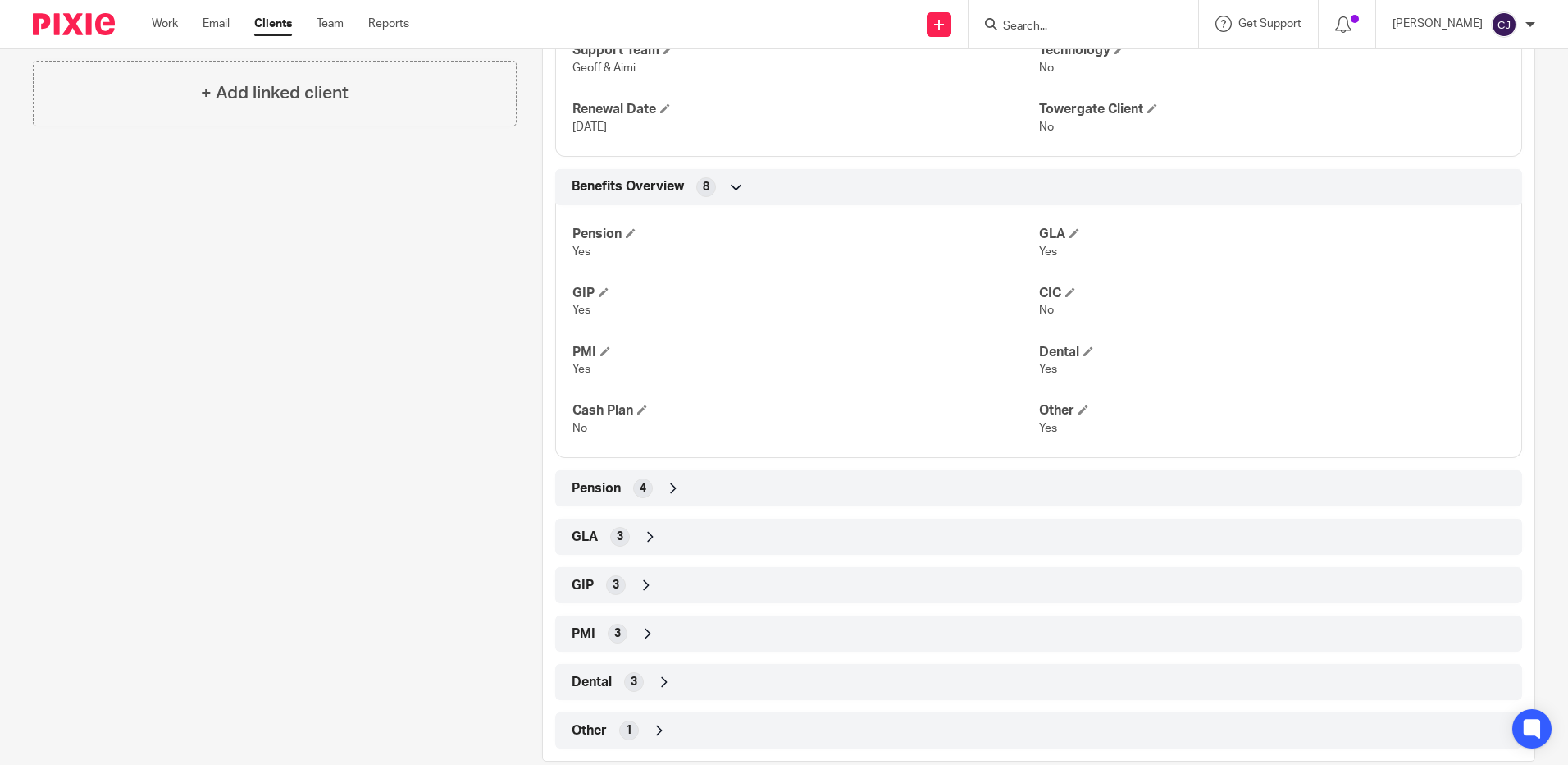
scroll to position [574, 0]
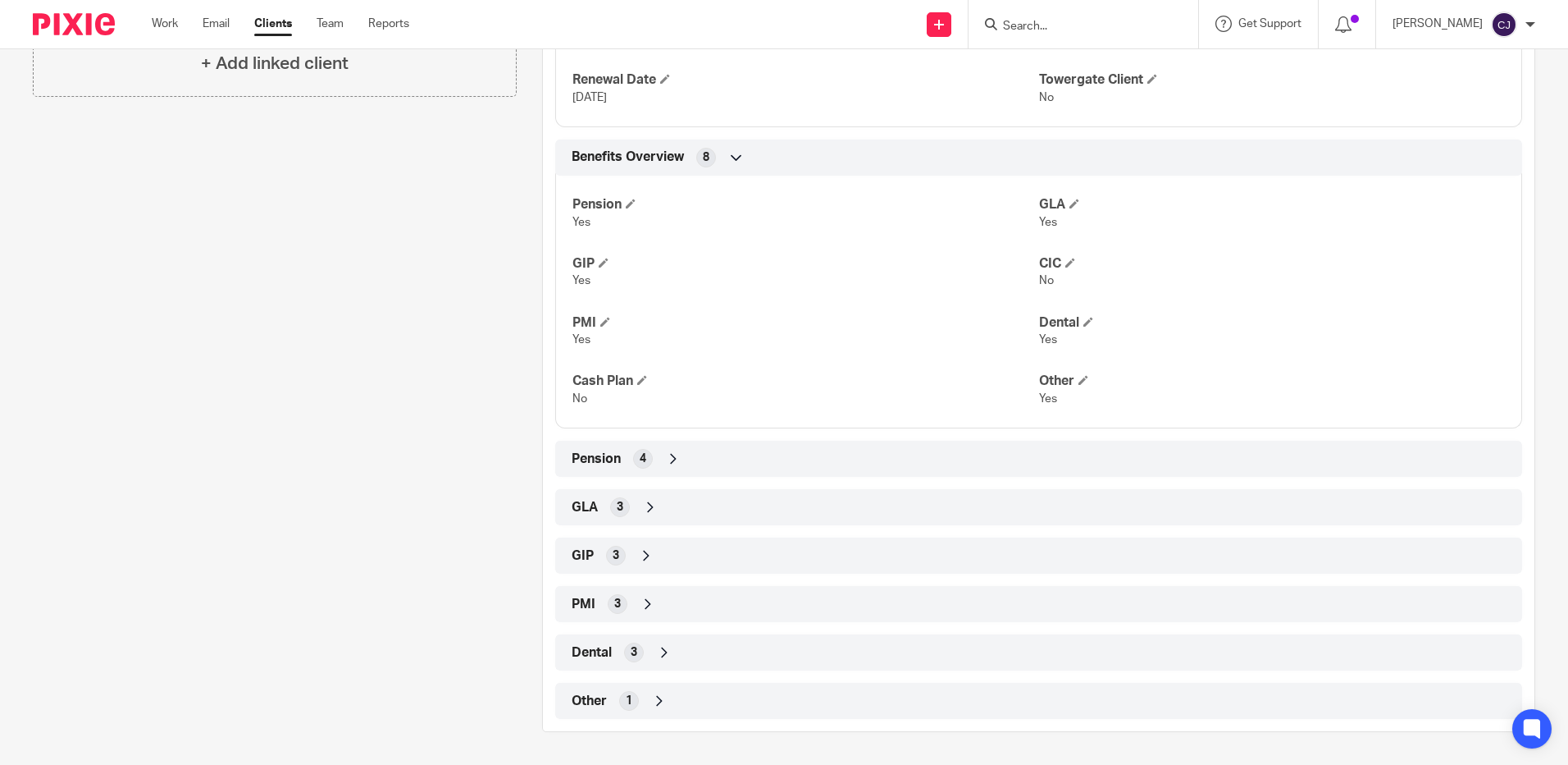
click at [614, 647] on div "Dental 3" at bounding box center [1039, 652] width 943 height 28
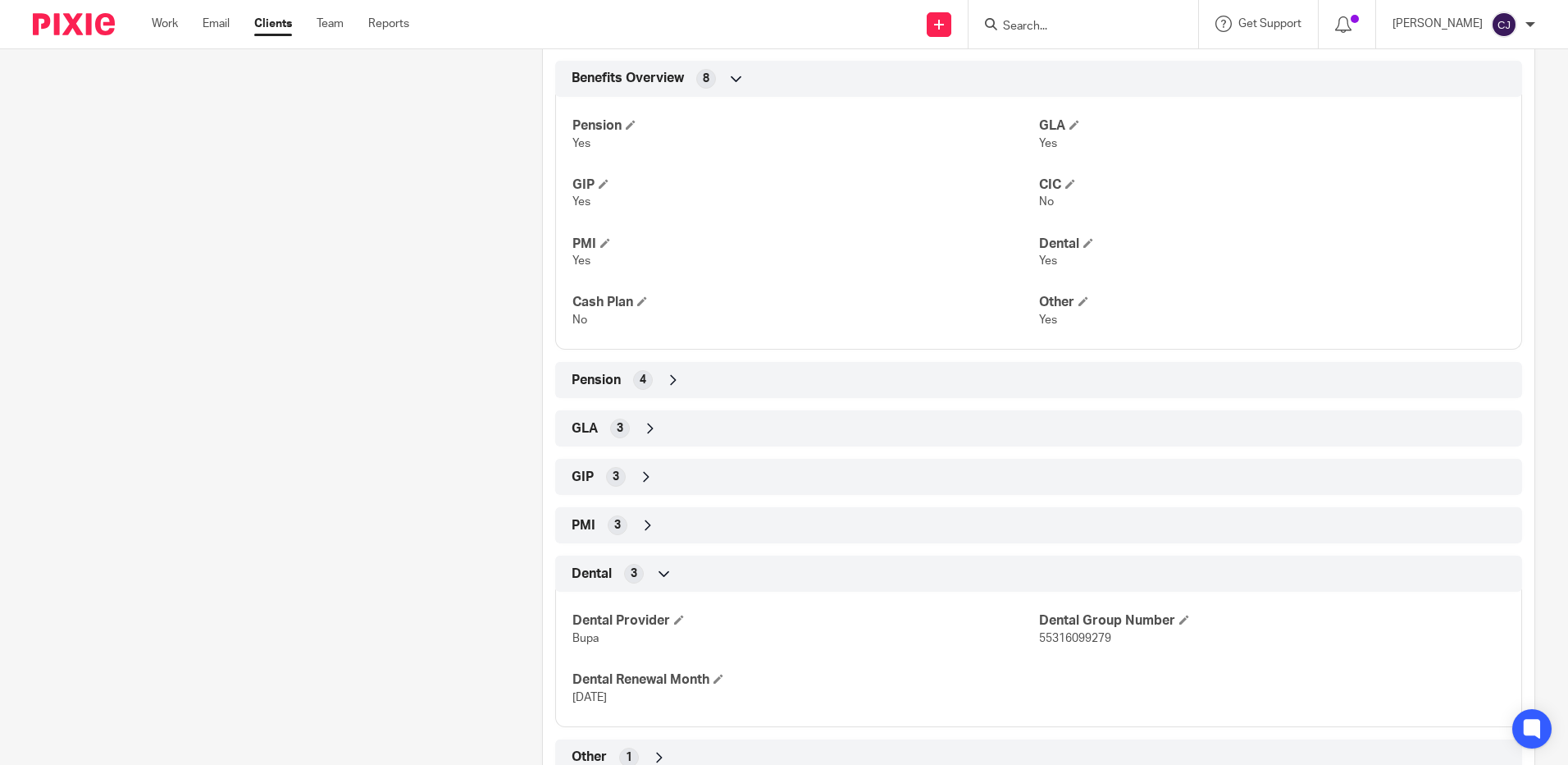
scroll to position [710, 0]
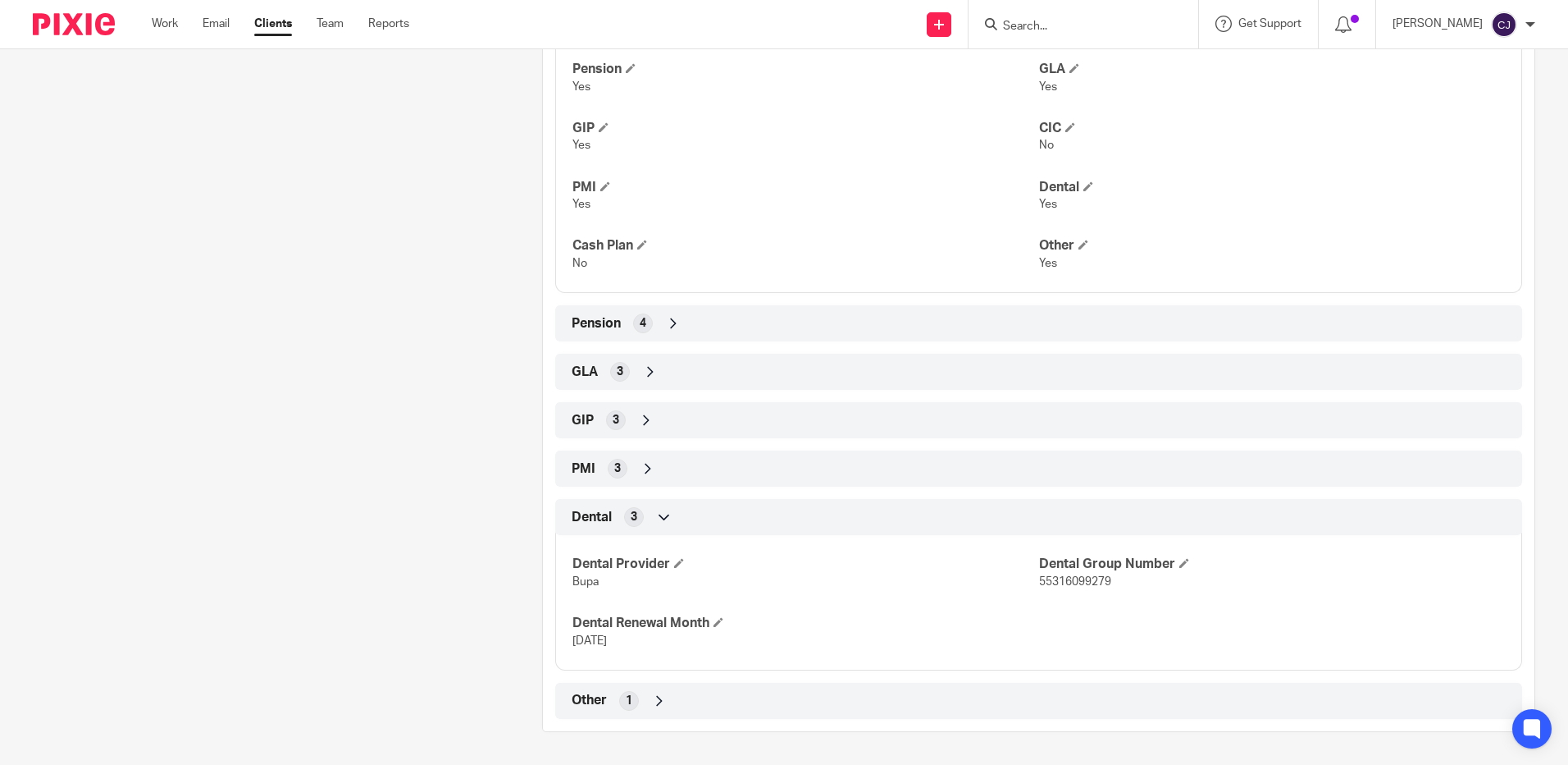
click at [591, 463] on span "PMI" at bounding box center [583, 469] width 24 height 17
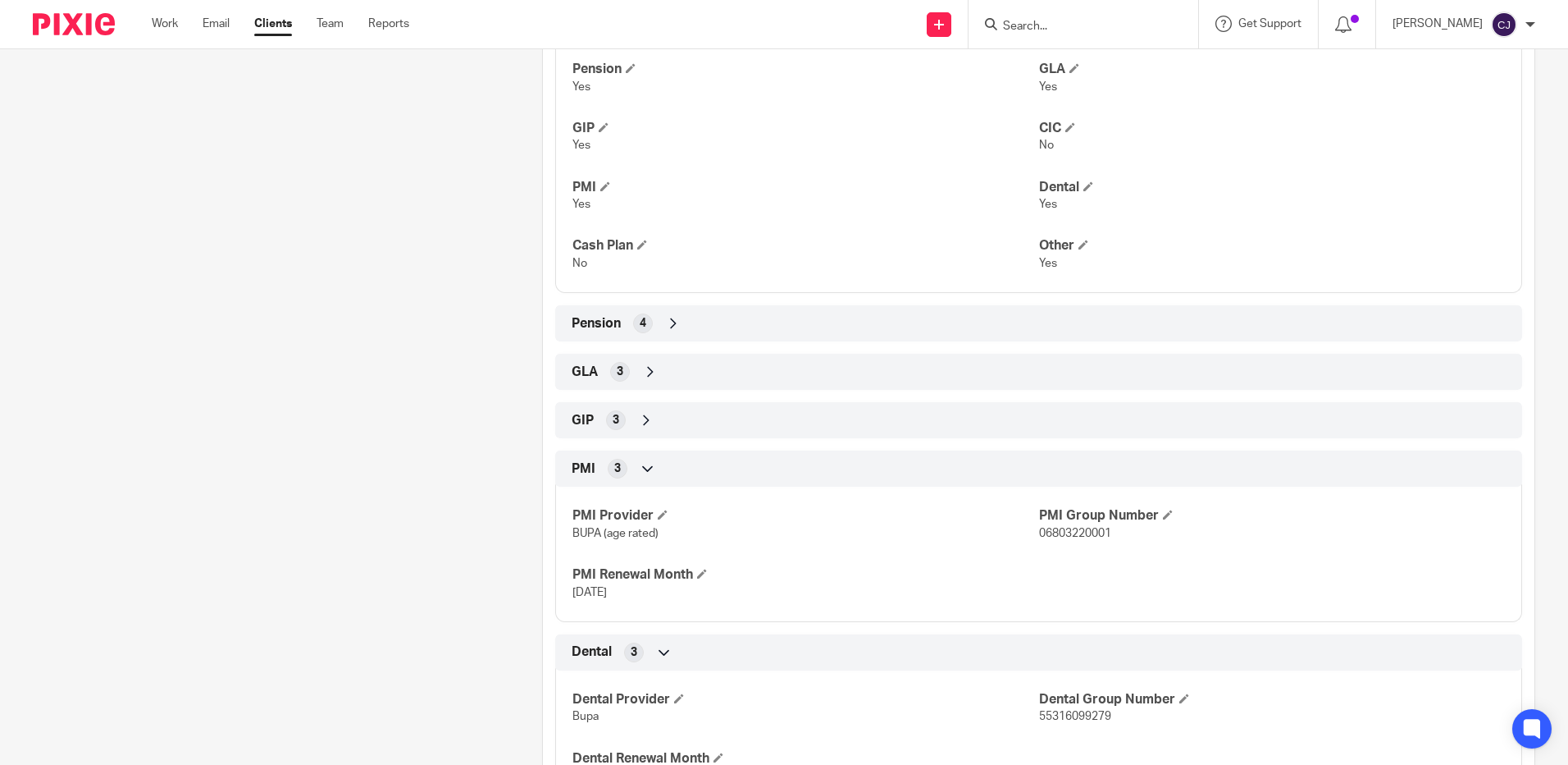
click at [611, 375] on div "3" at bounding box center [619, 372] width 19 height 19
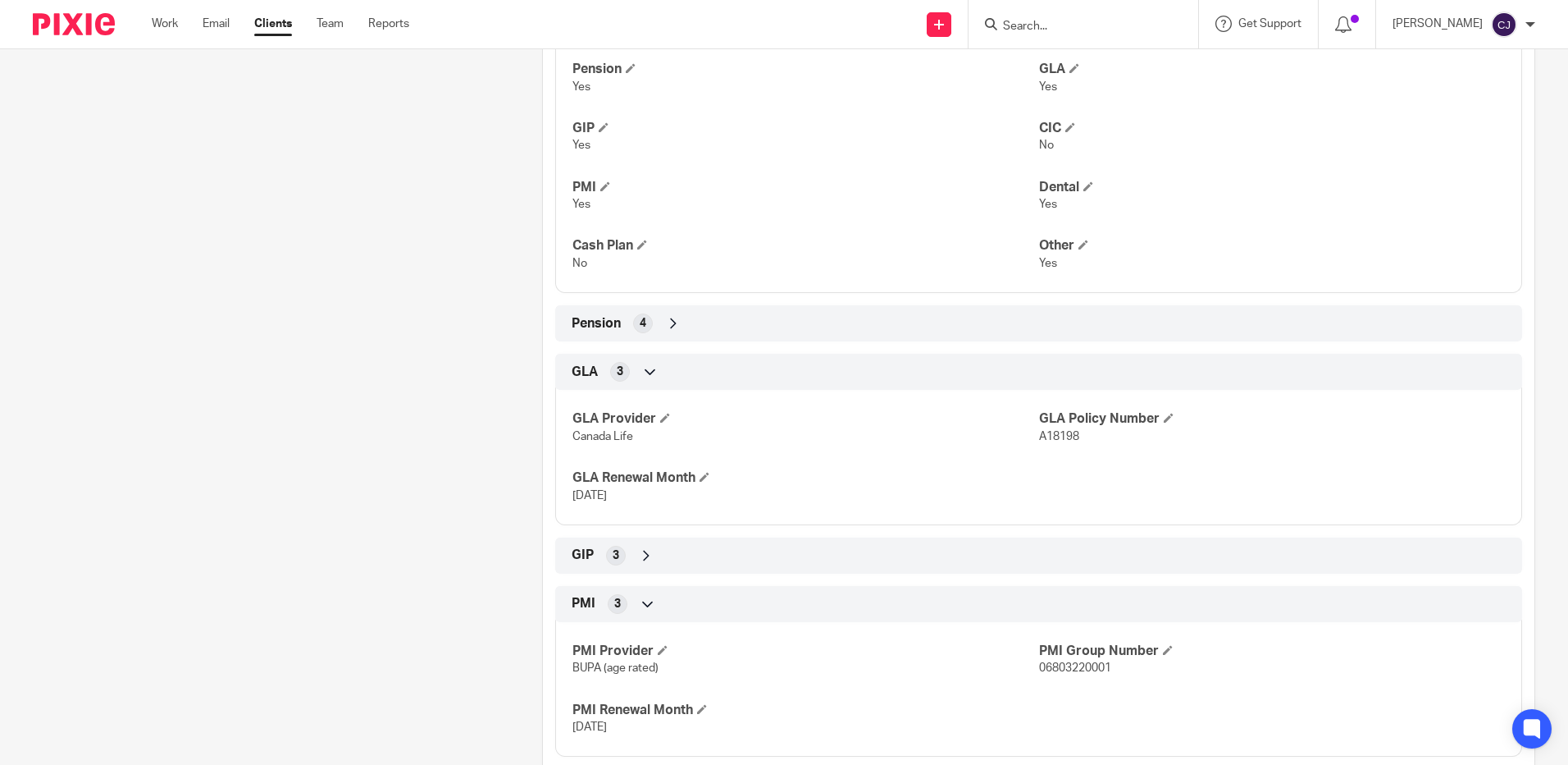
click at [611, 375] on div "3" at bounding box center [619, 372] width 19 height 19
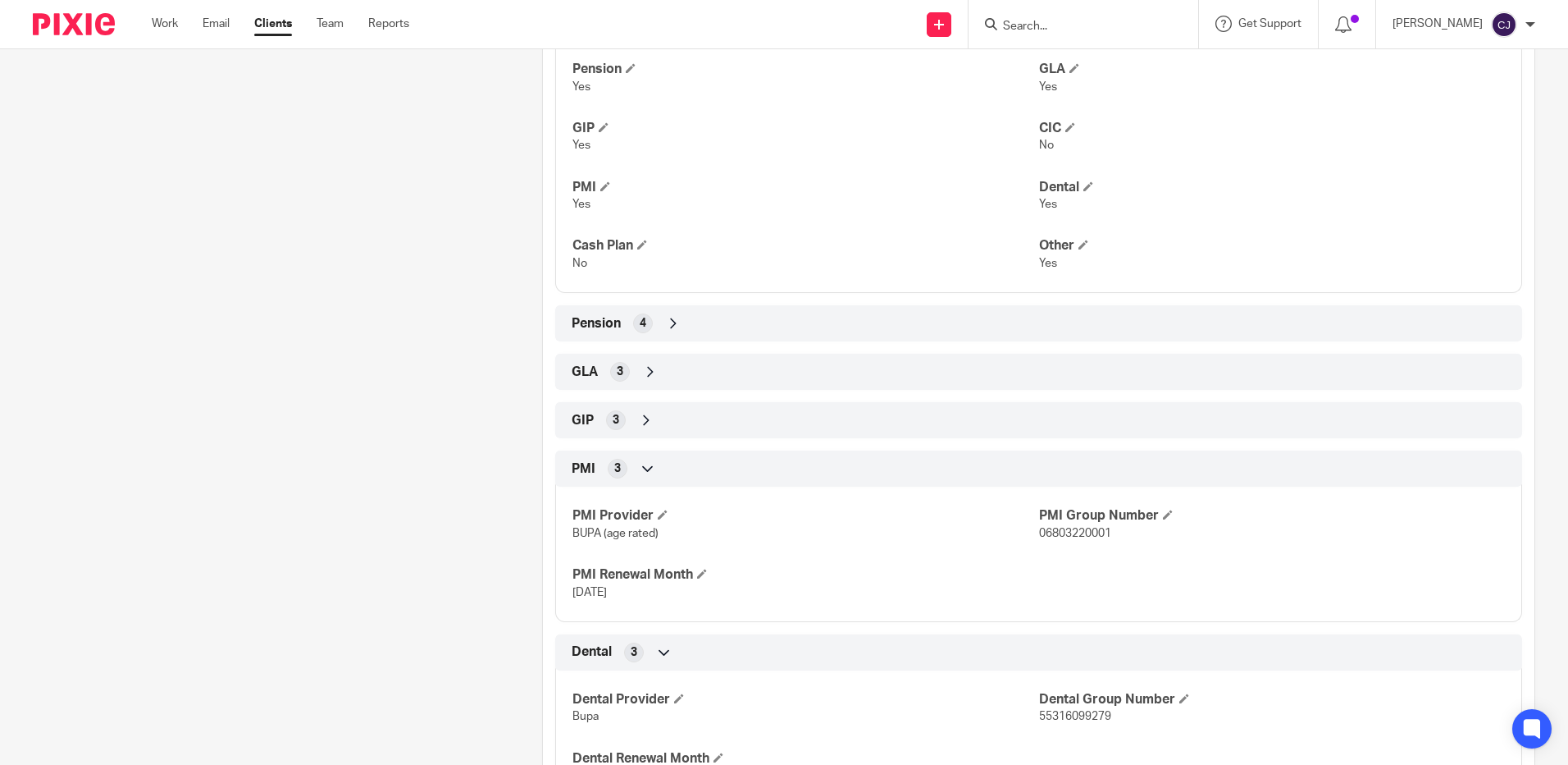
click at [625, 432] on div "GIP 3" at bounding box center [1039, 420] width 943 height 28
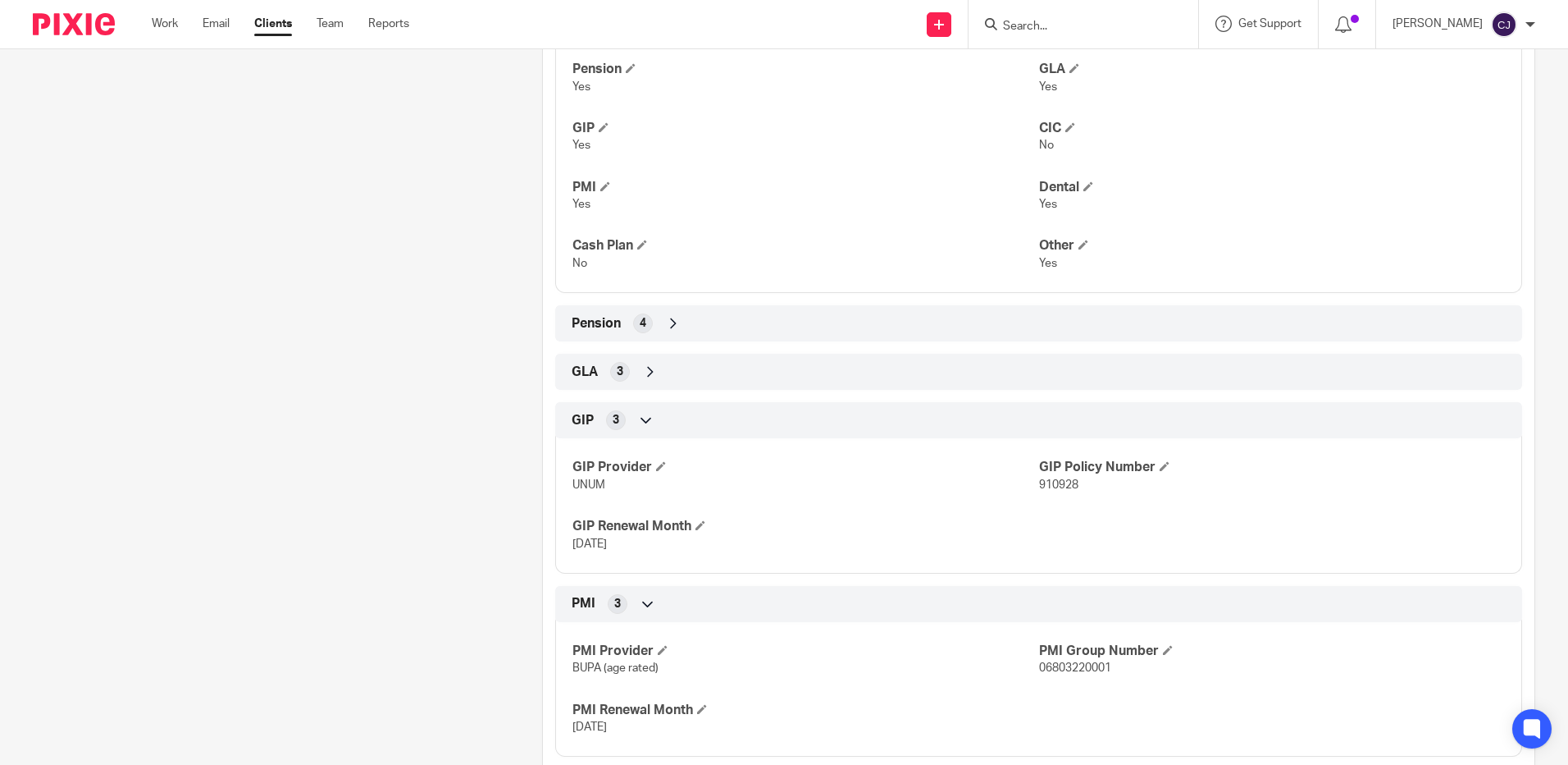
click at [617, 372] on span "3" at bounding box center [620, 372] width 7 height 16
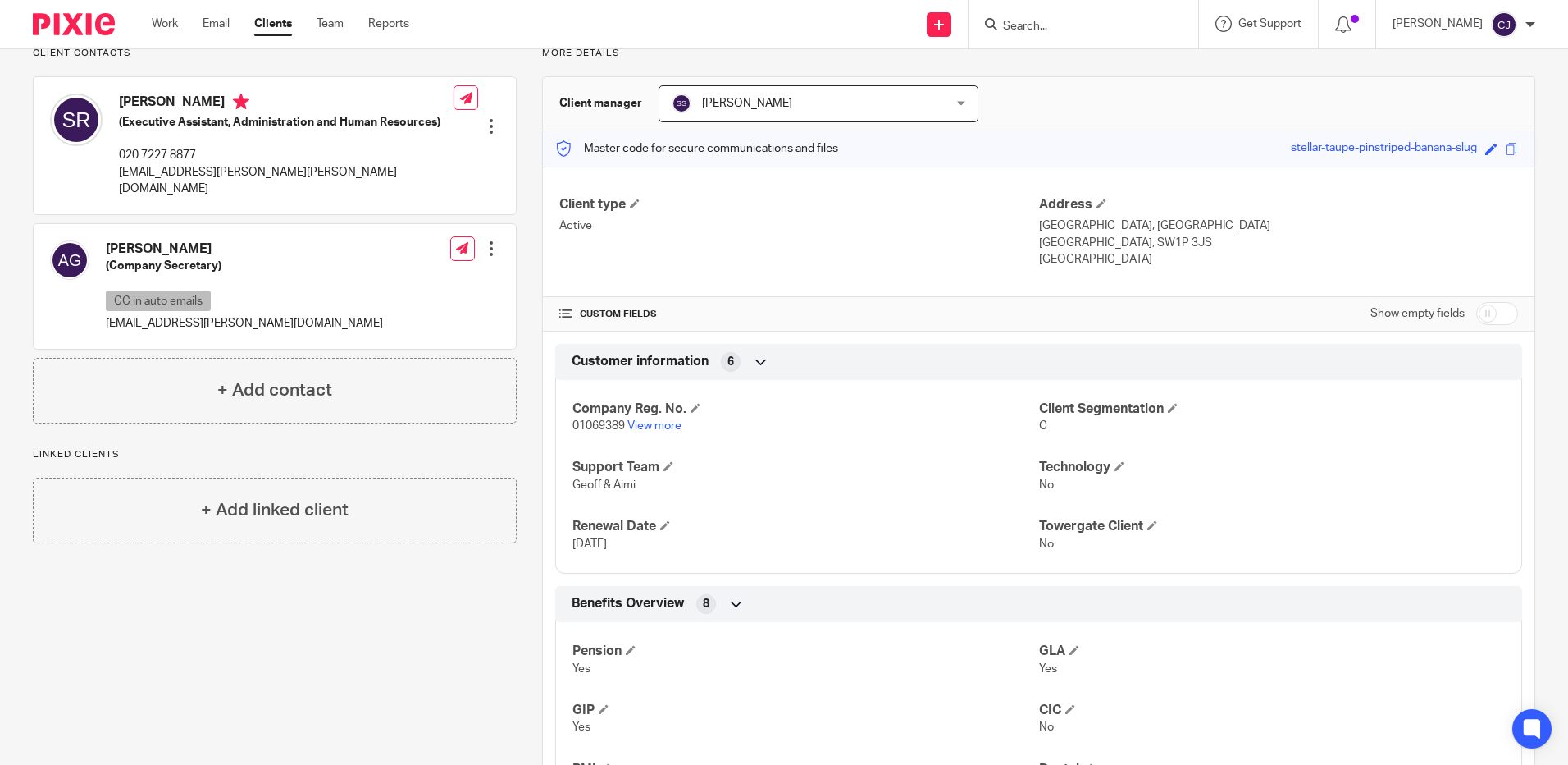
scroll to position [0, 0]
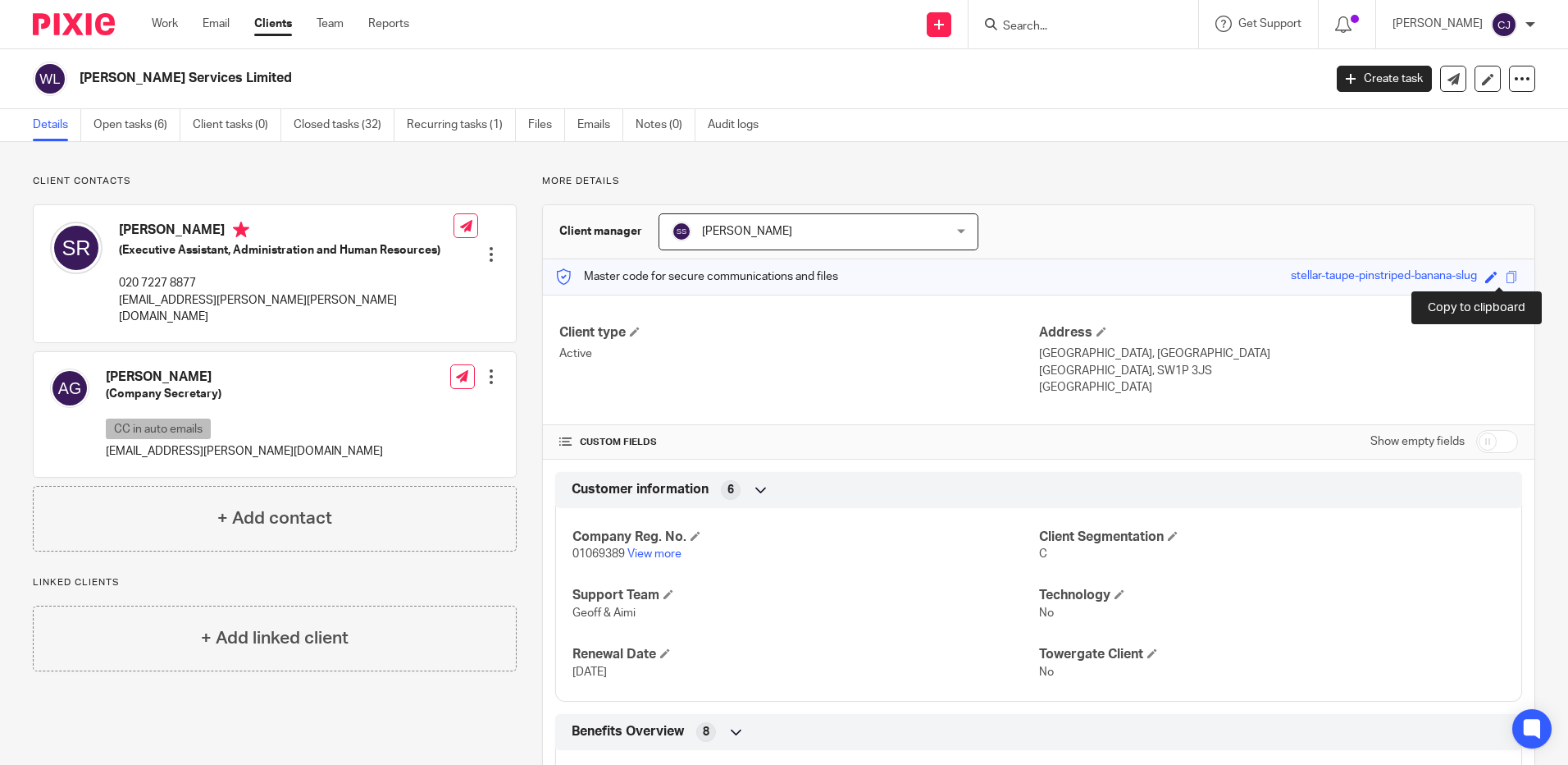
click at [1506, 275] on span at bounding box center [1511, 277] width 13 height 13
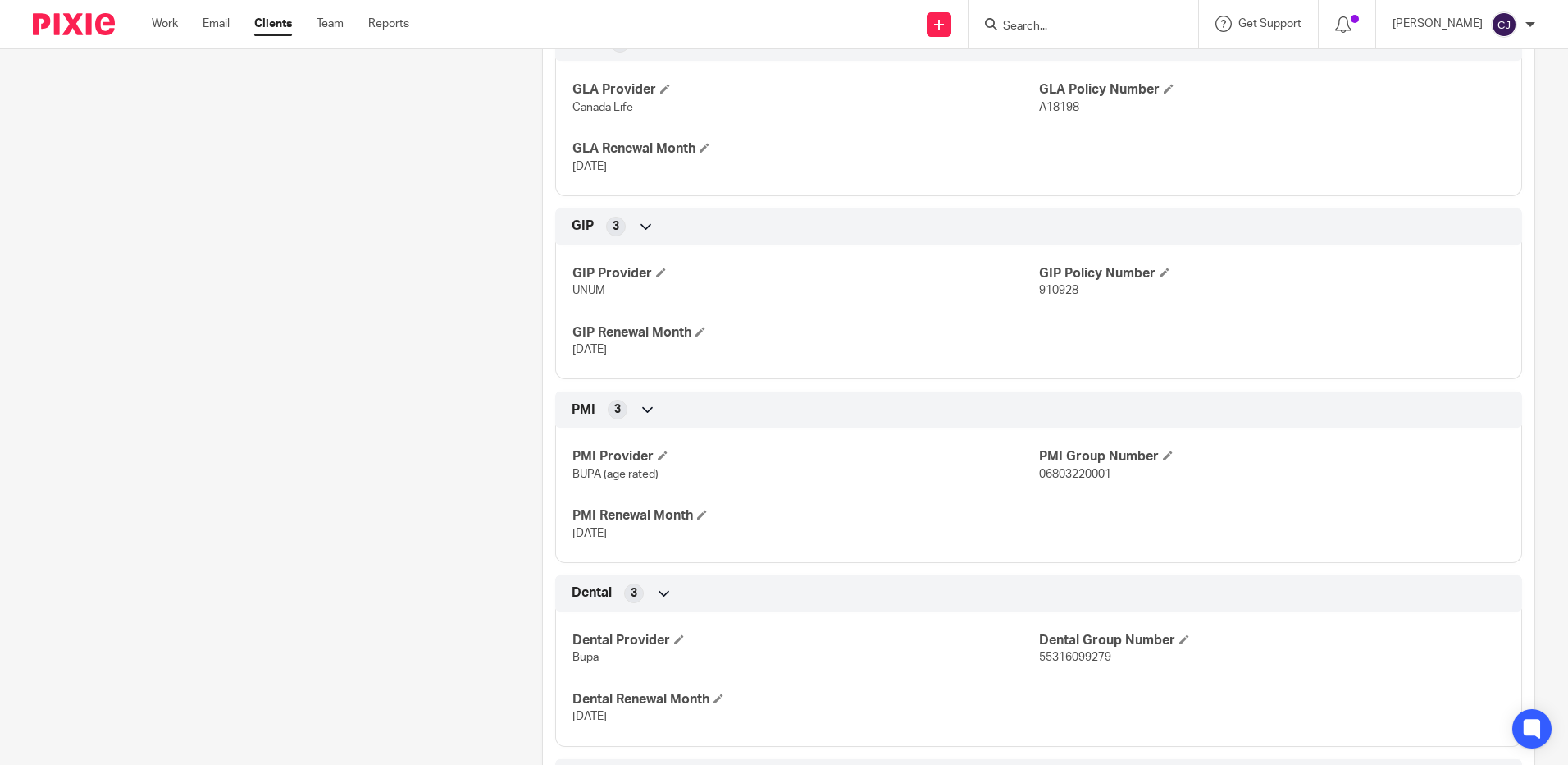
scroll to position [1115, 0]
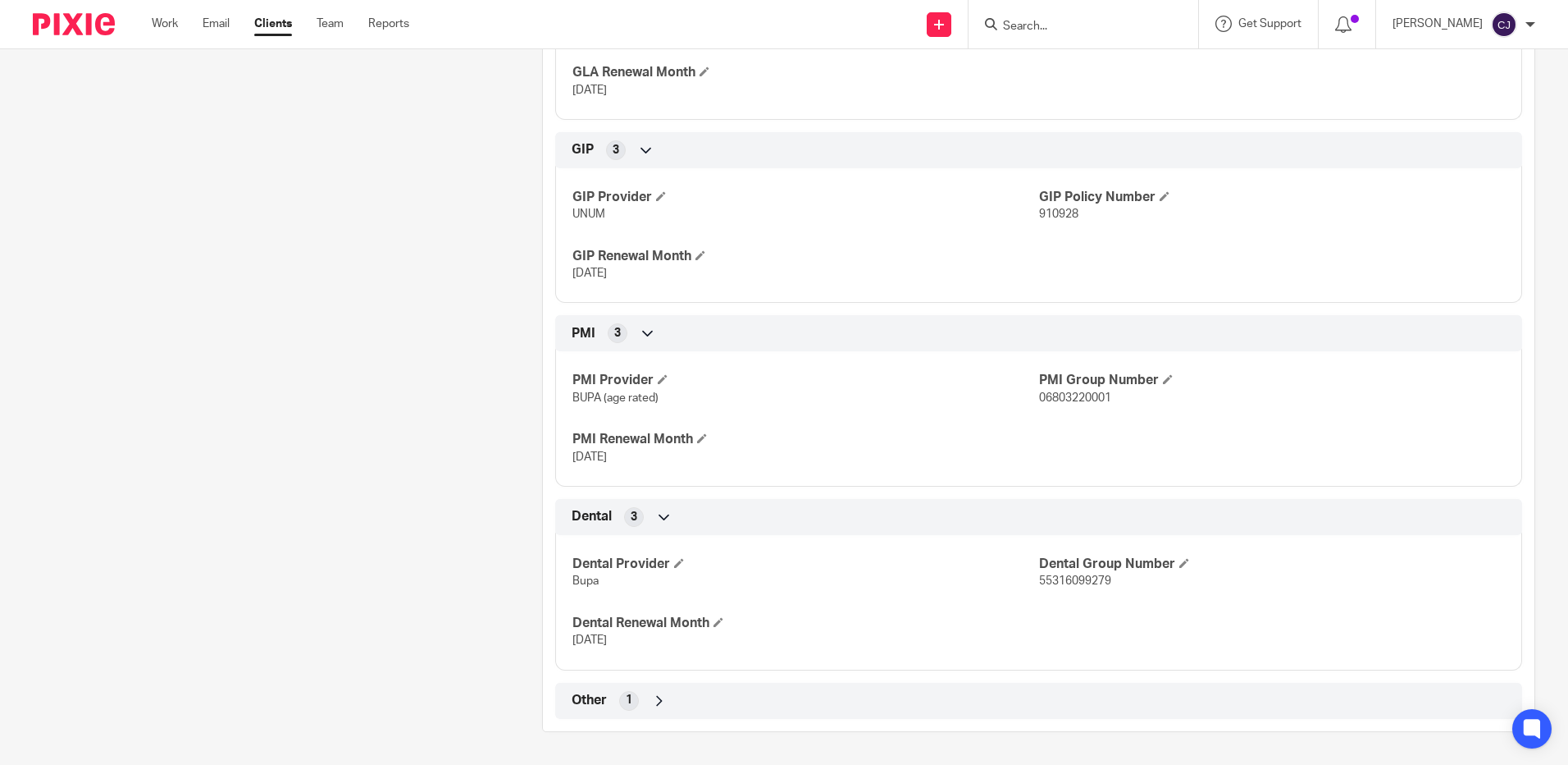
click at [603, 715] on div "Other 1" at bounding box center [1039, 701] width 967 height 36
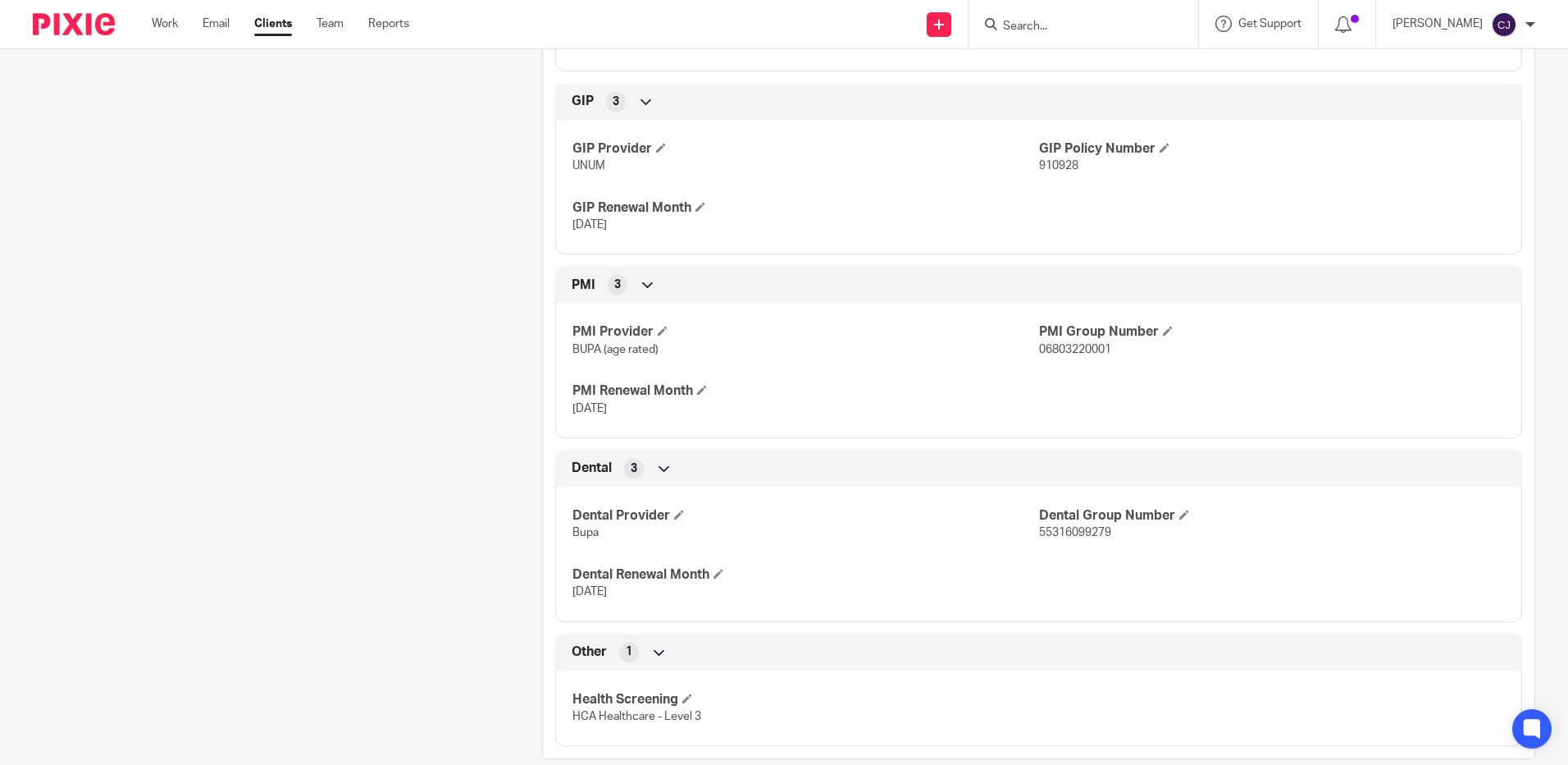
scroll to position [1191, 0]
